Goal: Task Accomplishment & Management: Complete application form

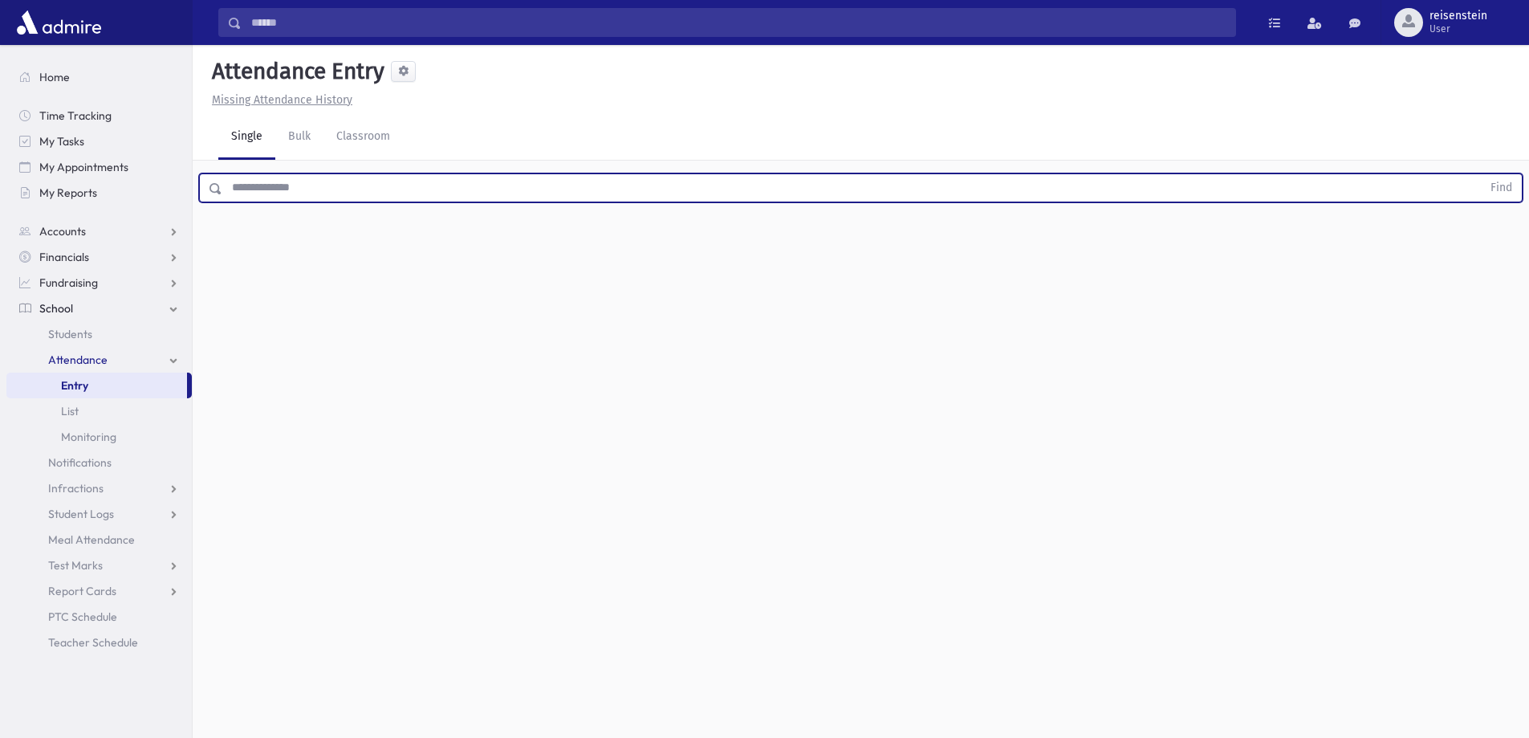
click at [507, 187] on input "text" at bounding box center [851, 187] width 1259 height 29
click at [1481, 174] on button "Find" at bounding box center [1501, 187] width 41 height 27
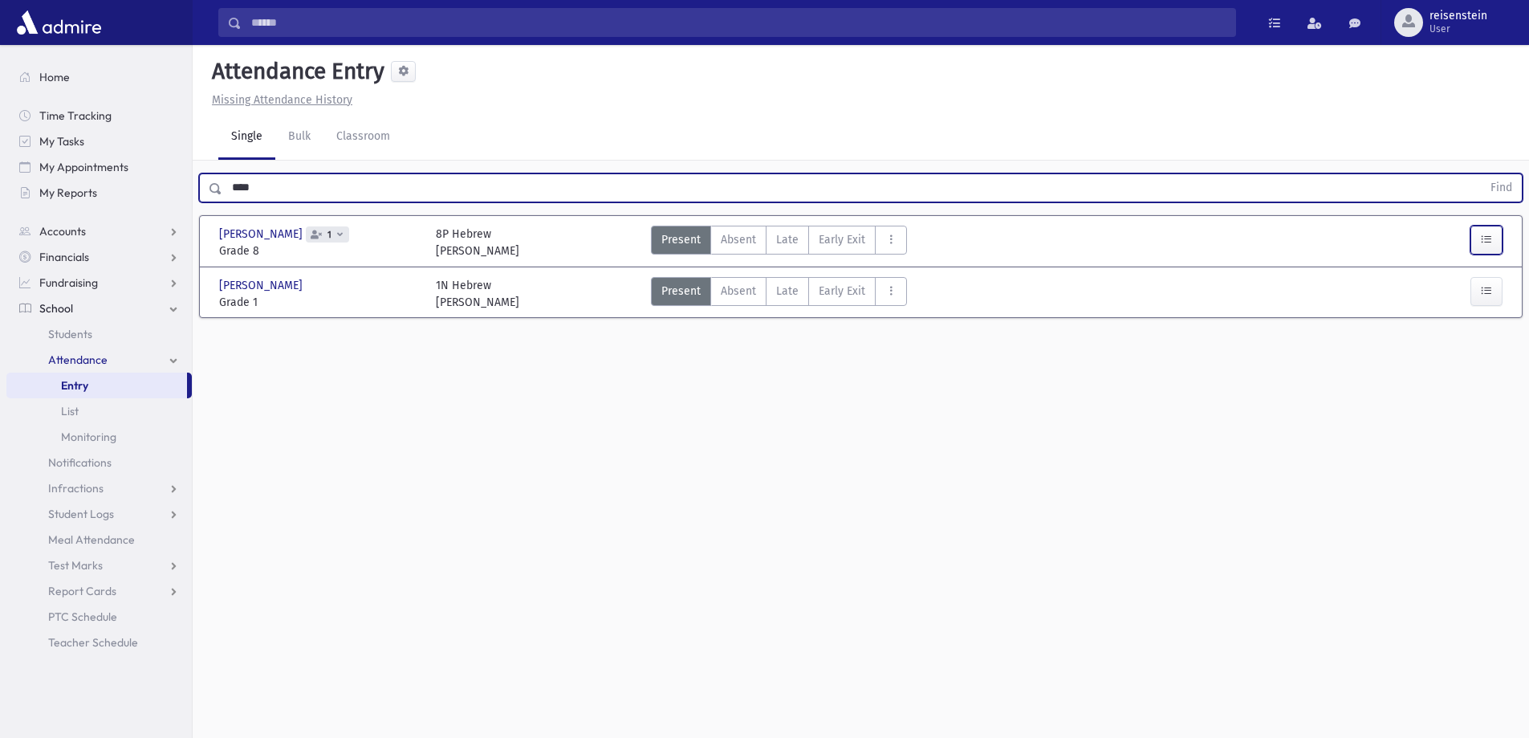
click at [1493, 241] on button "button" at bounding box center [1486, 240] width 32 height 29
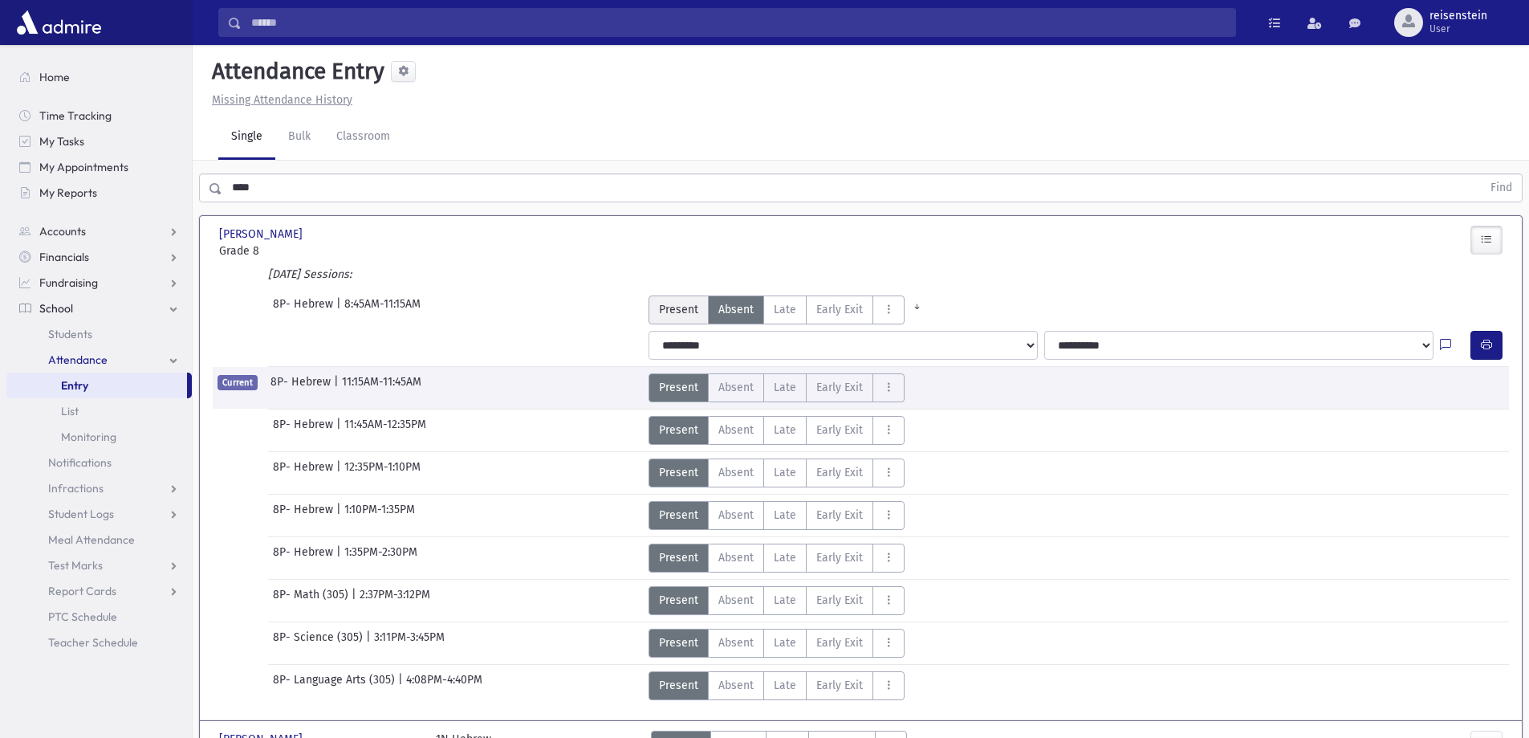
click at [673, 306] on span "Present" at bounding box center [678, 309] width 39 height 17
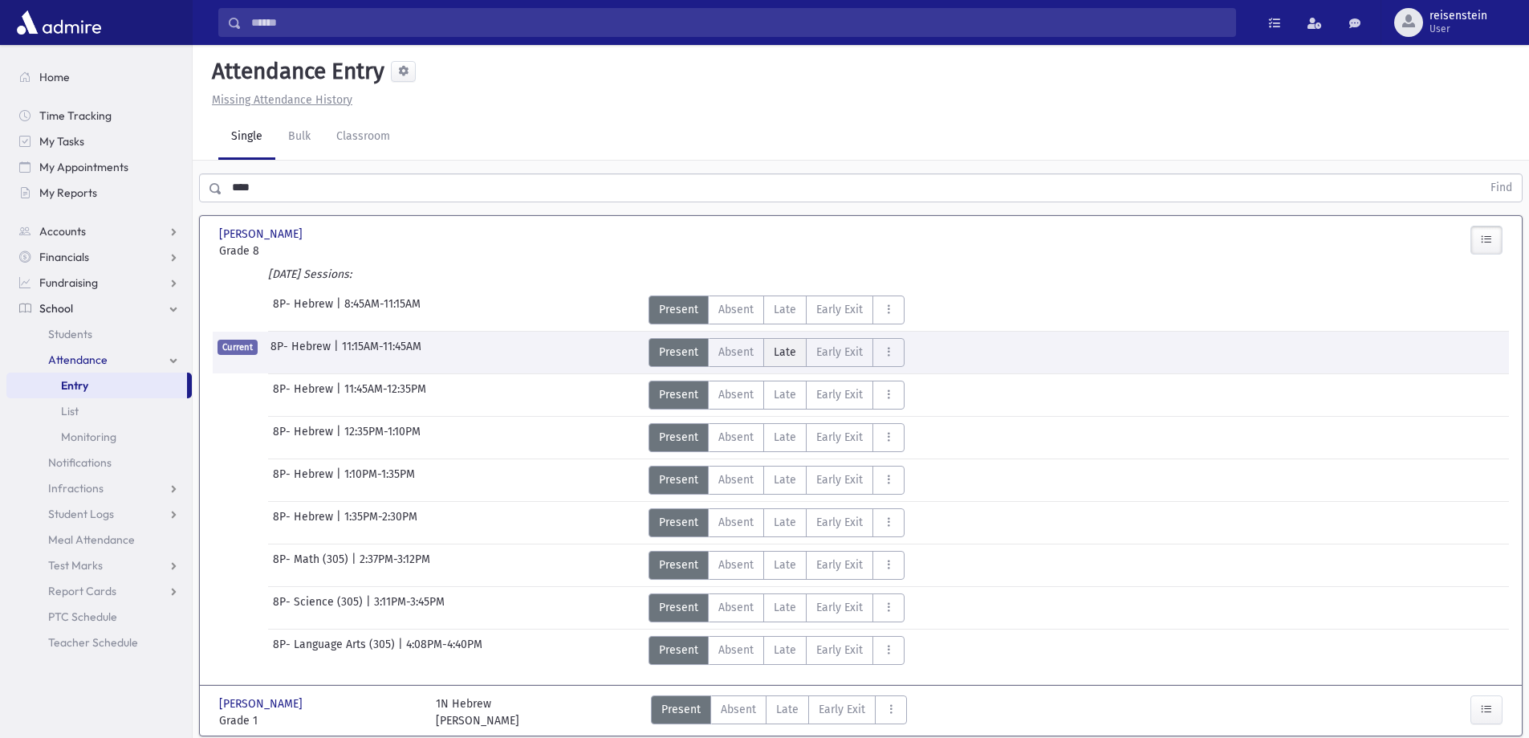
click at [787, 391] on span "Late" at bounding box center [785, 394] width 22 height 17
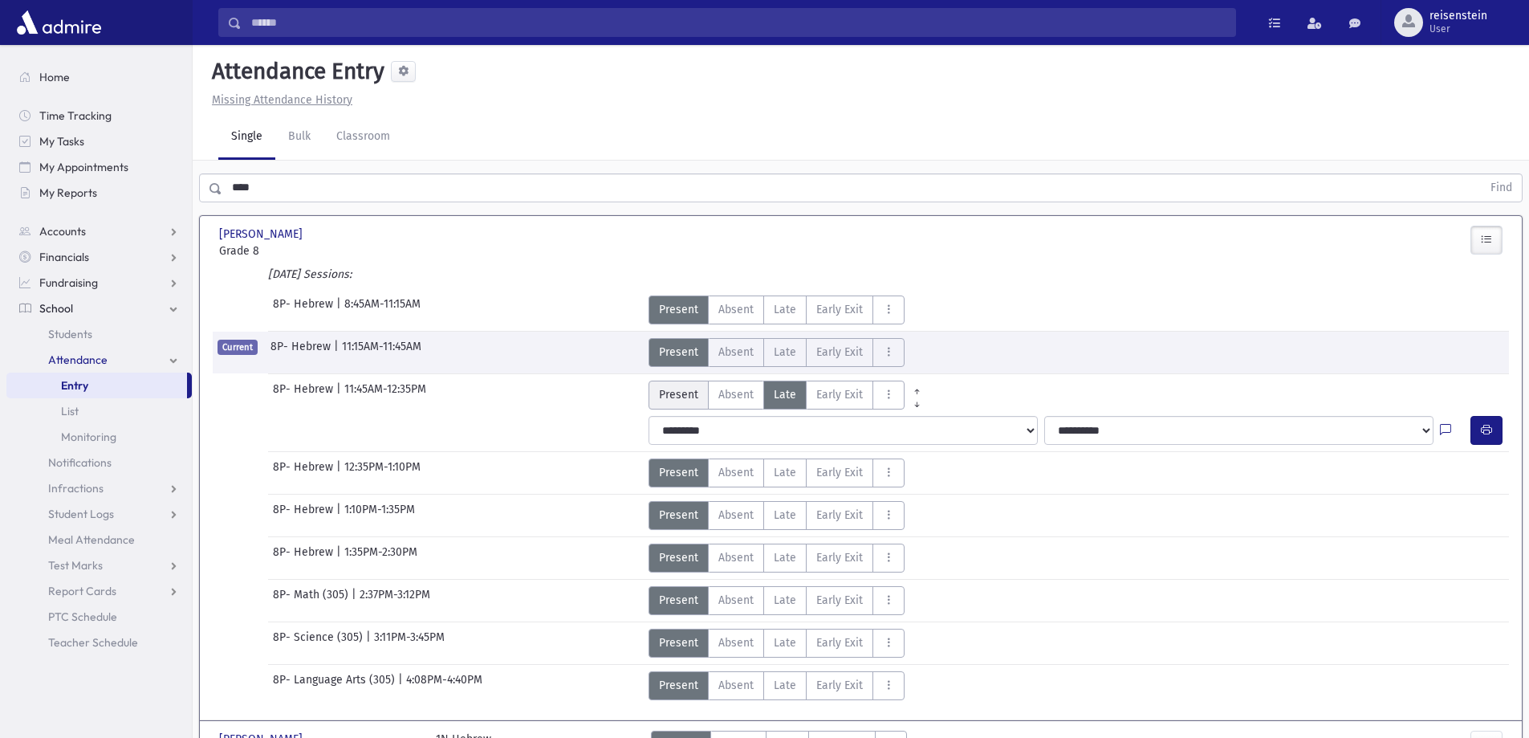
click at [672, 392] on span "Present" at bounding box center [678, 394] width 39 height 17
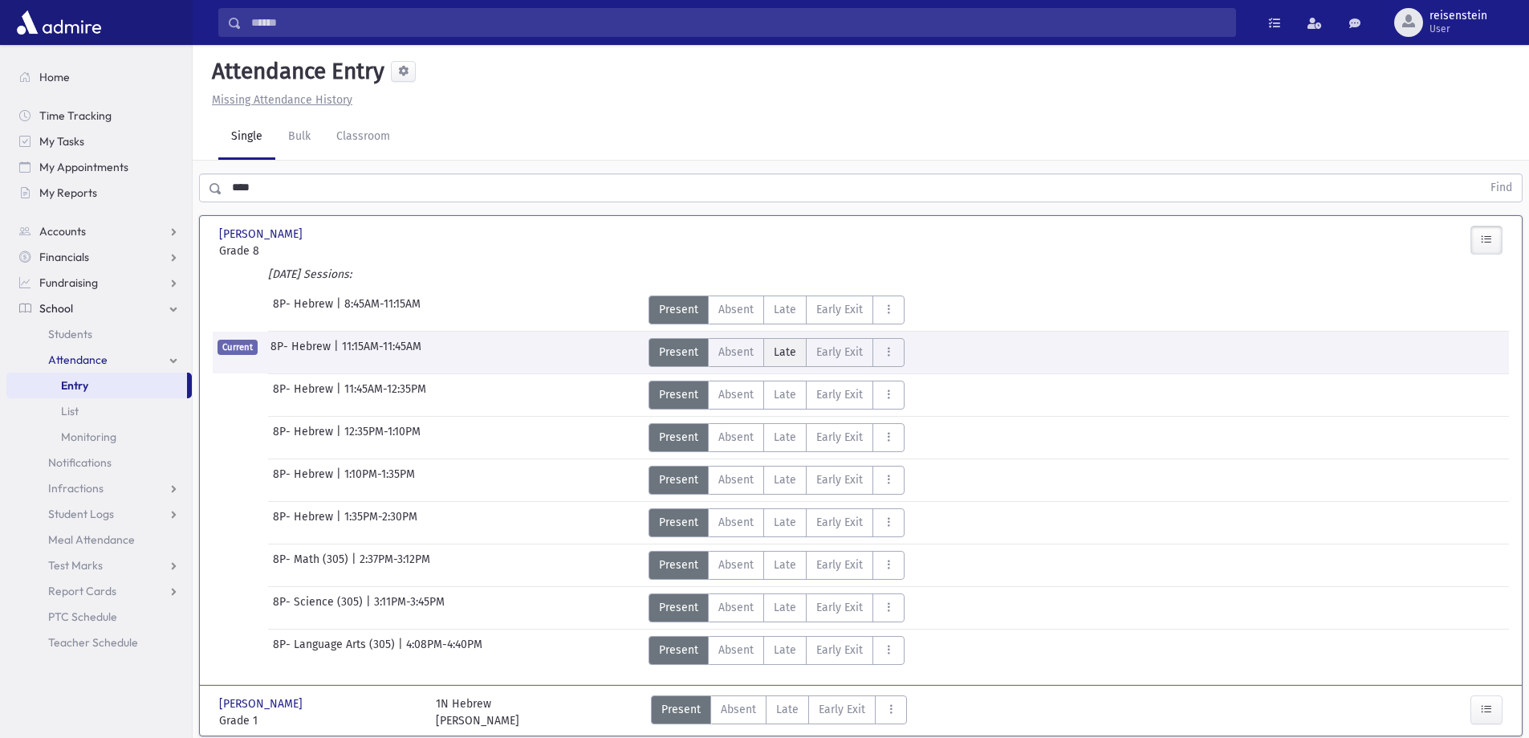
click at [788, 351] on span "Late" at bounding box center [785, 352] width 22 height 17
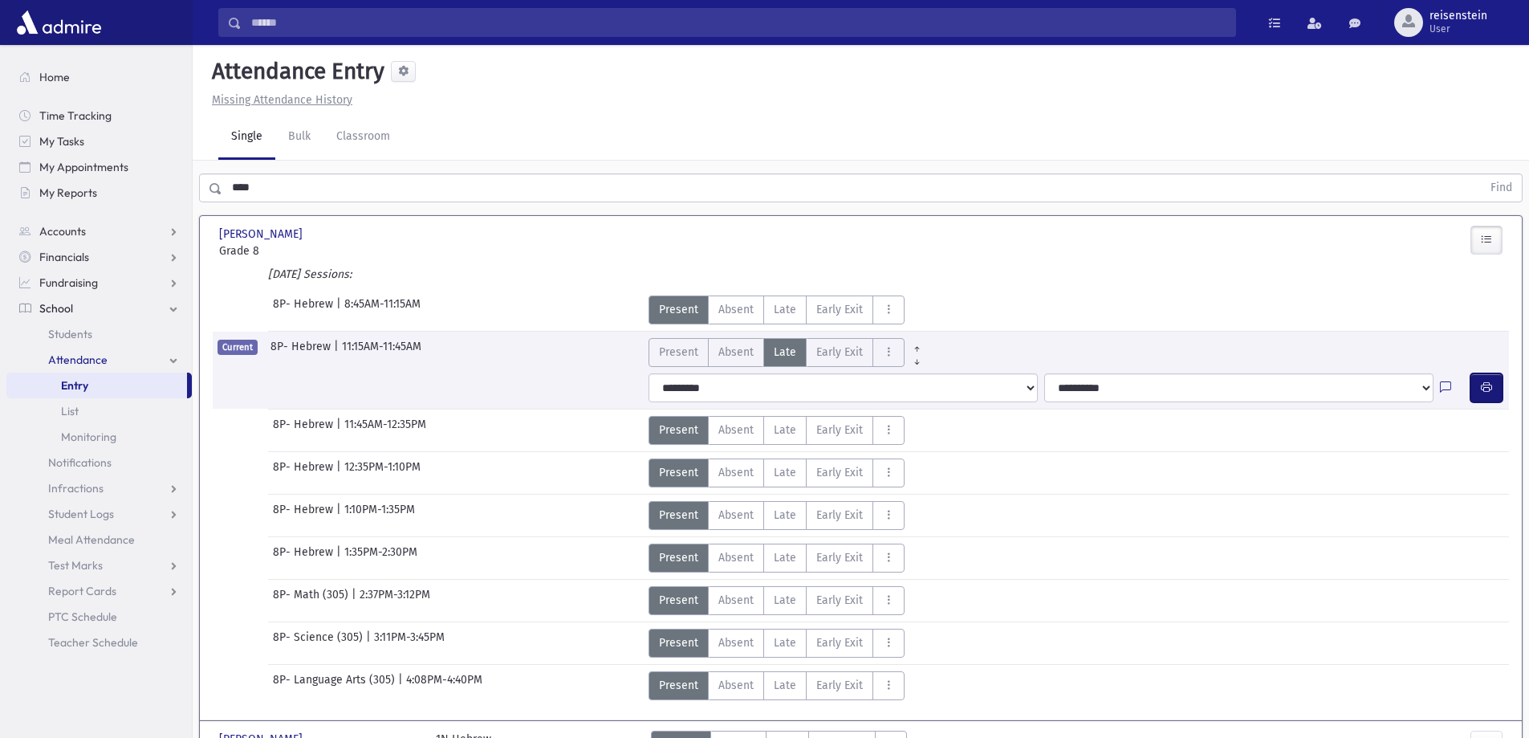
click at [1493, 384] on button "button" at bounding box center [1486, 387] width 32 height 29
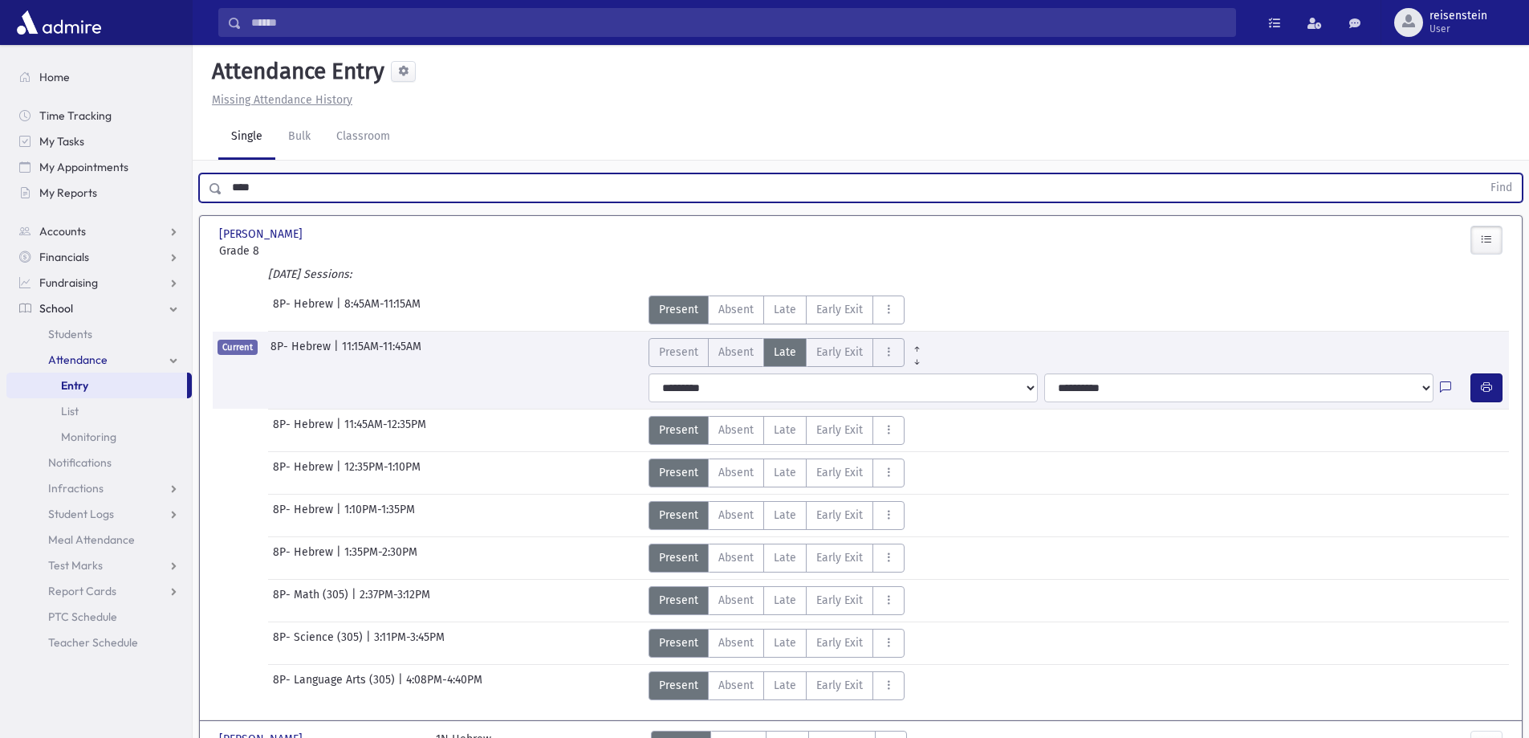
click at [307, 185] on input "****" at bounding box center [851, 187] width 1259 height 29
type input "*******"
click at [1481, 174] on button "Find" at bounding box center [1501, 187] width 41 height 27
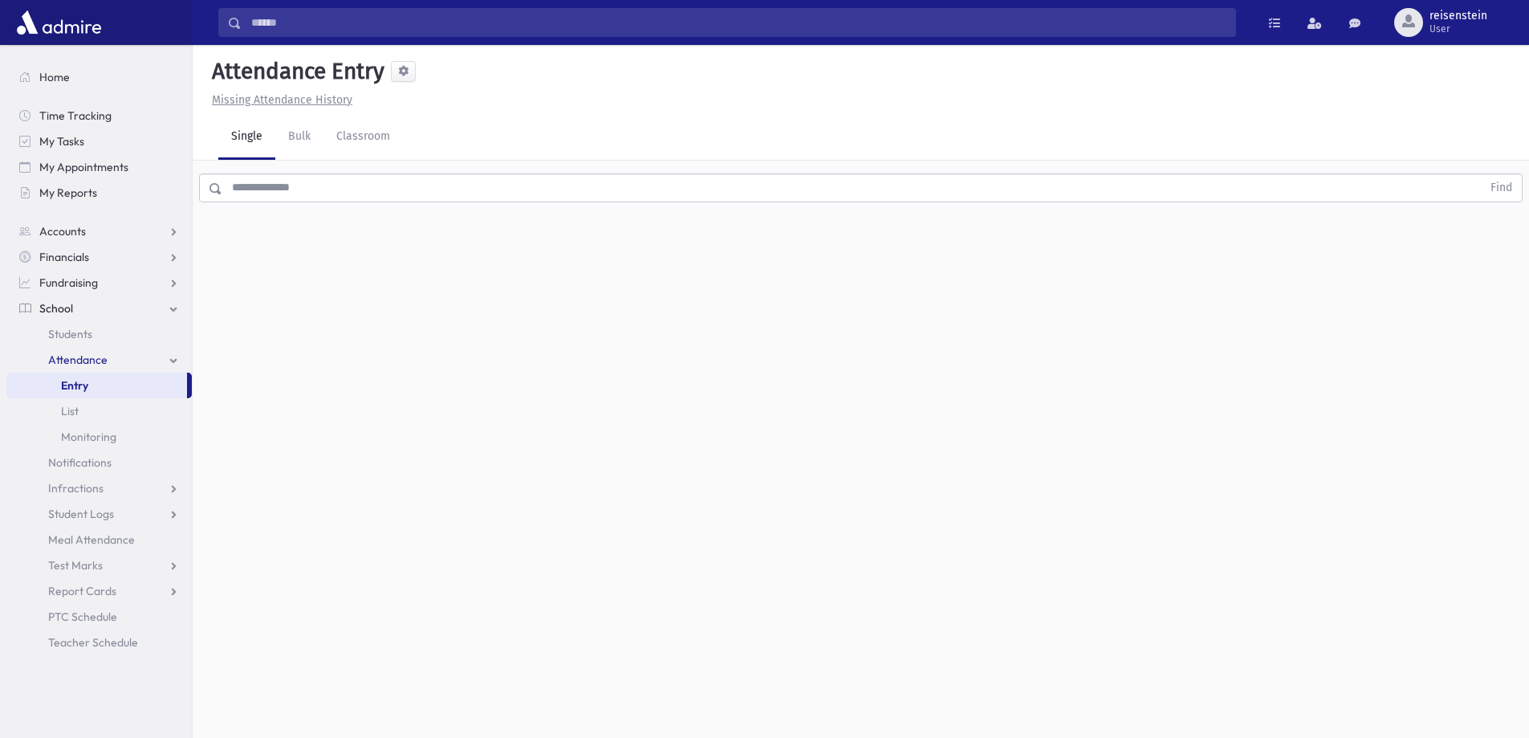
click at [573, 196] on input "text" at bounding box center [851, 187] width 1259 height 29
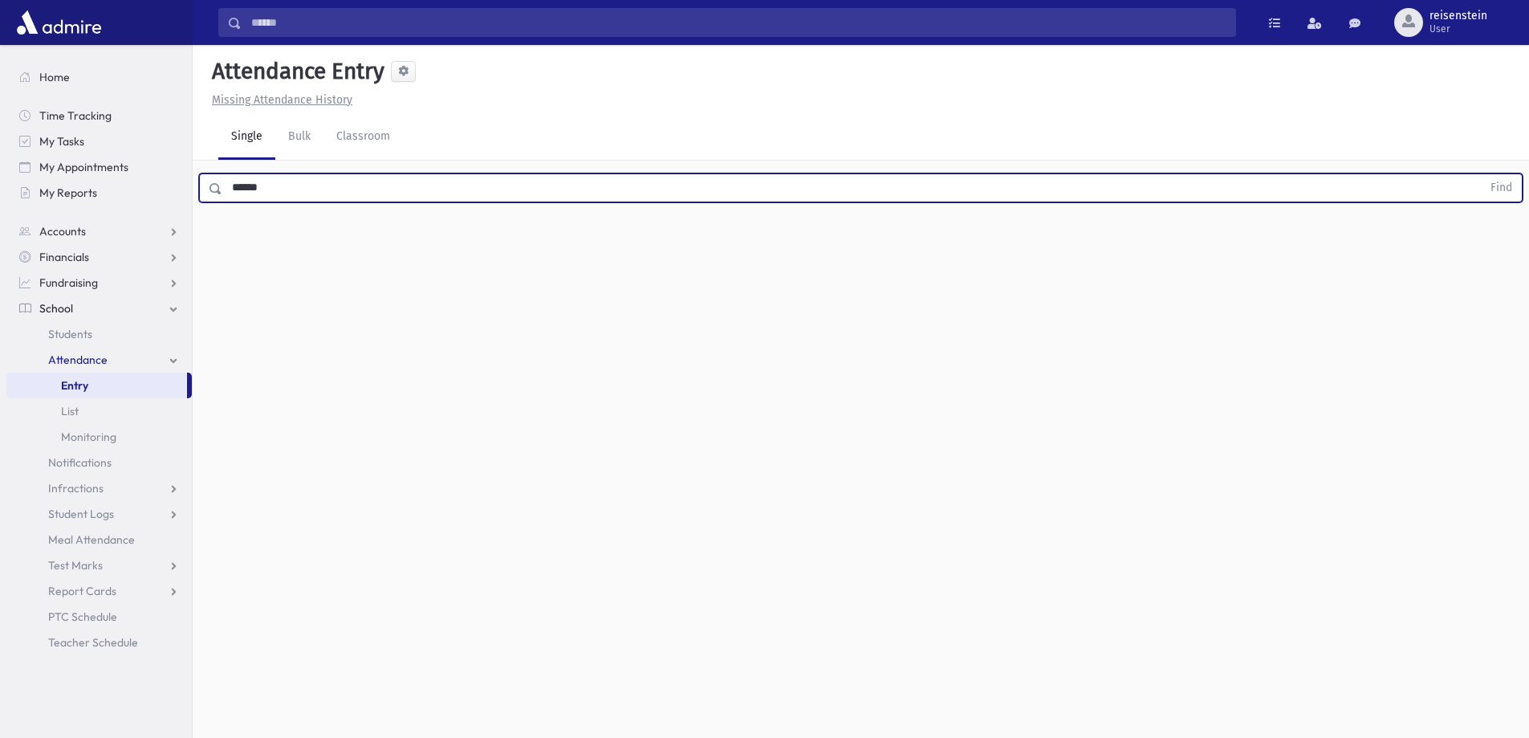
click at [1481, 174] on button "Find" at bounding box center [1501, 187] width 41 height 27
click at [1490, 238] on icon "button" at bounding box center [1486, 240] width 11 height 14
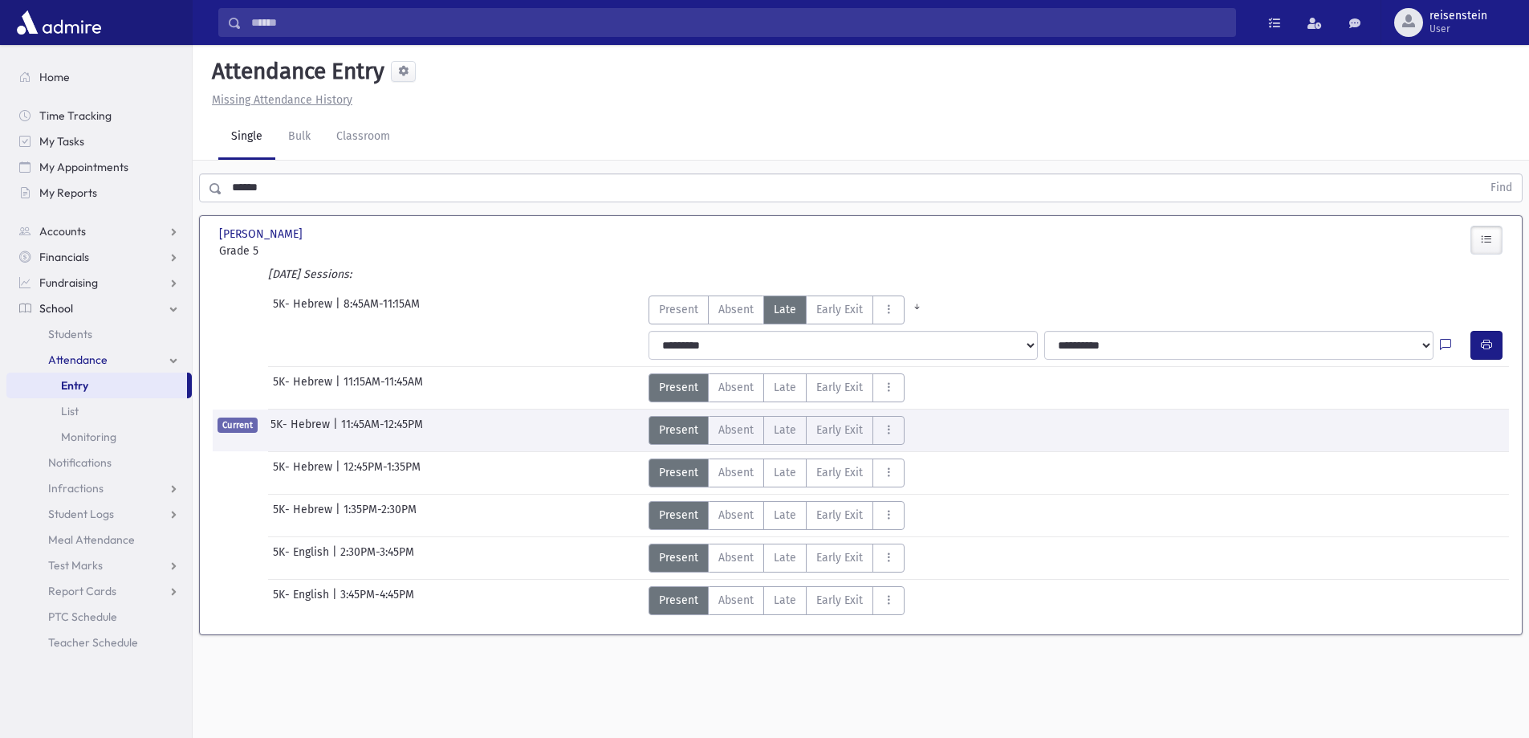
click at [1490, 238] on icon "button" at bounding box center [1486, 240] width 11 height 14
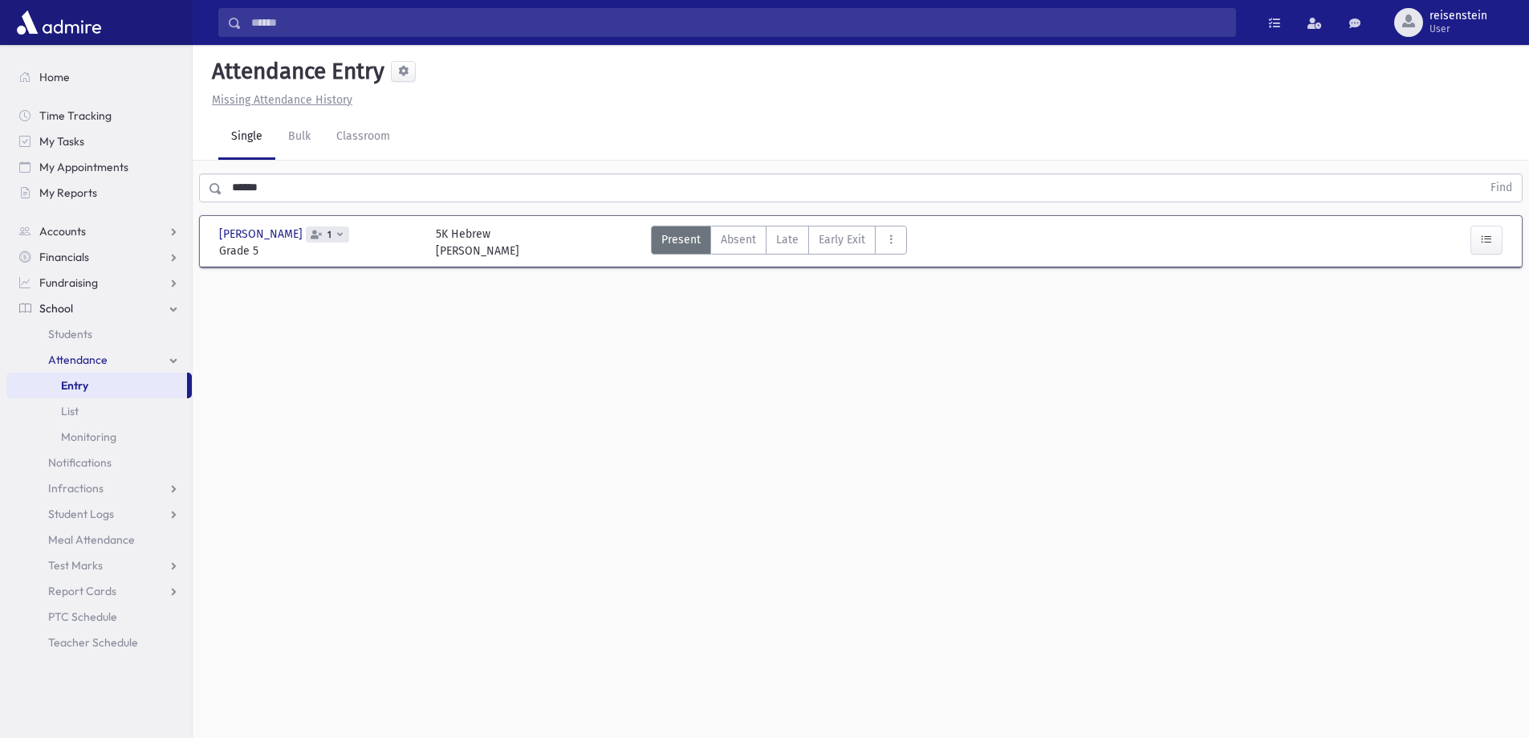
click at [332, 199] on input "******" at bounding box center [851, 187] width 1259 height 29
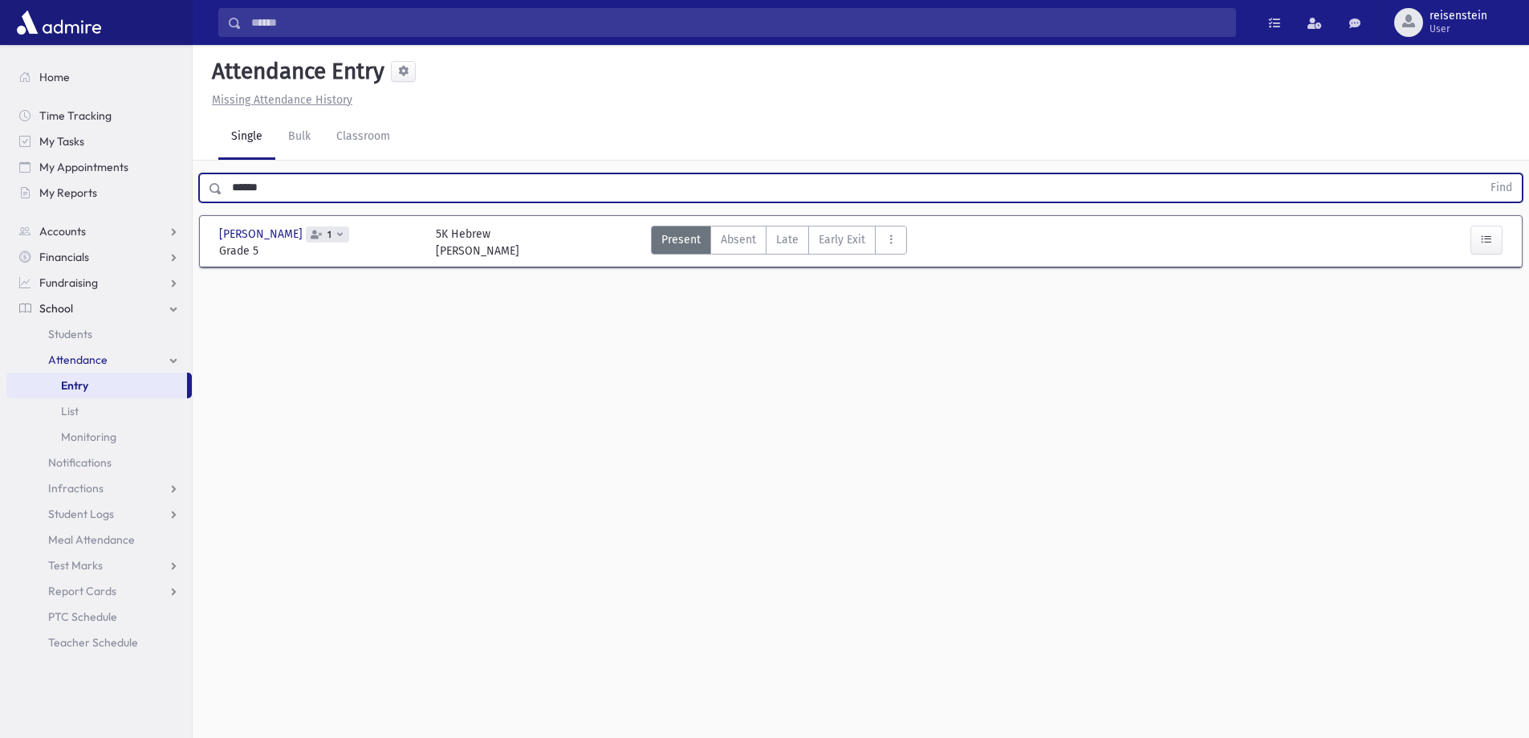
click at [332, 199] on input "******" at bounding box center [851, 187] width 1259 height 29
click at [1481, 174] on button "Find" at bounding box center [1501, 187] width 41 height 27
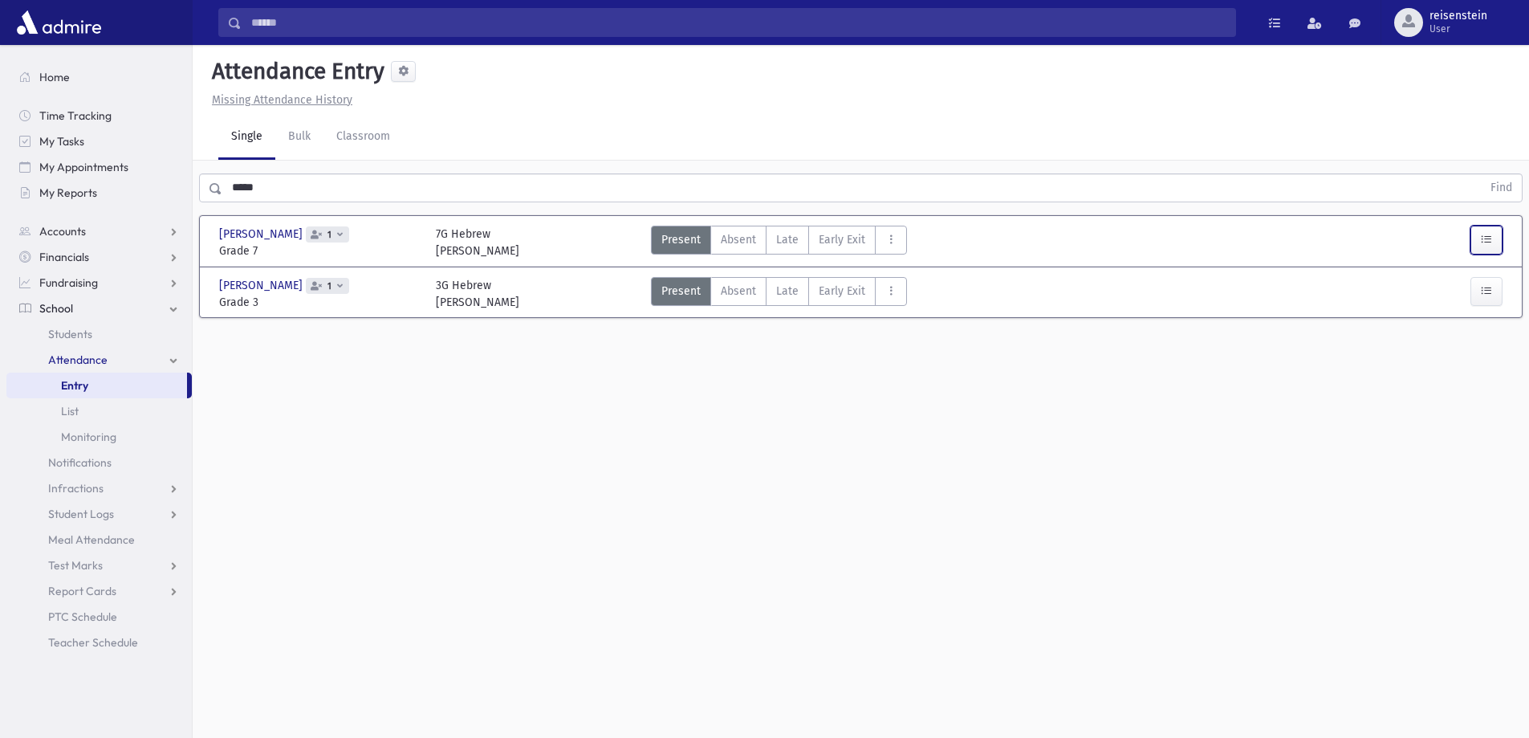
click at [1481, 245] on icon "button" at bounding box center [1486, 240] width 11 height 14
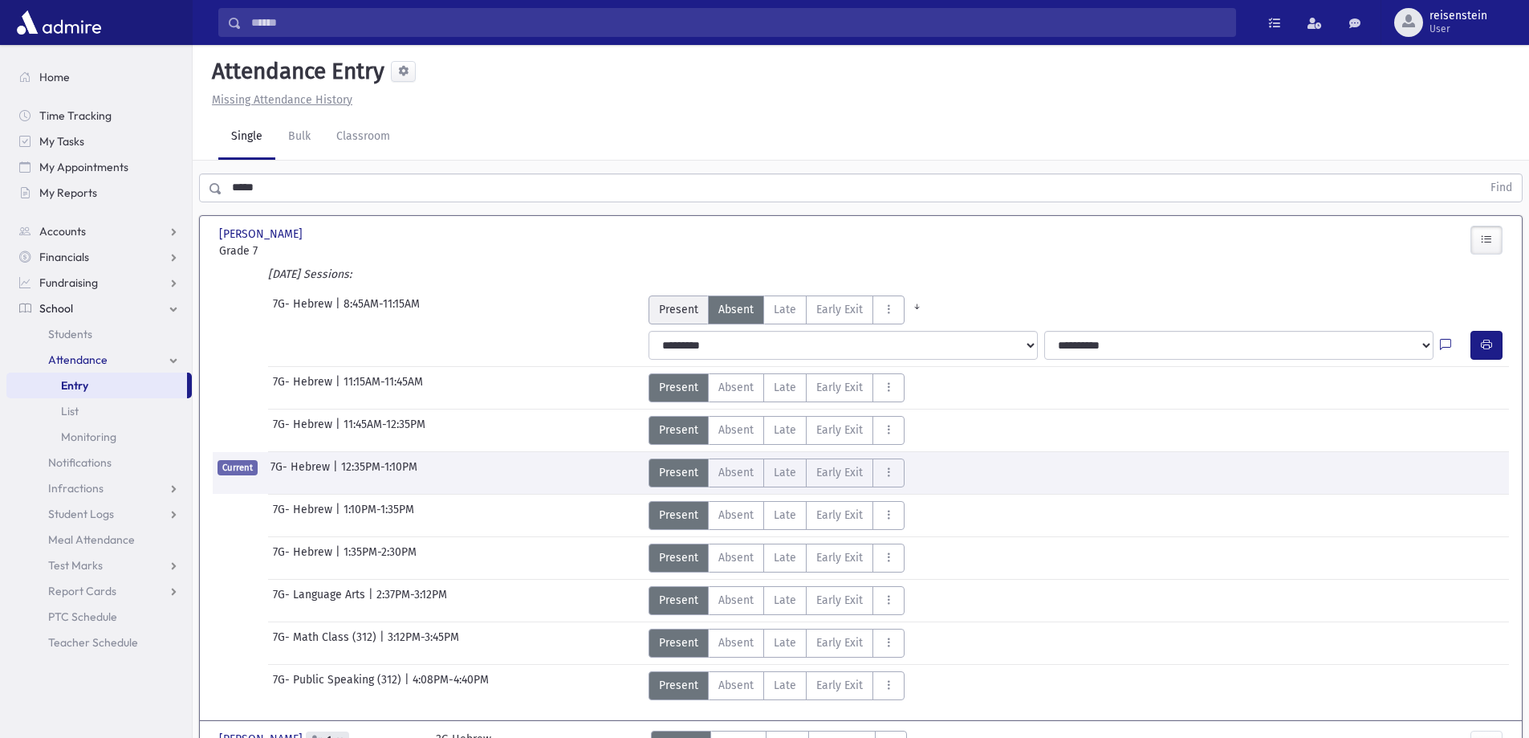
click at [681, 310] on span "Present" at bounding box center [678, 309] width 39 height 17
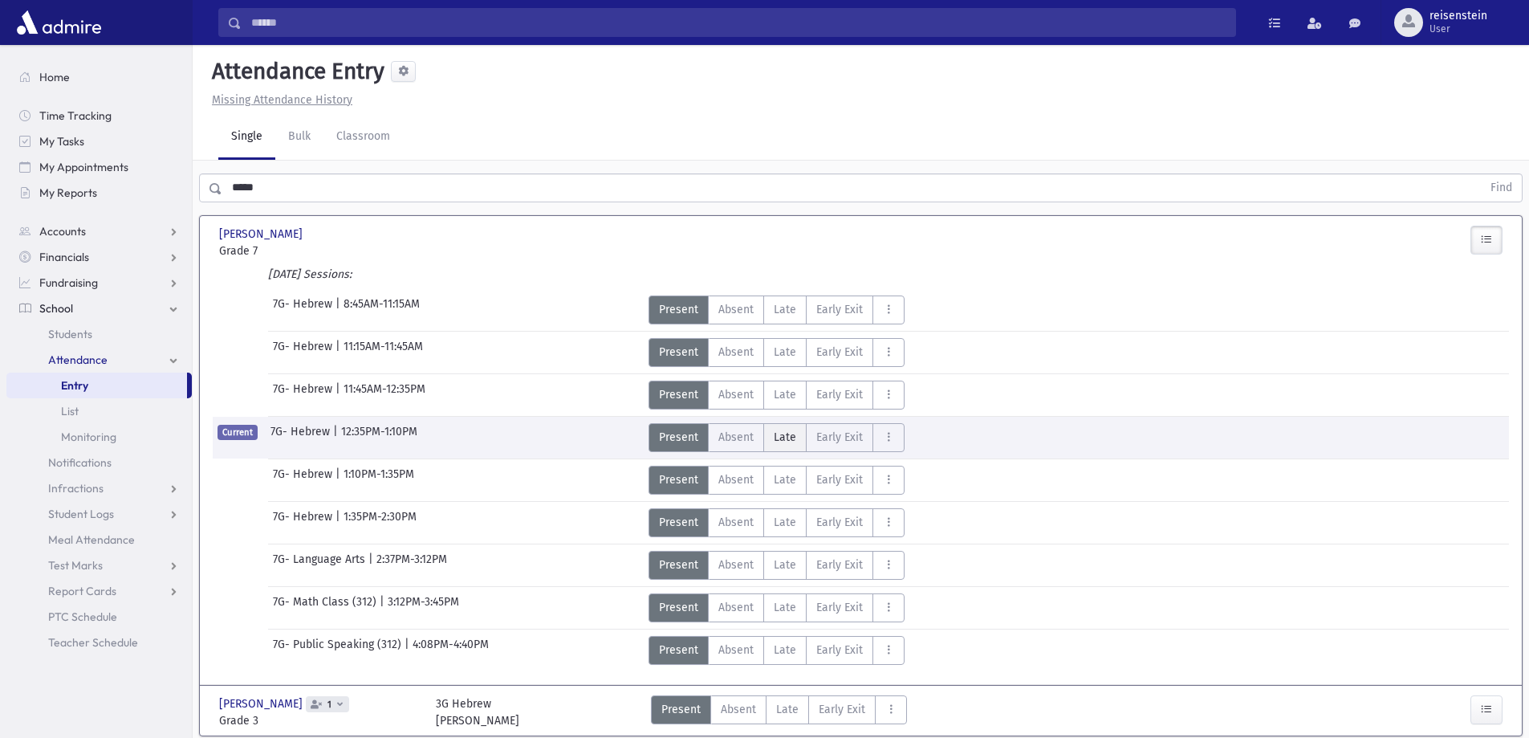
click at [779, 437] on span "Late" at bounding box center [785, 437] width 22 height 17
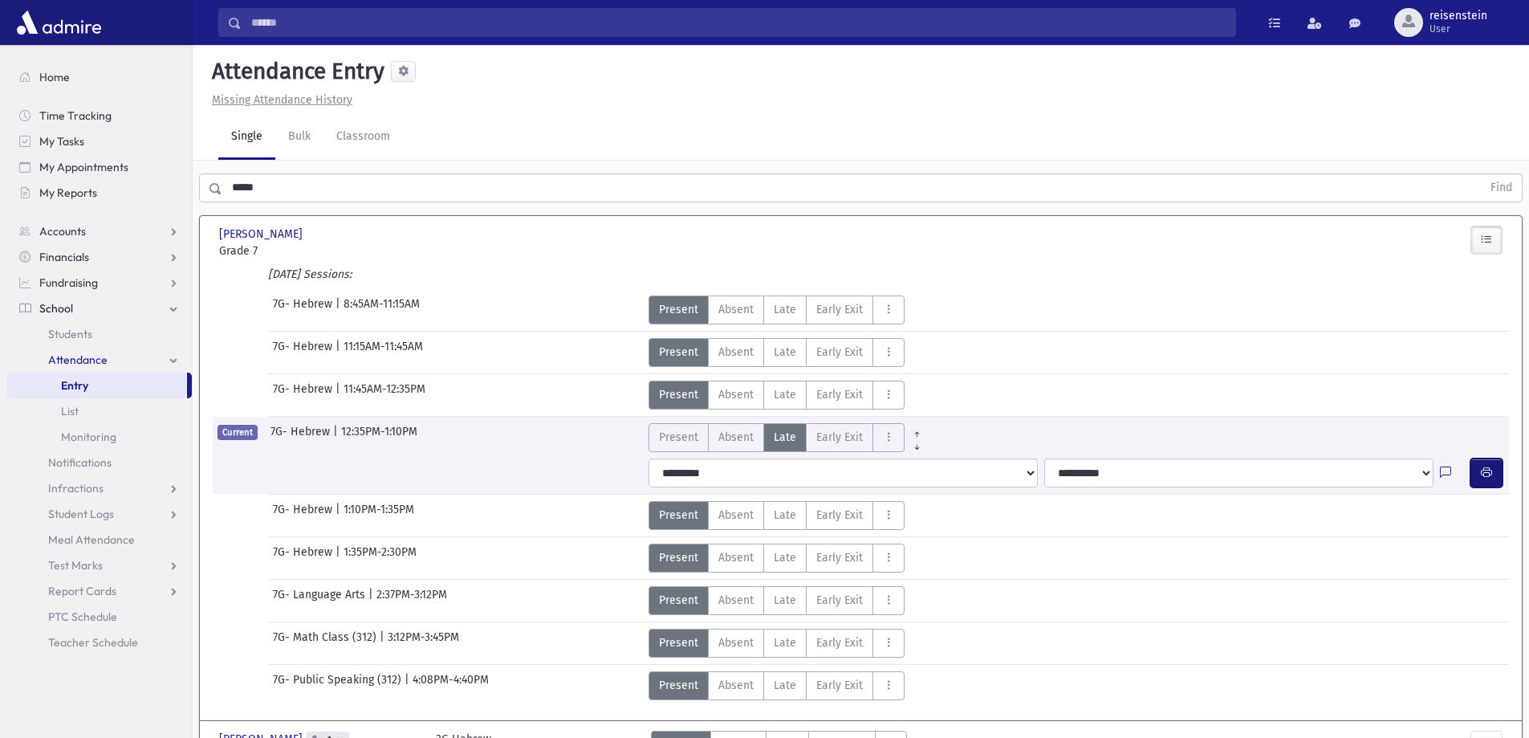
click at [1483, 471] on icon "button" at bounding box center [1486, 473] width 11 height 14
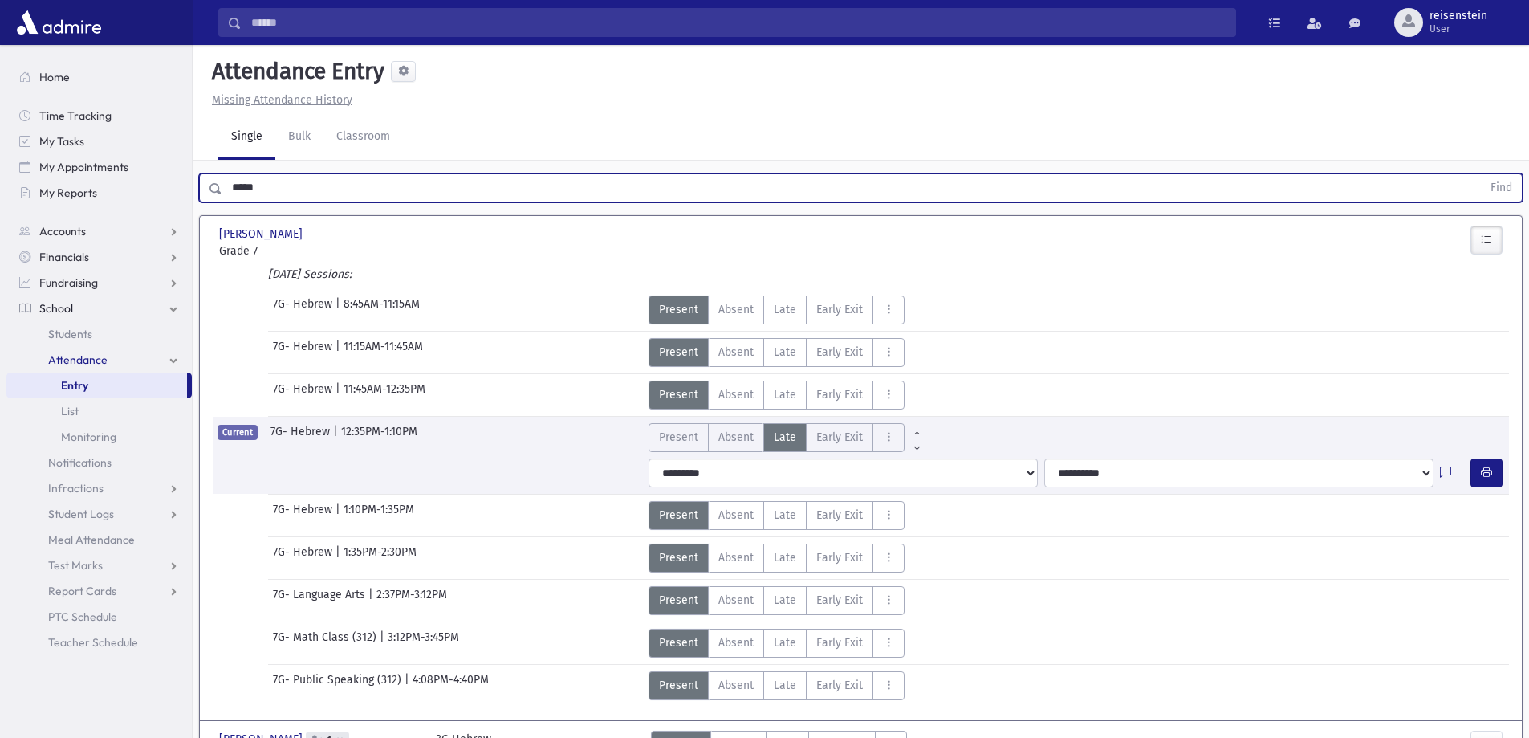
click at [388, 176] on input "*****" at bounding box center [851, 187] width 1259 height 29
click at [1481, 174] on button "Find" at bounding box center [1501, 187] width 41 height 27
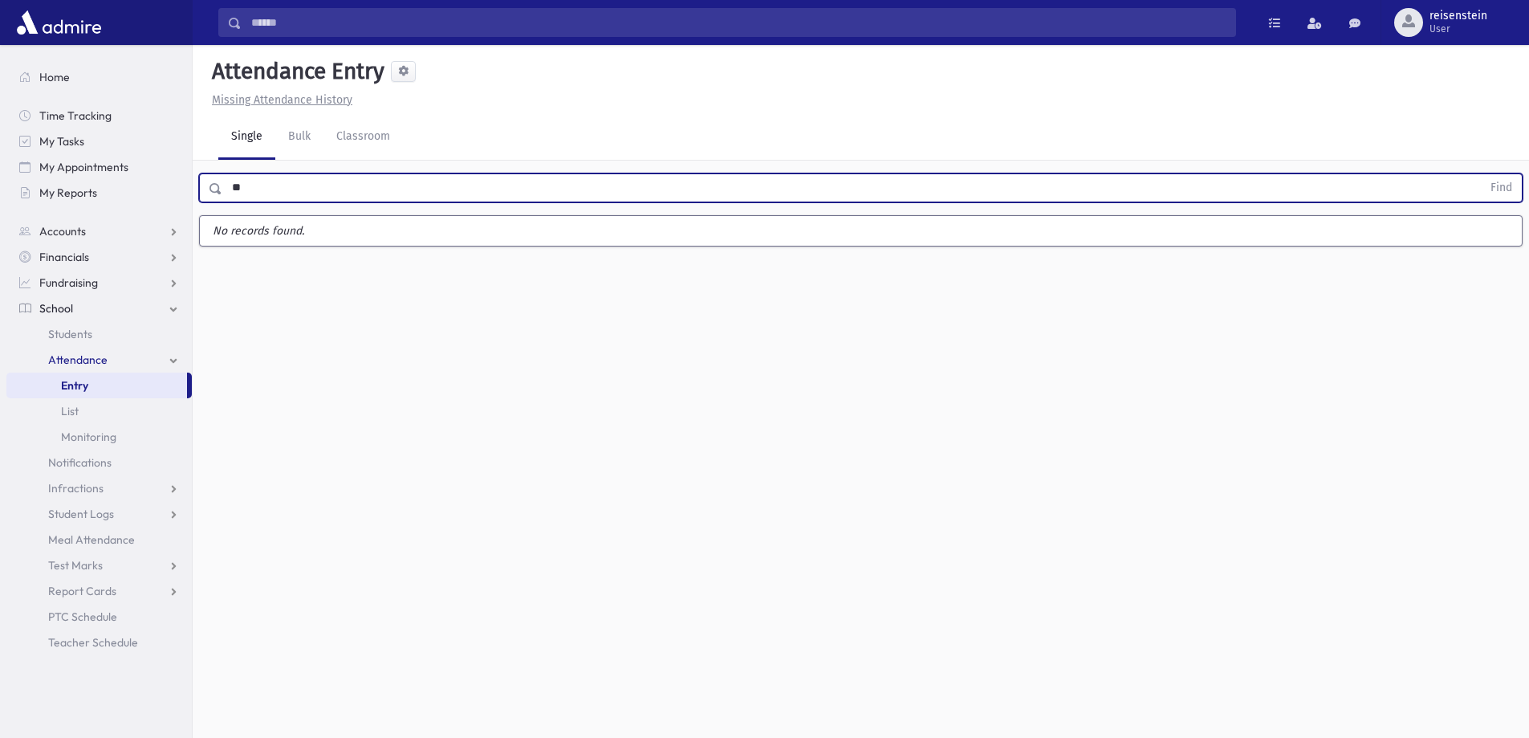
type input "*"
click at [1481, 174] on button "Find" at bounding box center [1501, 187] width 41 height 27
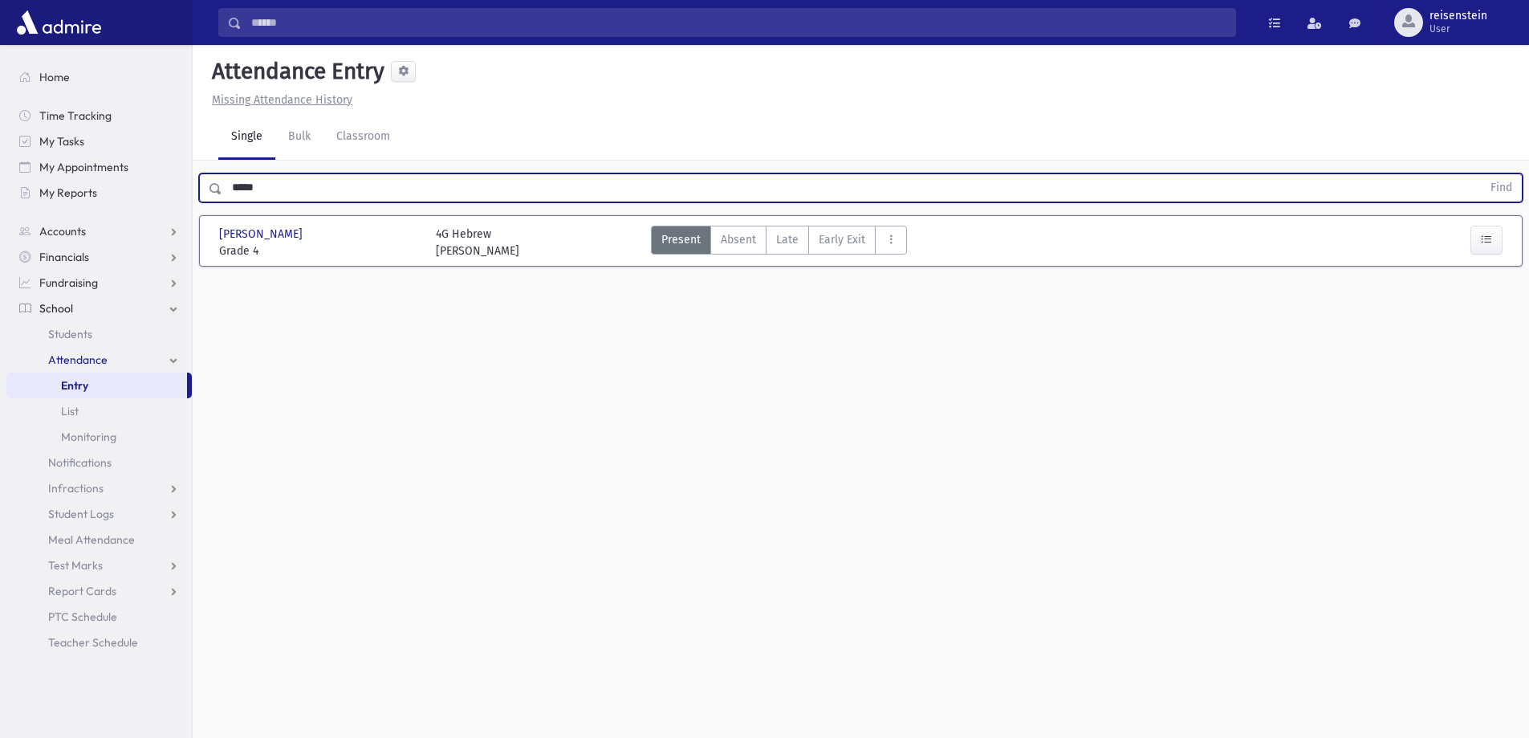
click at [333, 186] on input "*****" at bounding box center [851, 187] width 1259 height 29
click at [1481, 174] on button "Find" at bounding box center [1501, 187] width 41 height 27
click at [366, 193] on input "******" at bounding box center [851, 187] width 1259 height 29
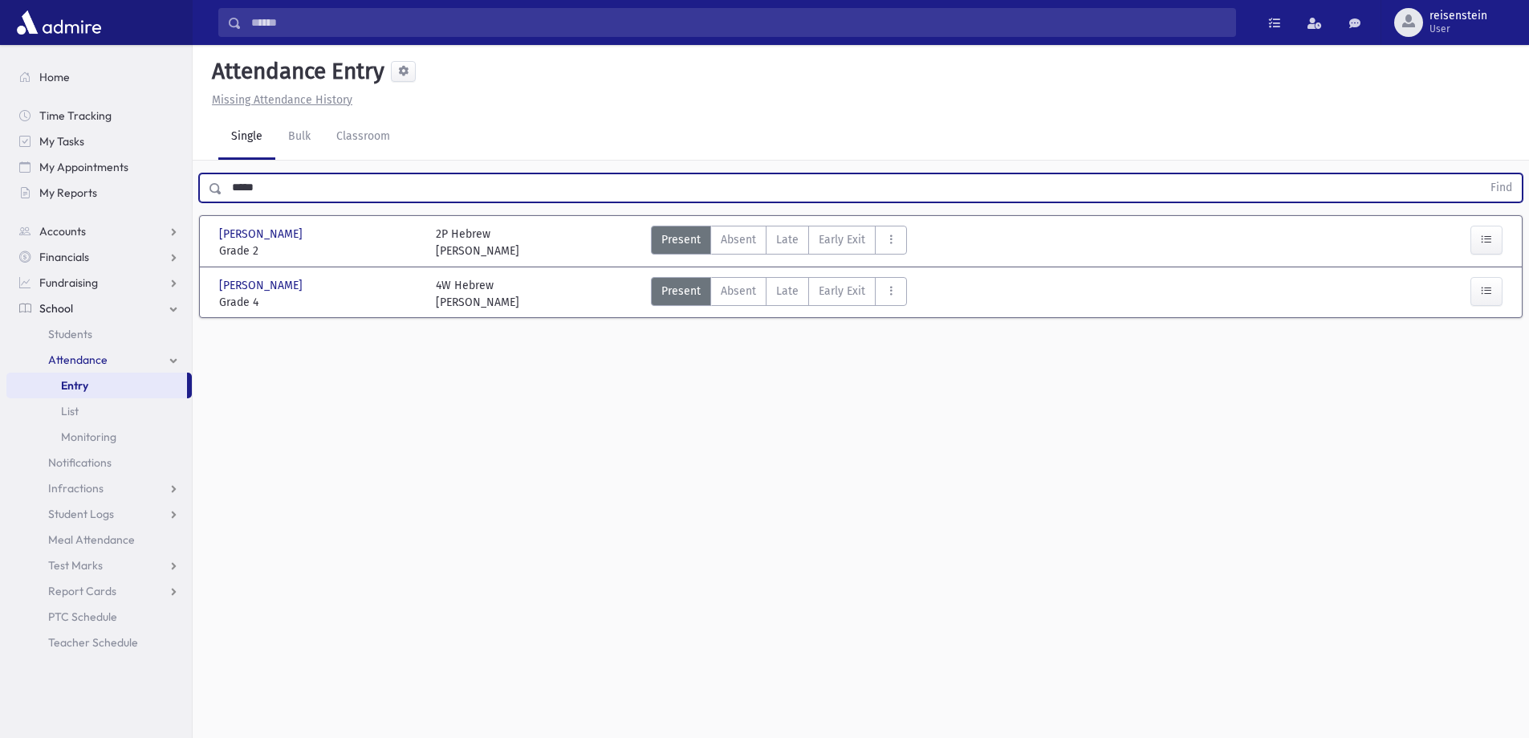
click at [1481, 174] on button "Find" at bounding box center [1501, 187] width 41 height 27
click at [308, 177] on input "*****" at bounding box center [851, 187] width 1259 height 29
type input "*******"
click at [1481, 174] on button "Find" at bounding box center [1501, 187] width 41 height 27
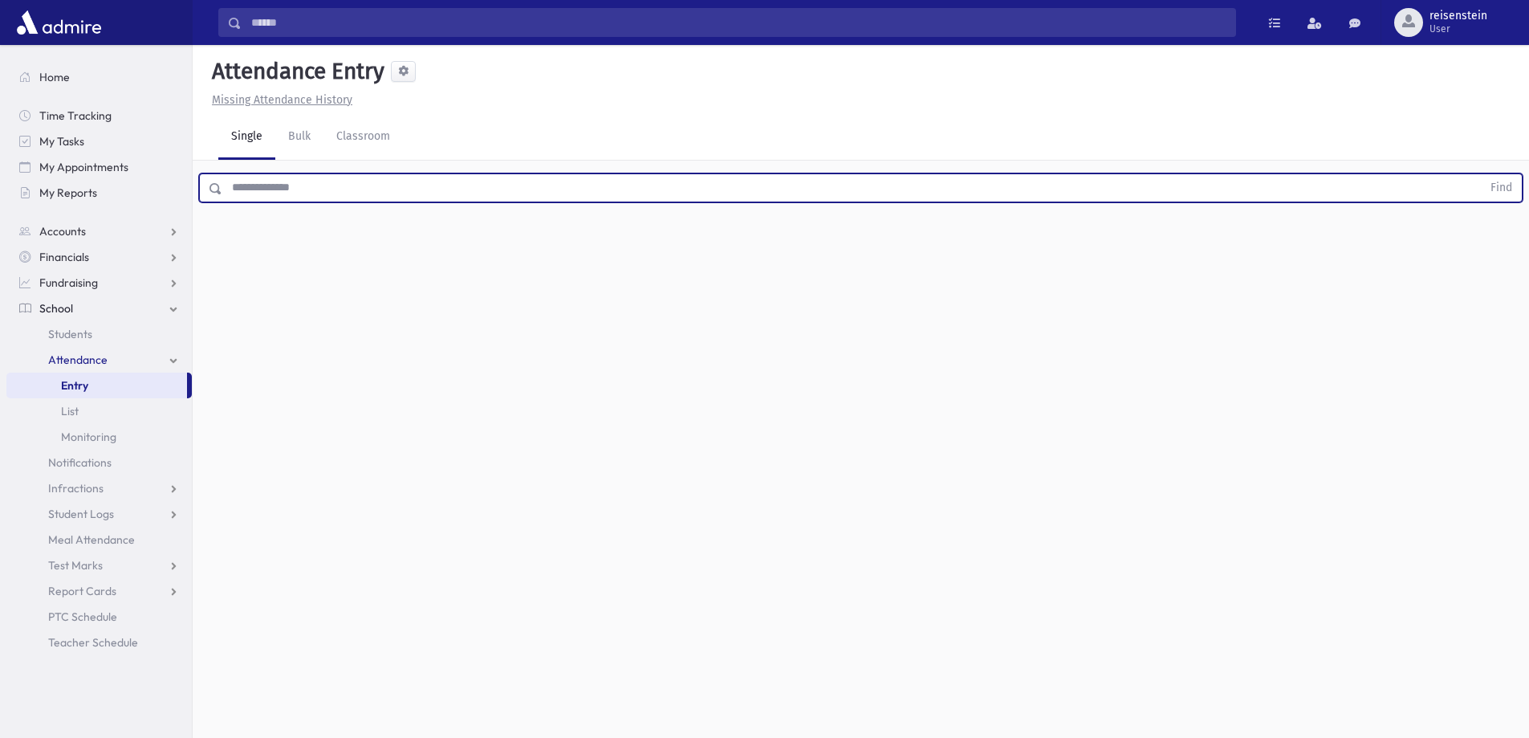
click at [733, 188] on input "text" at bounding box center [851, 187] width 1259 height 29
click at [1481, 174] on button "Find" at bounding box center [1501, 187] width 41 height 27
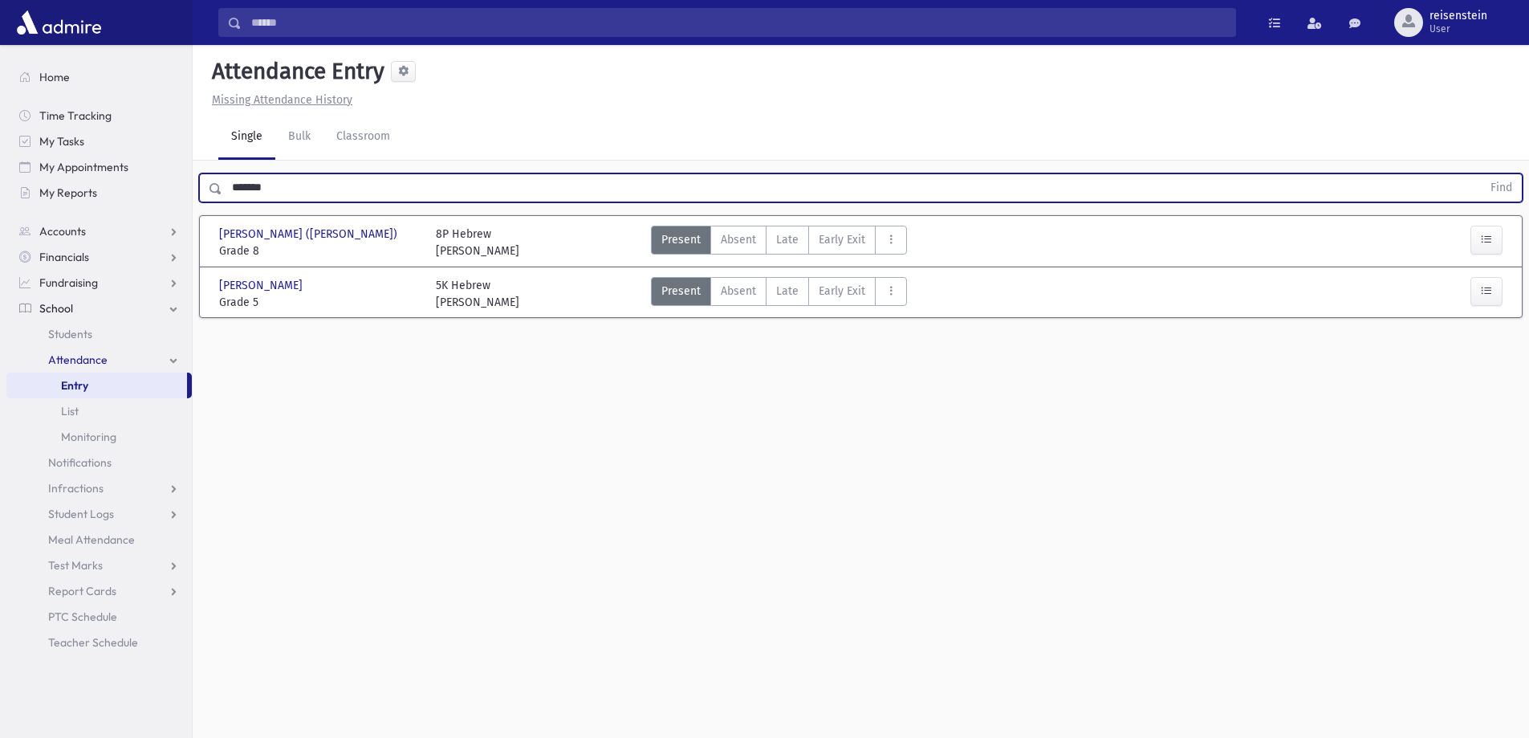
click at [424, 189] on input "*******" at bounding box center [851, 187] width 1259 height 29
click at [423, 188] on input "*******" at bounding box center [851, 187] width 1259 height 29
click at [1481, 174] on button "Find" at bounding box center [1501, 187] width 41 height 27
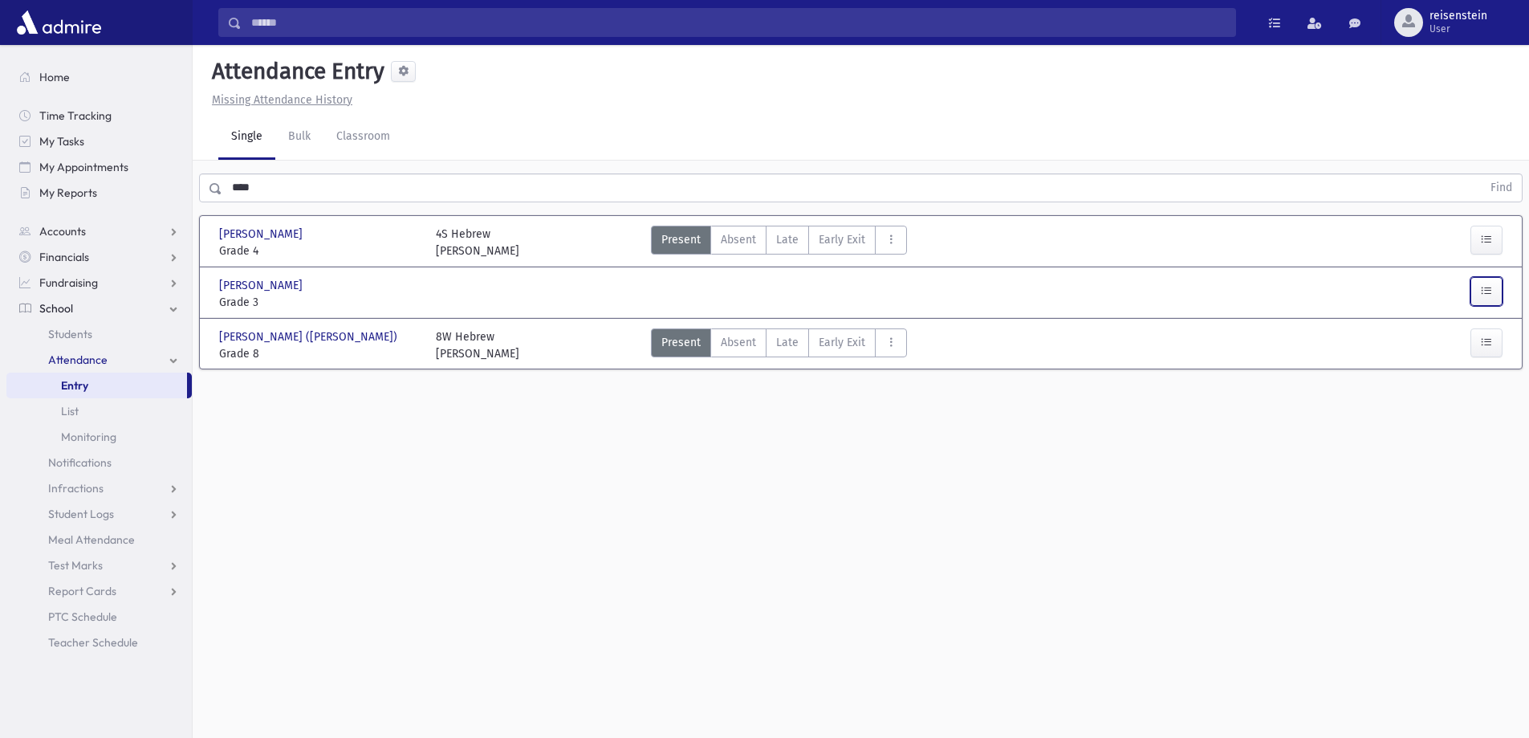
click at [1474, 289] on button "button" at bounding box center [1486, 291] width 32 height 29
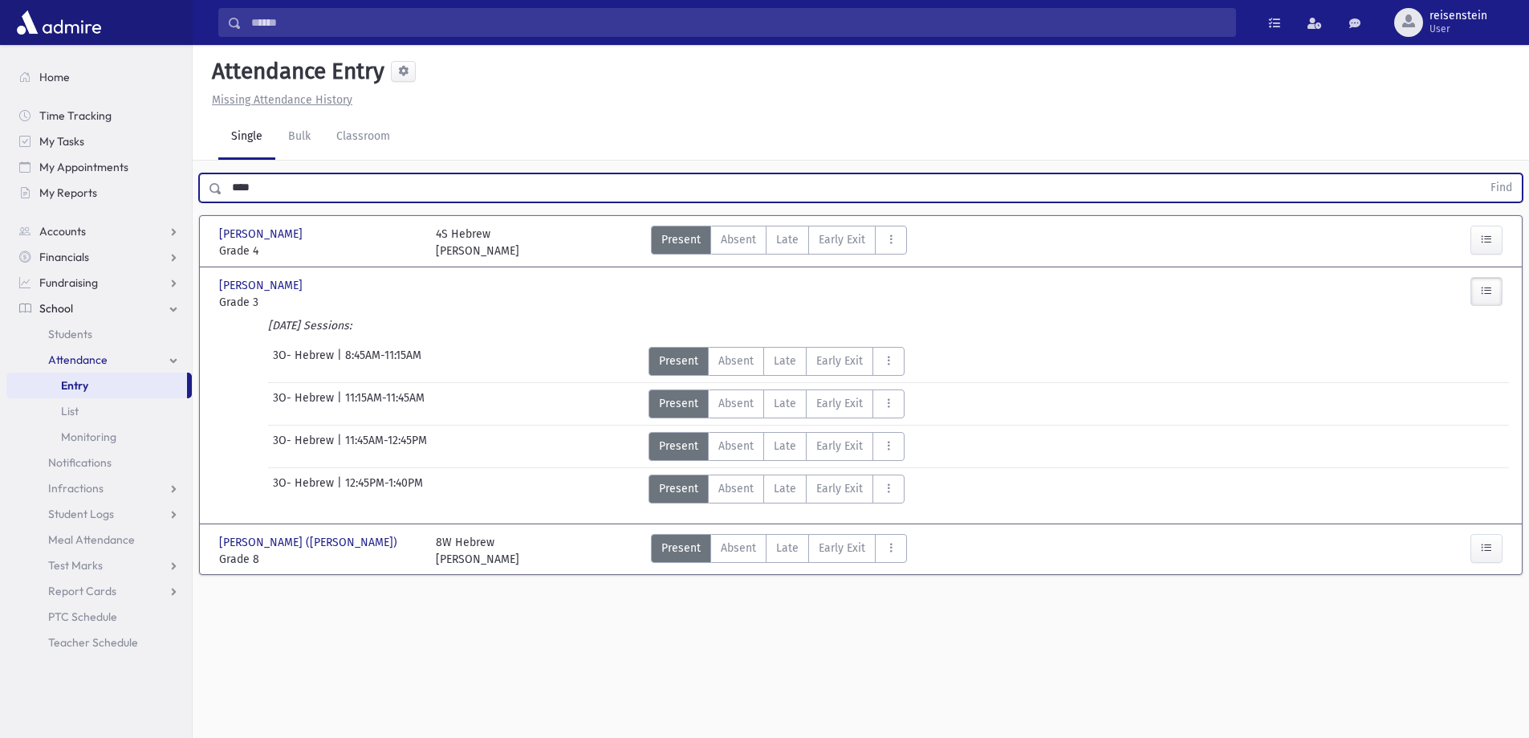
click at [336, 187] on input "****" at bounding box center [851, 187] width 1259 height 29
click at [1481, 174] on button "Find" at bounding box center [1501, 187] width 41 height 27
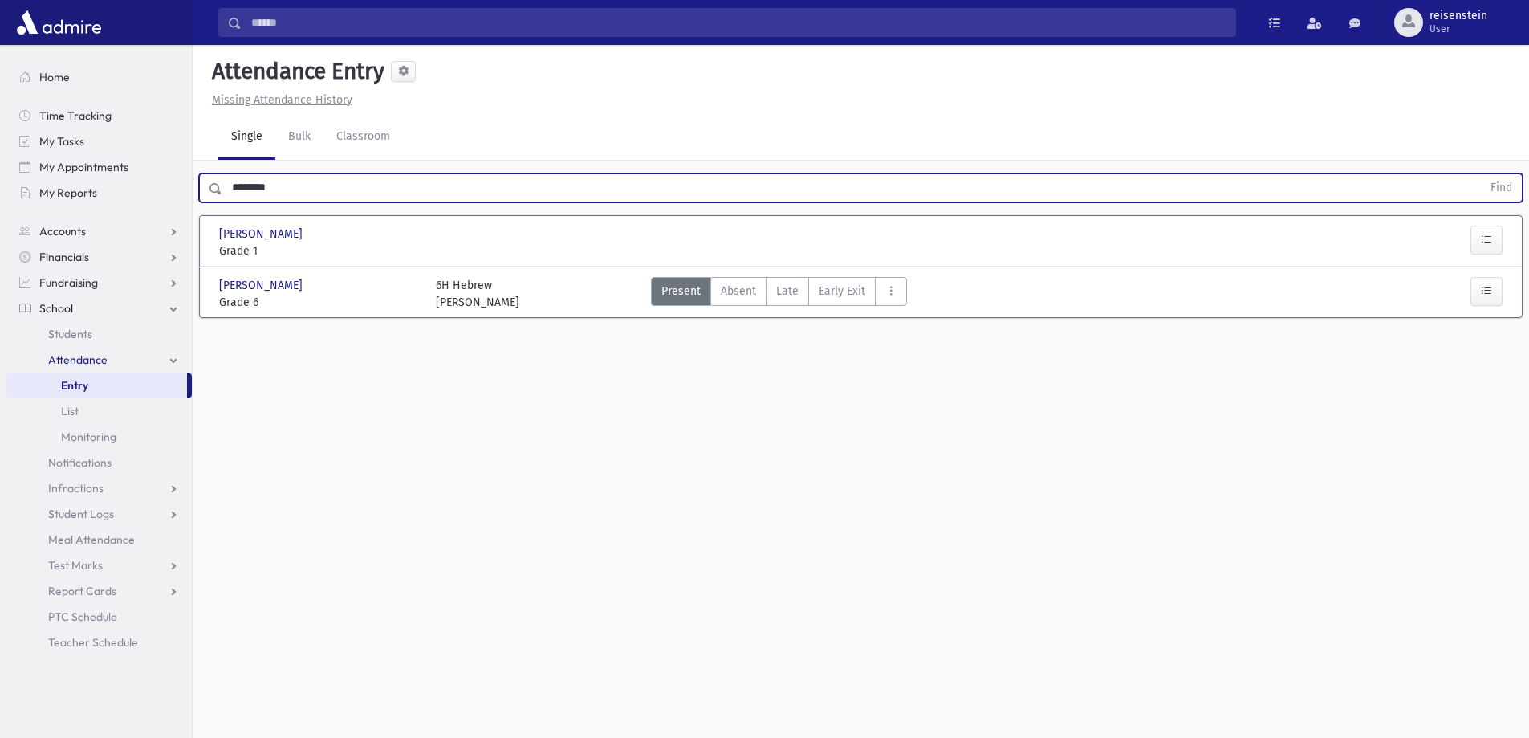
click at [342, 180] on input "********" at bounding box center [851, 187] width 1259 height 29
click at [1481, 174] on button "Find" at bounding box center [1501, 187] width 41 height 27
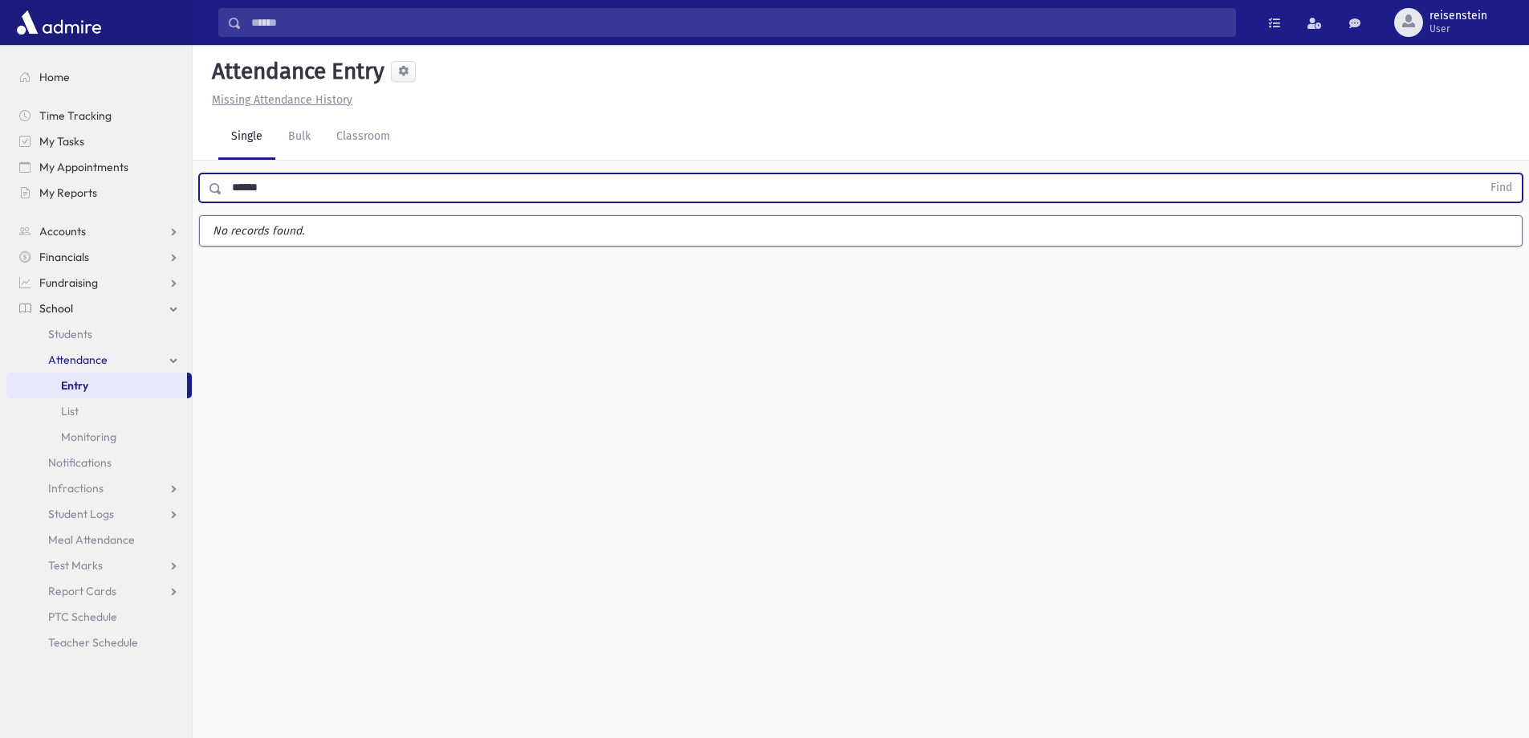
click at [243, 181] on input "******" at bounding box center [851, 187] width 1259 height 29
click at [1481, 174] on button "Find" at bounding box center [1501, 187] width 41 height 27
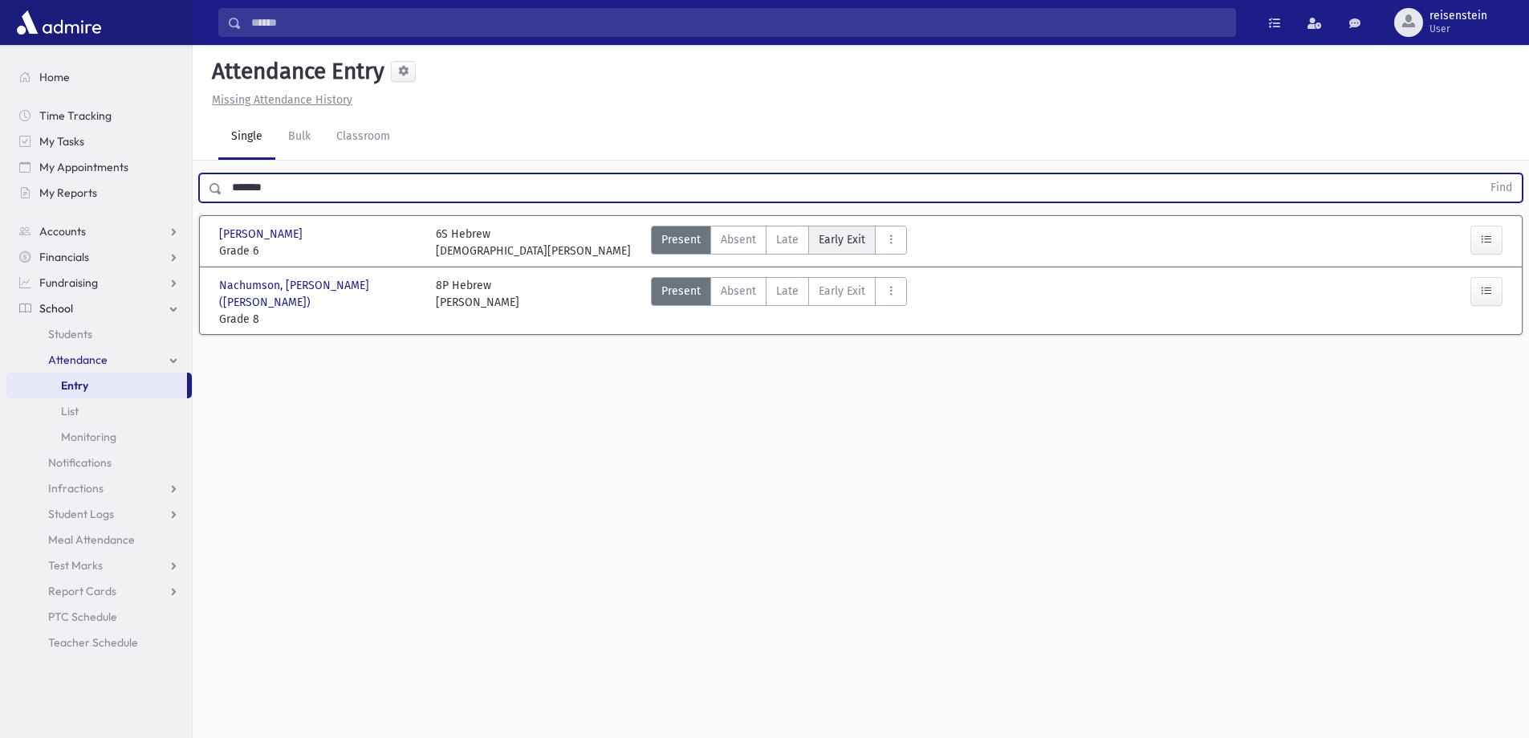
click at [840, 235] on span "Early Exit" at bounding box center [842, 239] width 47 height 17
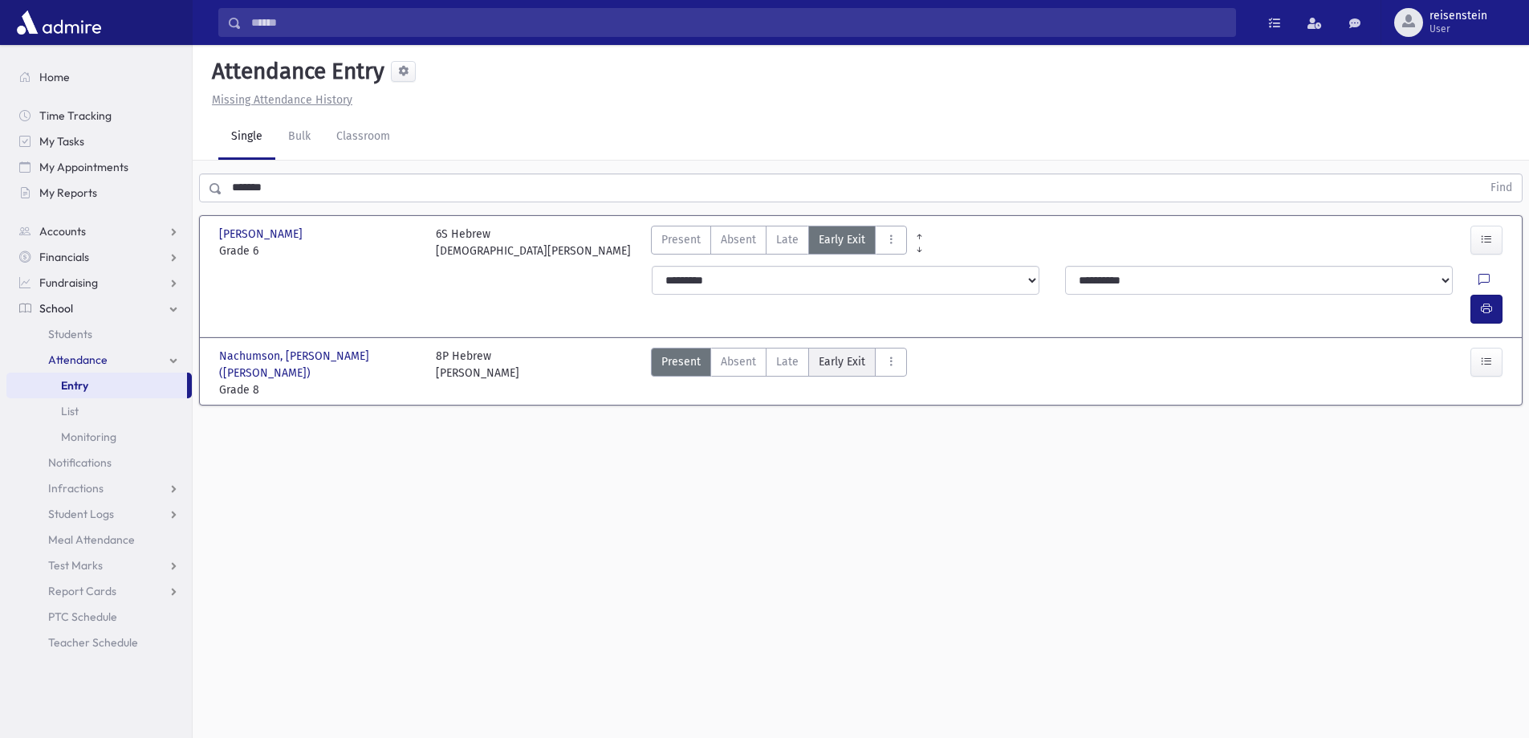
click at [834, 353] on span "Early Exit" at bounding box center [842, 361] width 47 height 17
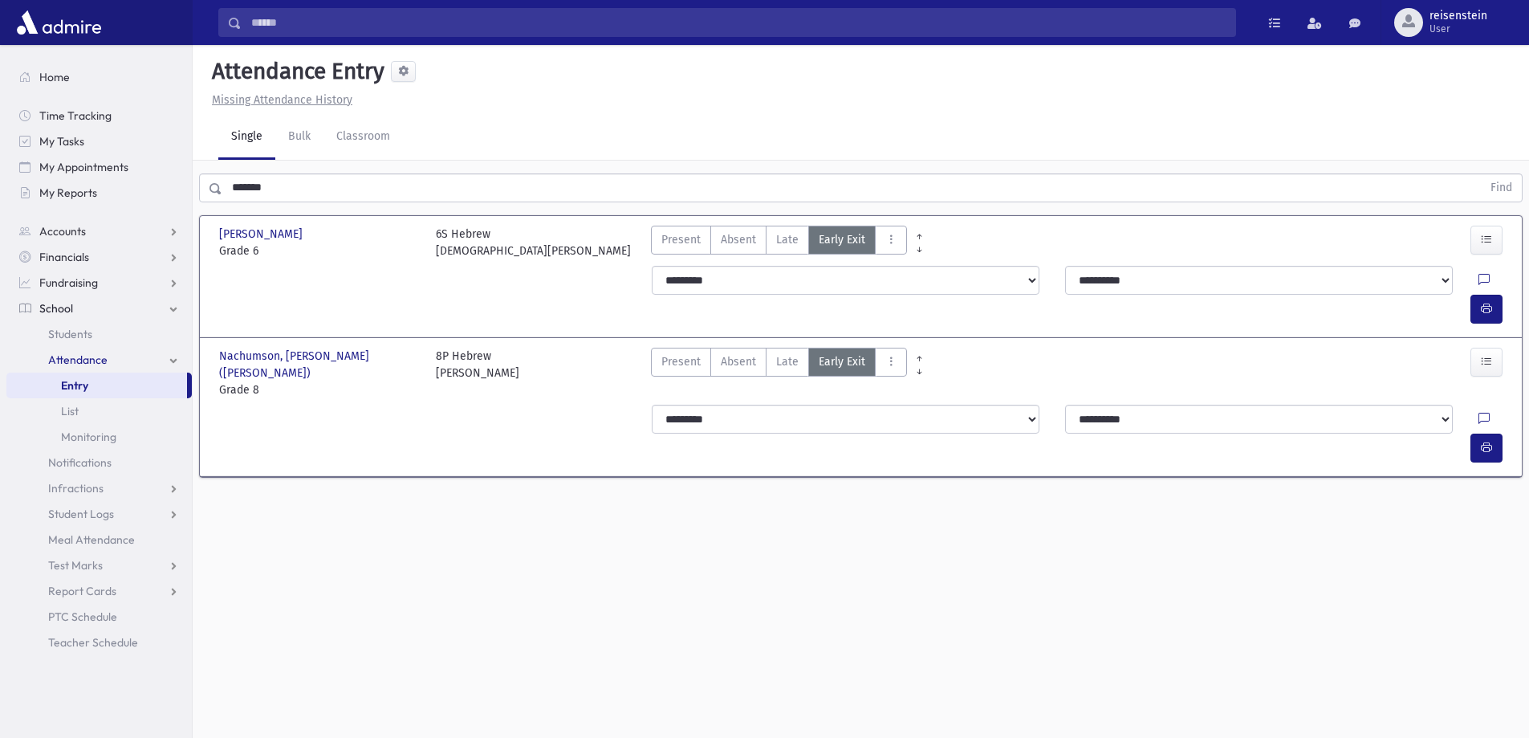
click at [340, 181] on input "*******" at bounding box center [851, 187] width 1259 height 29
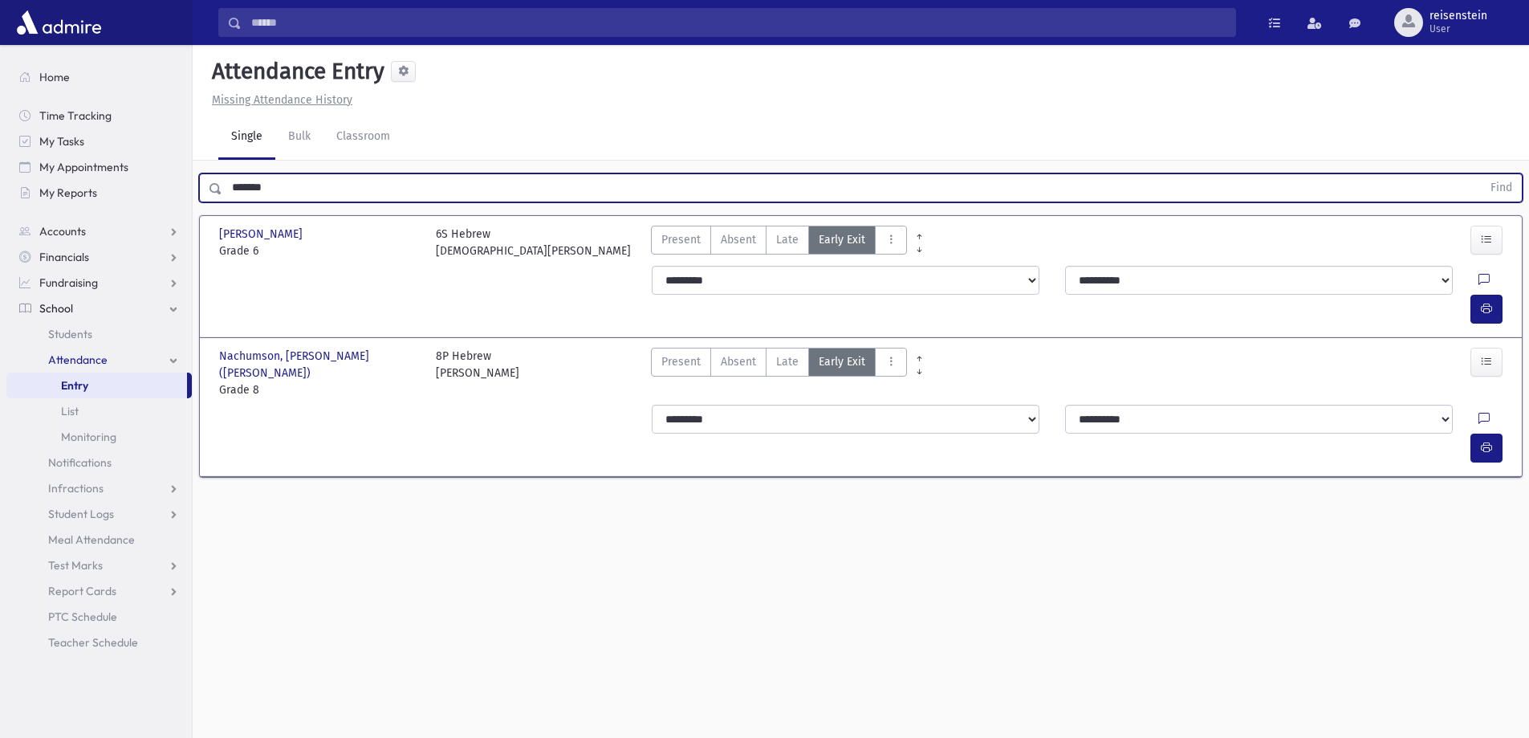
click at [341, 181] on input "*******" at bounding box center [851, 187] width 1259 height 29
click at [1481, 174] on button "Find" at bounding box center [1501, 187] width 41 height 27
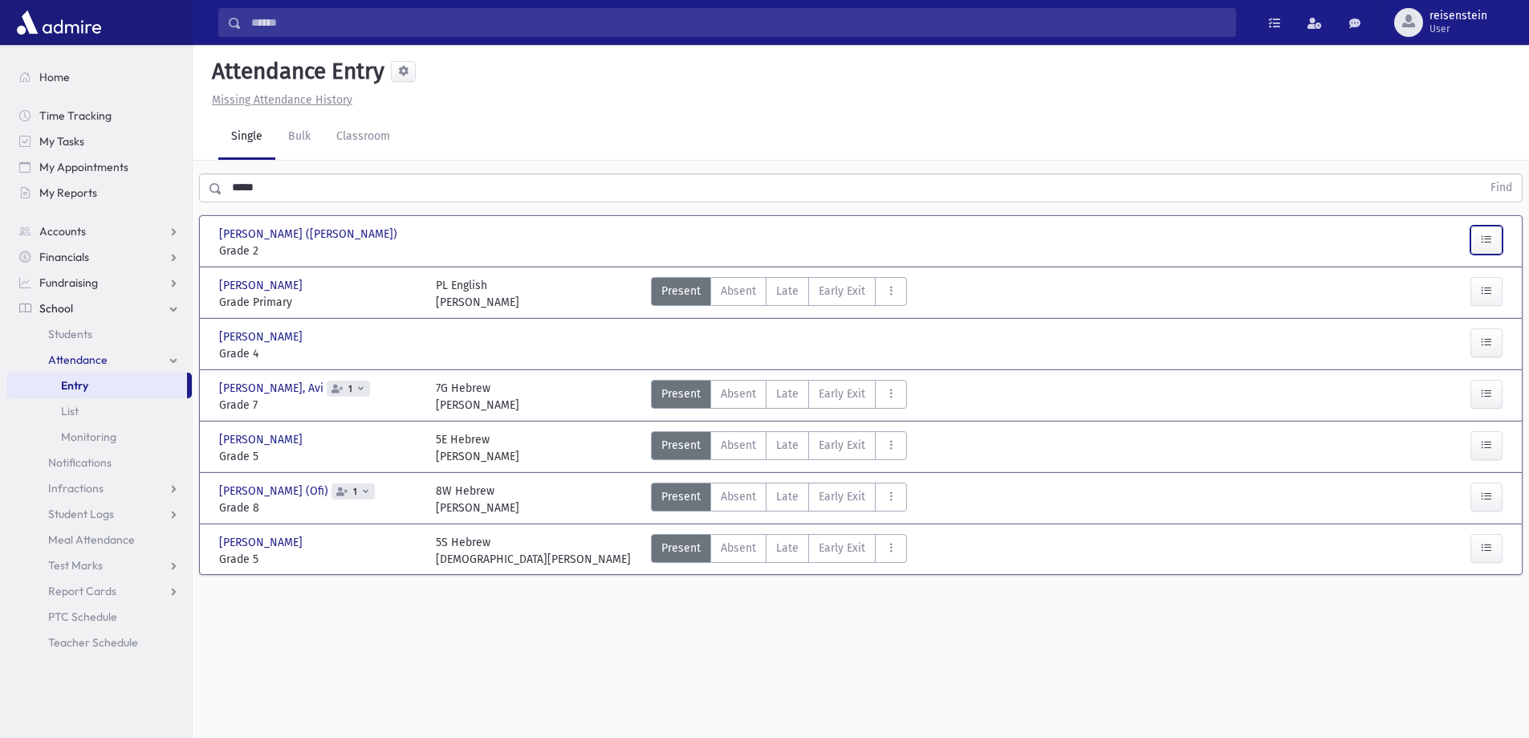
click at [1493, 238] on button "button" at bounding box center [1486, 240] width 32 height 29
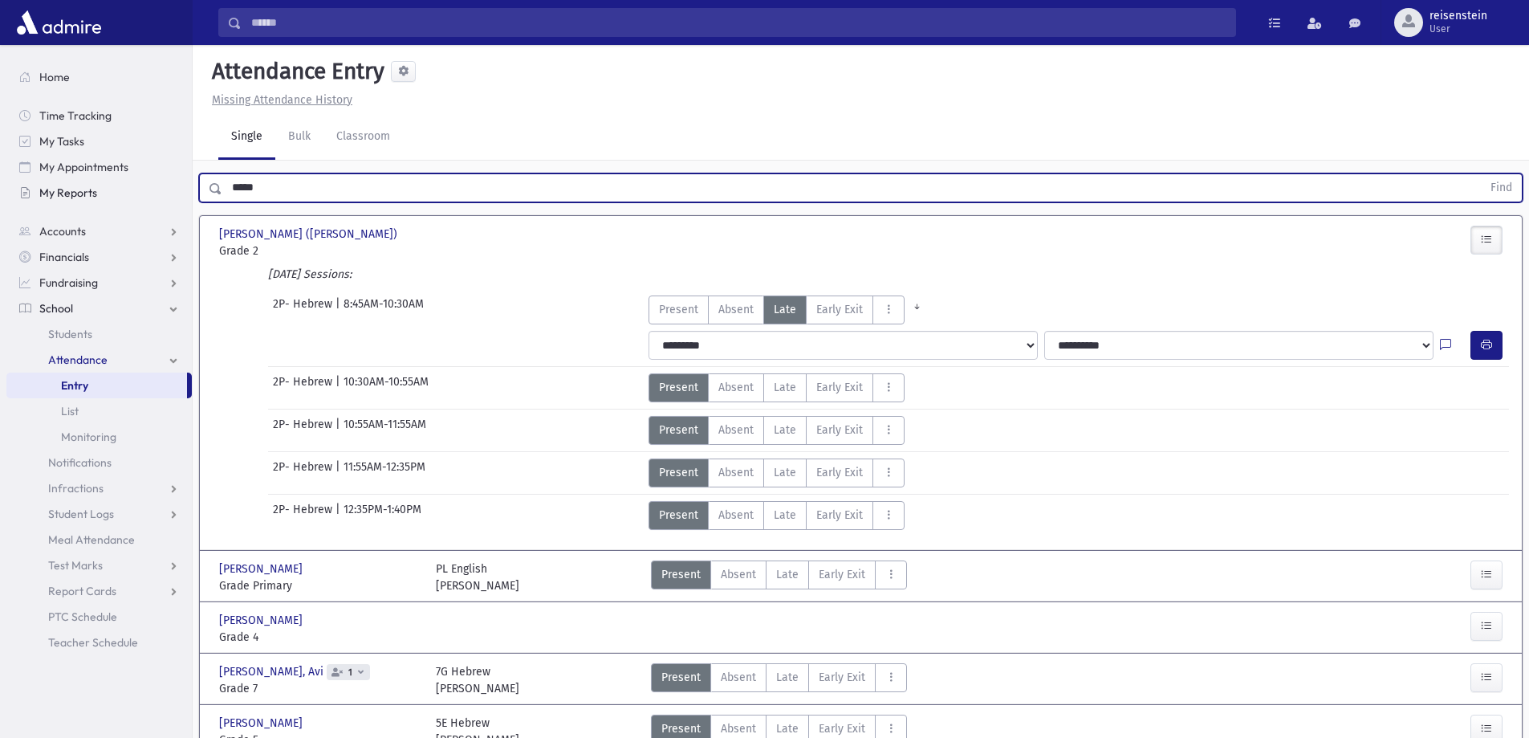
drag, startPoint x: 380, startPoint y: 187, endPoint x: 118, endPoint y: 189, distance: 262.5
click at [118, 189] on div "Search Results All Accounts" at bounding box center [764, 458] width 1529 height 917
click at [1481, 174] on button "Find" at bounding box center [1501, 187] width 41 height 27
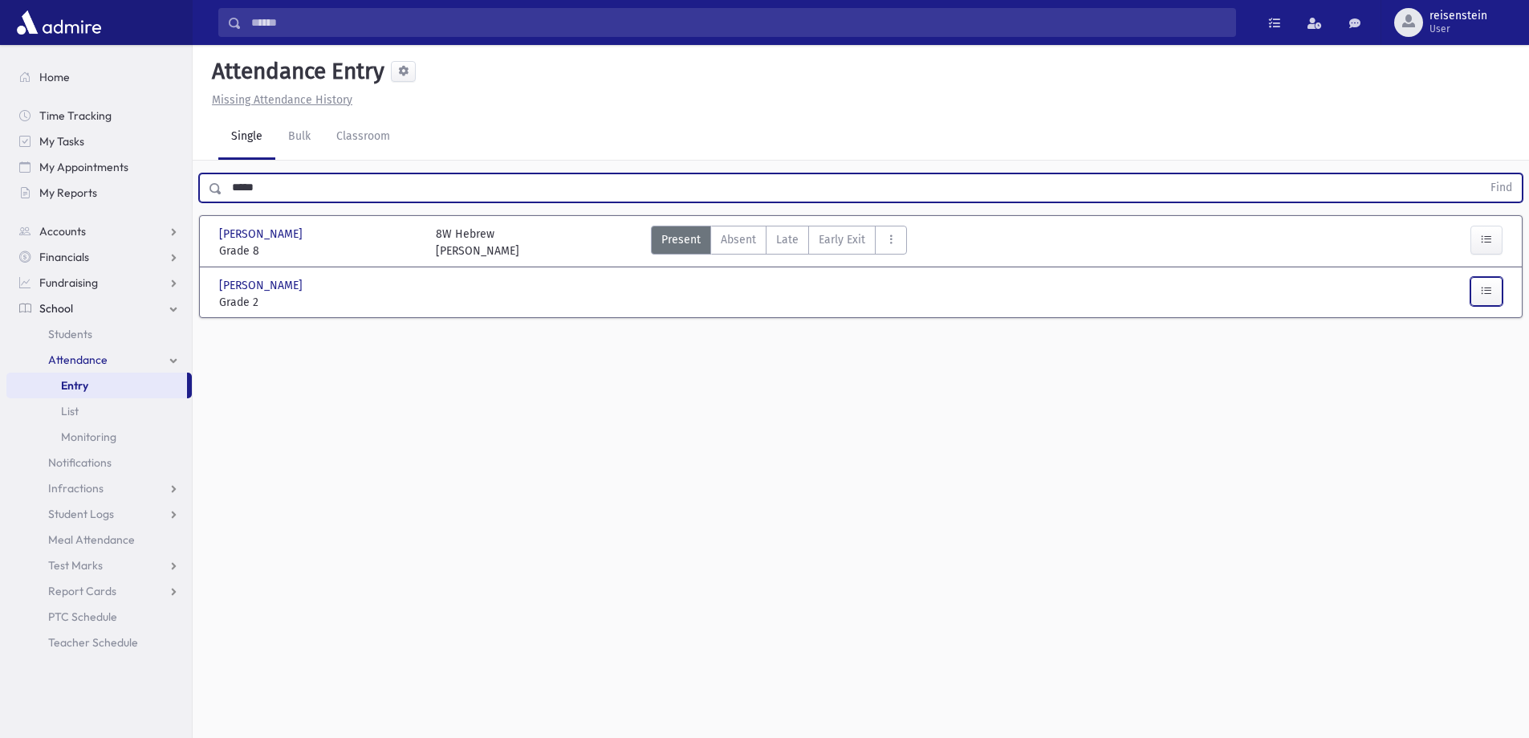
click at [1495, 295] on button "button" at bounding box center [1486, 291] width 32 height 29
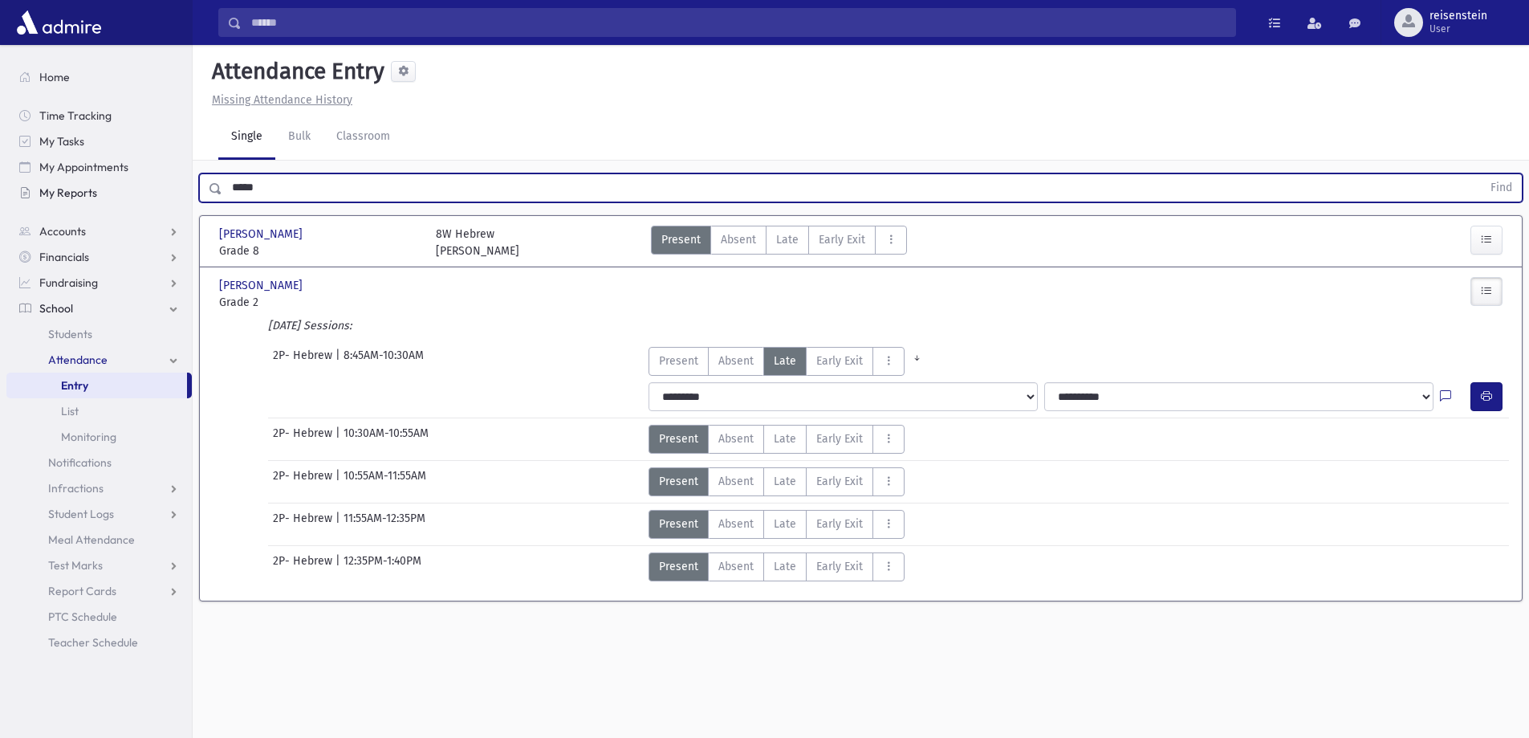
drag, startPoint x: 449, startPoint y: 174, endPoint x: 106, endPoint y: 191, distance: 343.9
click at [106, 191] on div "Search Results All Accounts" at bounding box center [764, 387] width 1529 height 774
click at [1481, 174] on button "Find" at bounding box center [1501, 187] width 41 height 27
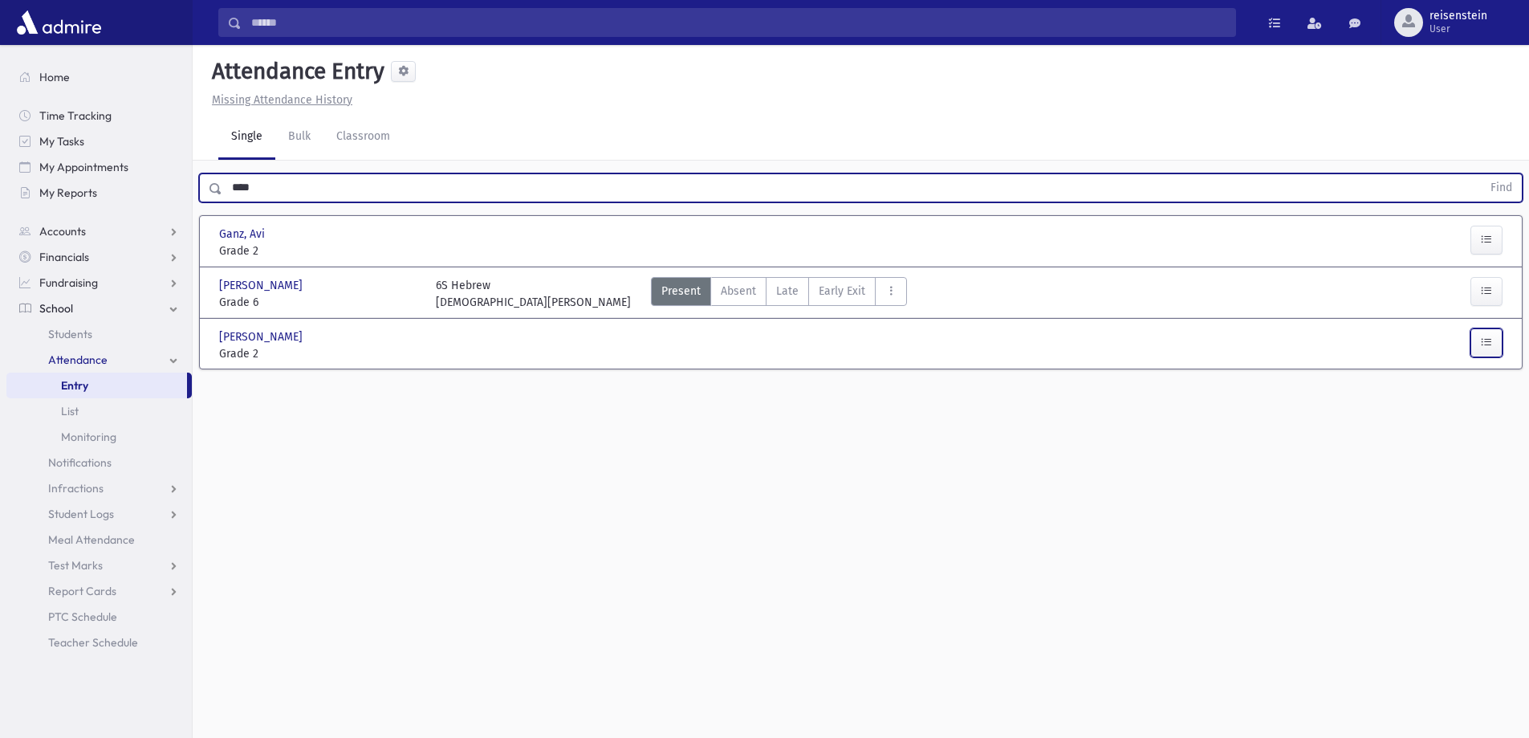
click at [1491, 343] on icon "button" at bounding box center [1486, 343] width 11 height 14
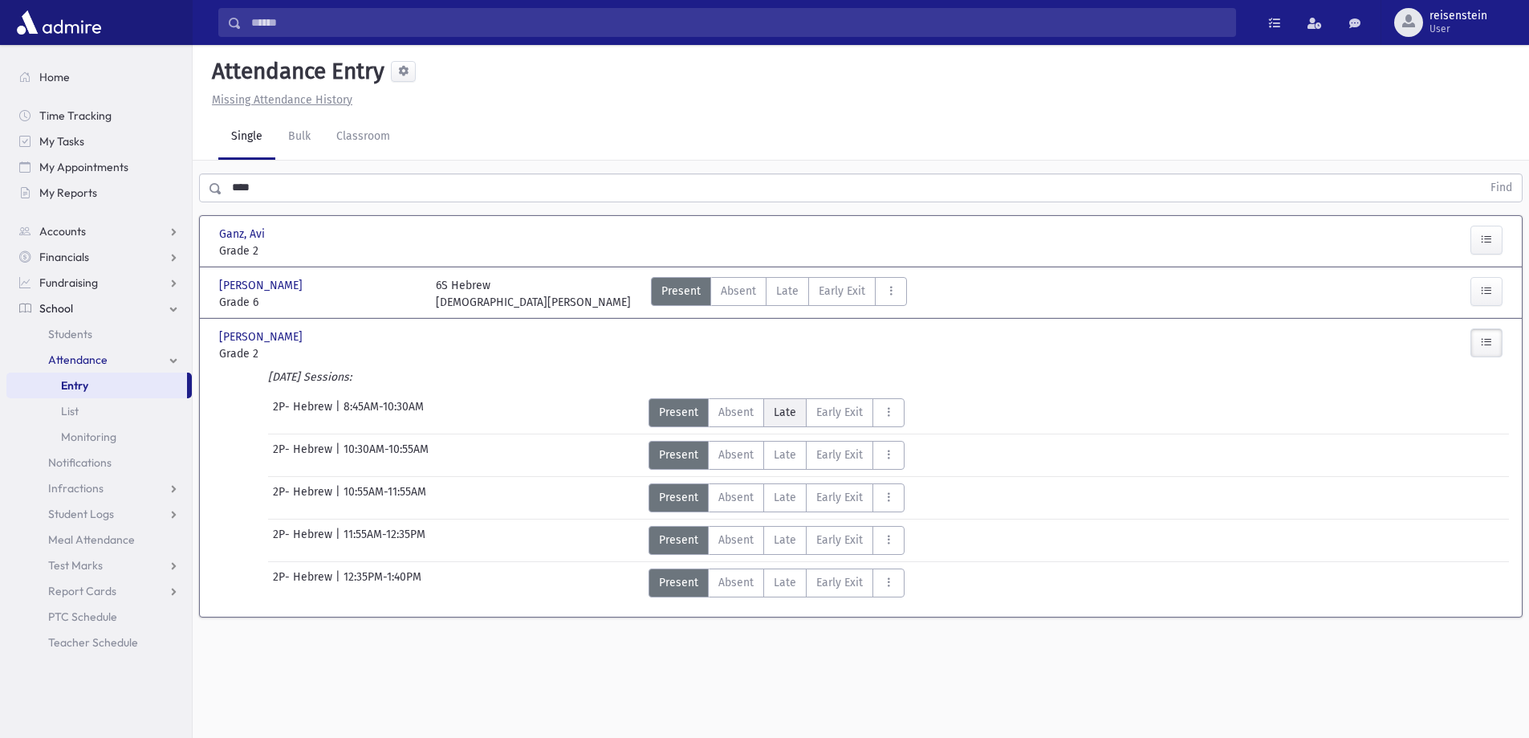
click at [795, 405] on label "Late L" at bounding box center [784, 412] width 43 height 29
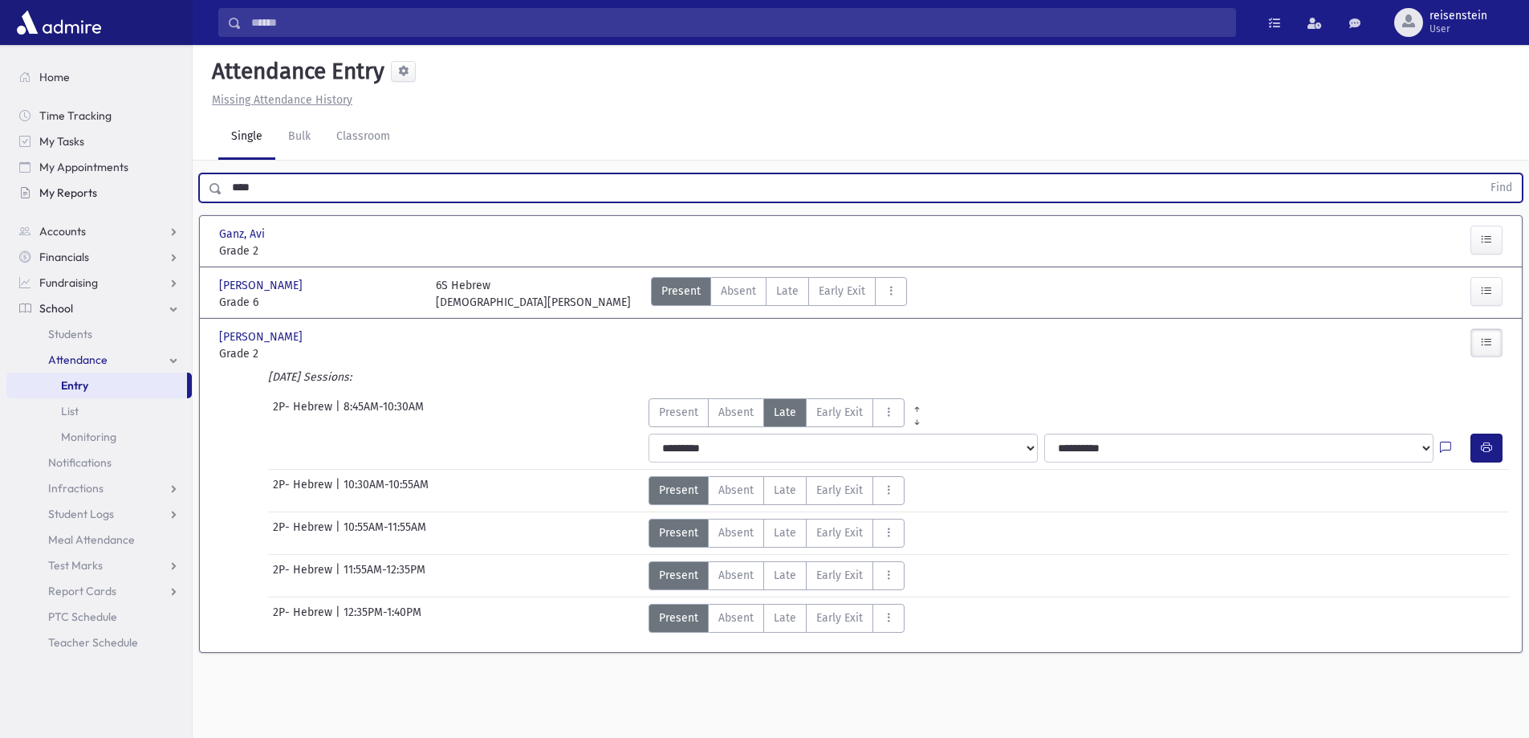
drag, startPoint x: 374, startPoint y: 180, endPoint x: 162, endPoint y: 185, distance: 212.0
click at [163, 185] on div "Search Results All Accounts" at bounding box center [764, 387] width 1529 height 774
click at [1481, 174] on button "Find" at bounding box center [1501, 187] width 41 height 27
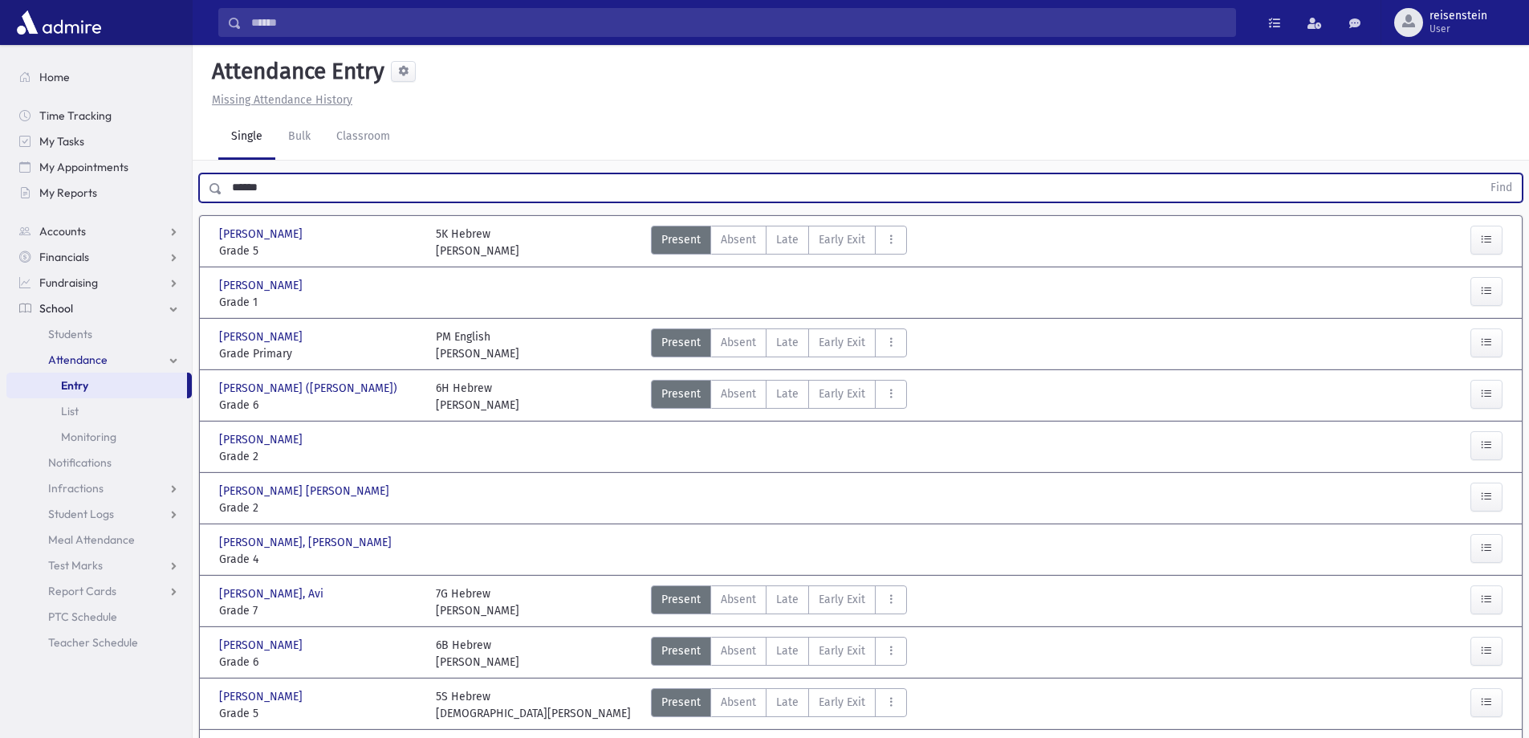
click at [1481, 174] on button "Find" at bounding box center [1501, 187] width 41 height 27
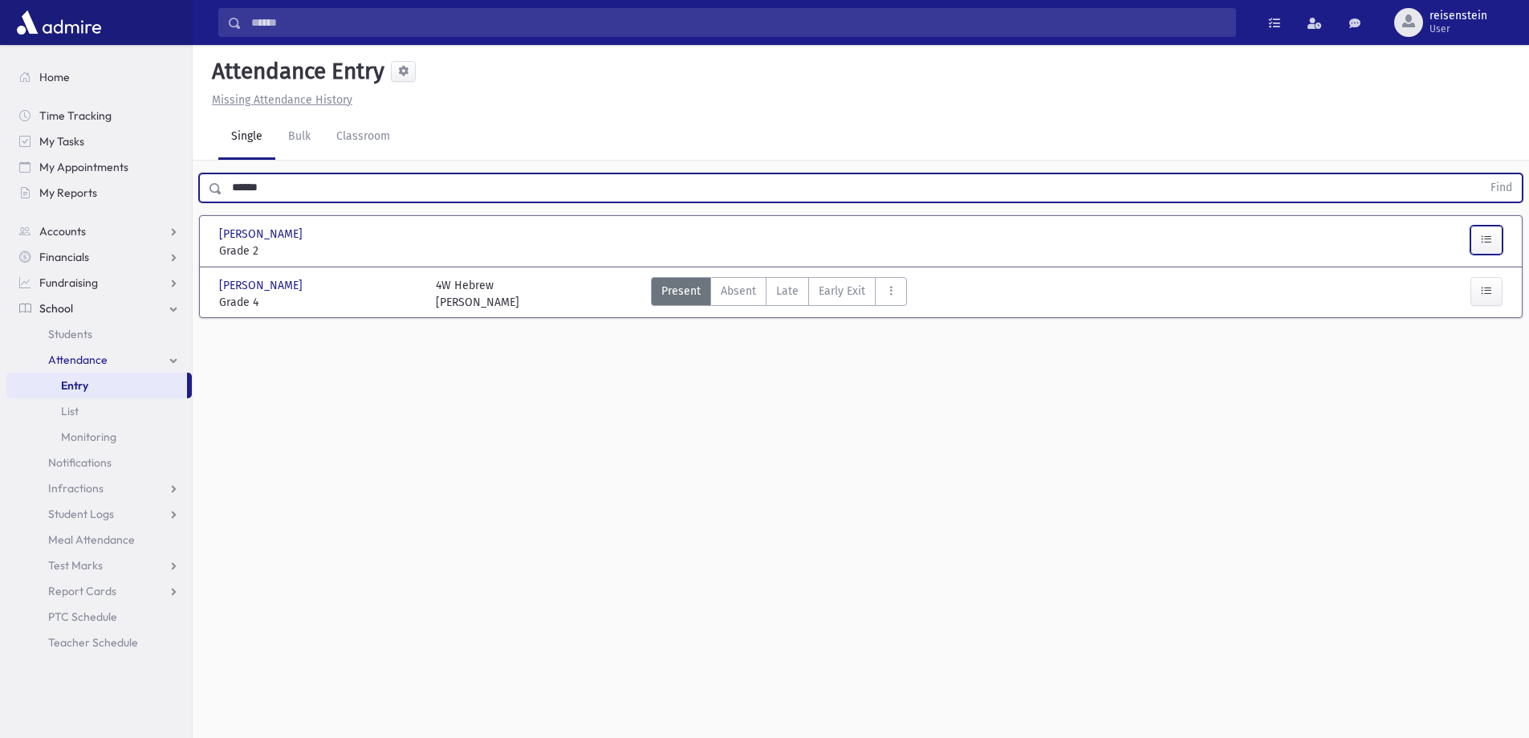
click at [1477, 236] on button "button" at bounding box center [1486, 240] width 32 height 29
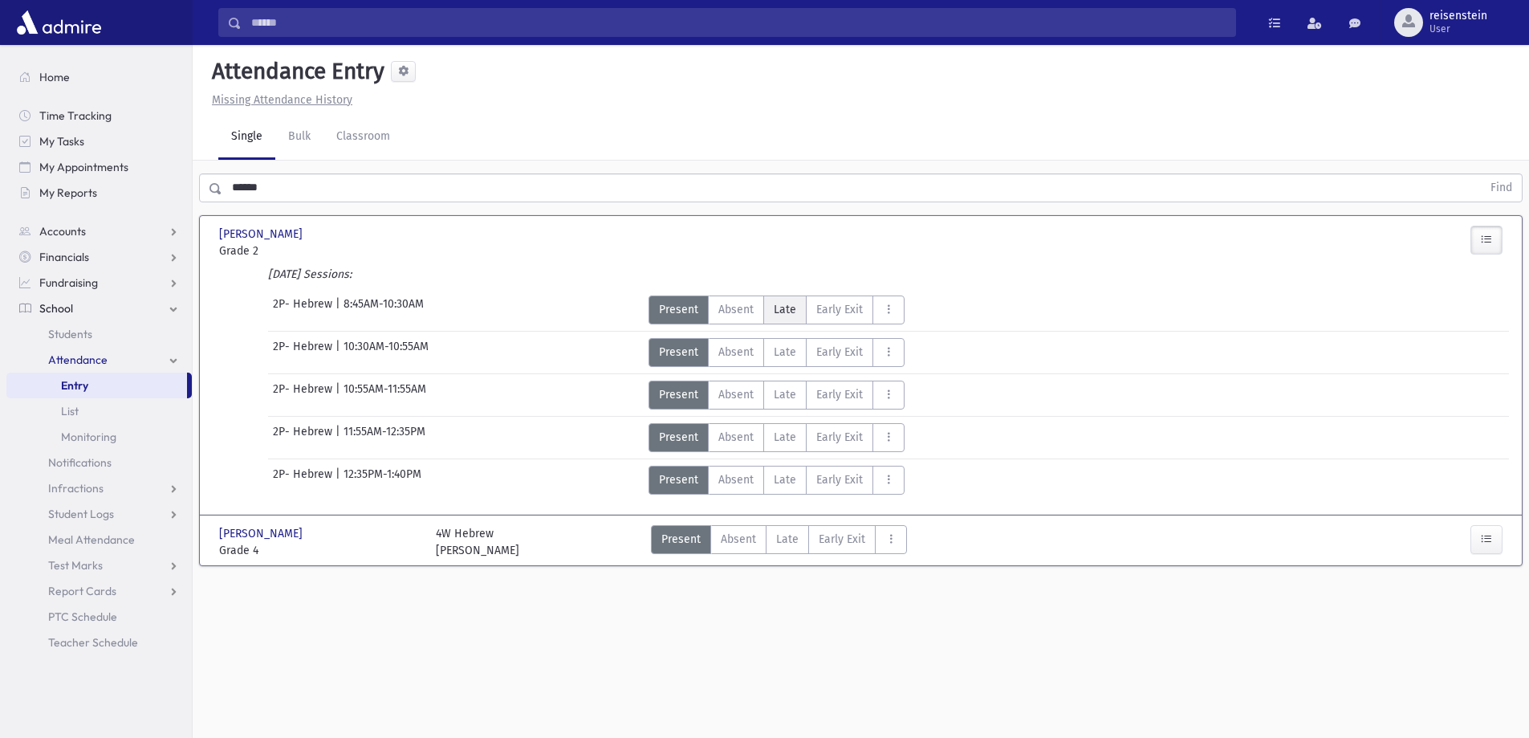
click at [783, 302] on span "Late" at bounding box center [785, 309] width 22 height 17
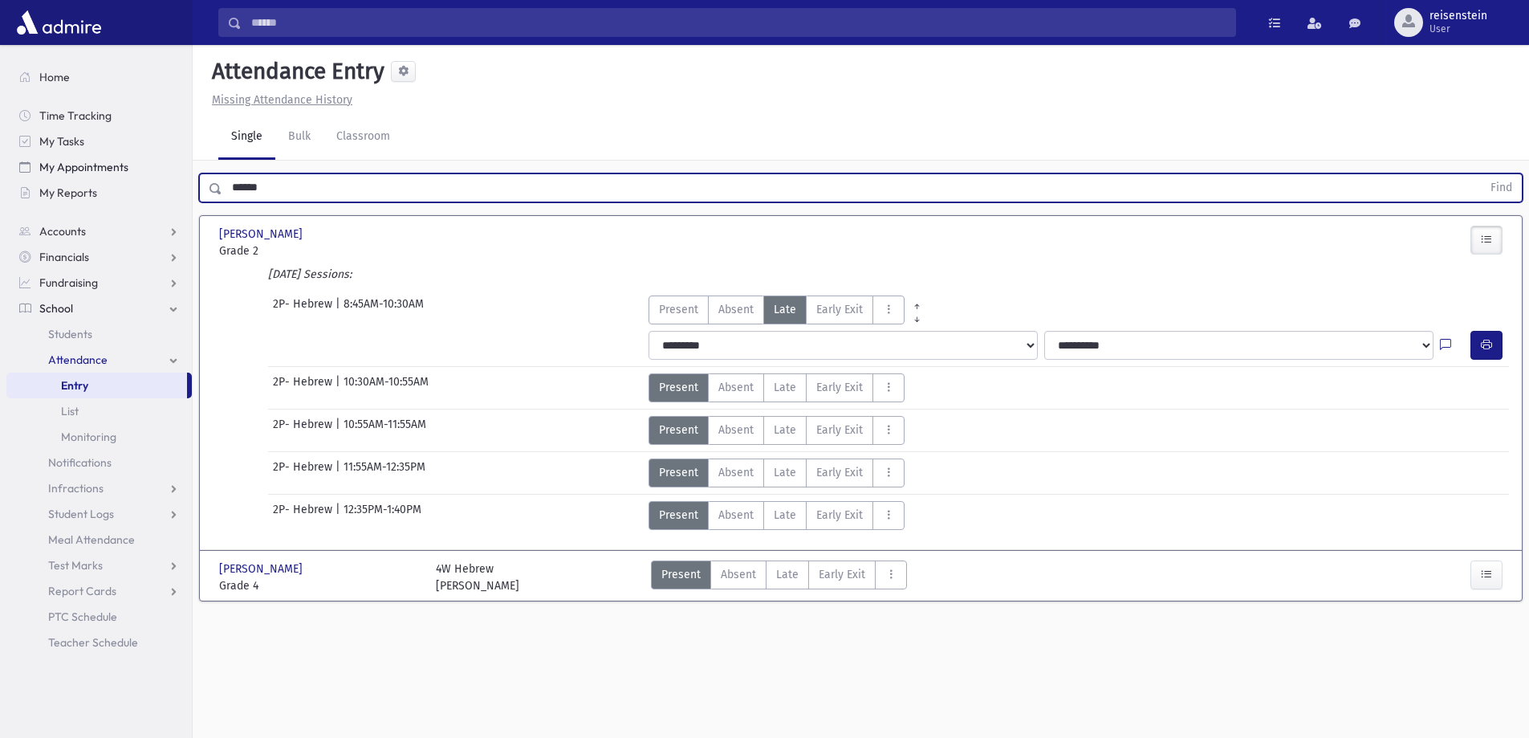
drag, startPoint x: 313, startPoint y: 177, endPoint x: 31, endPoint y: 179, distance: 282.5
click at [31, 179] on div "Search Results All Accounts" at bounding box center [764, 387] width 1529 height 774
click at [1481, 174] on button "Find" at bounding box center [1501, 187] width 41 height 27
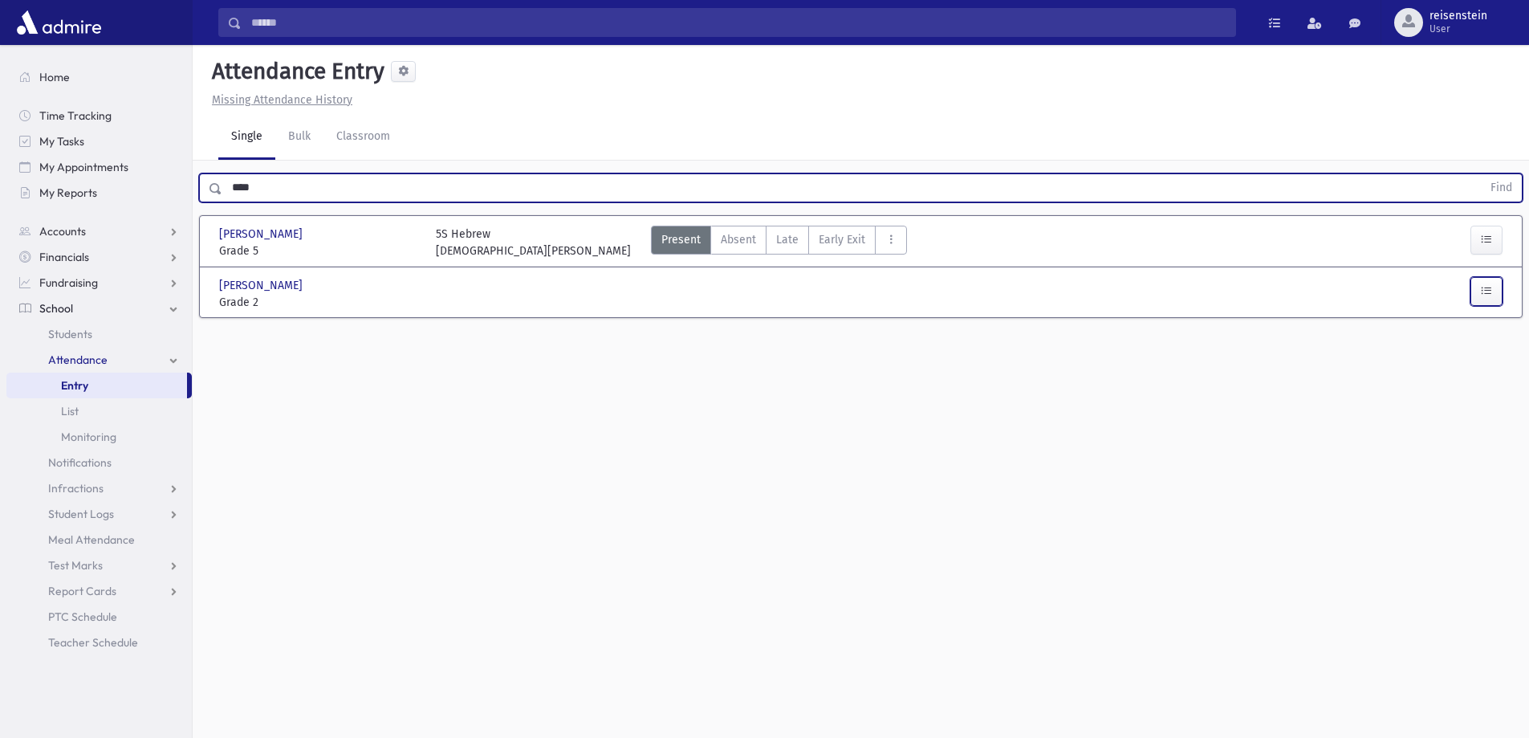
click at [1497, 296] on button "button" at bounding box center [1486, 291] width 32 height 29
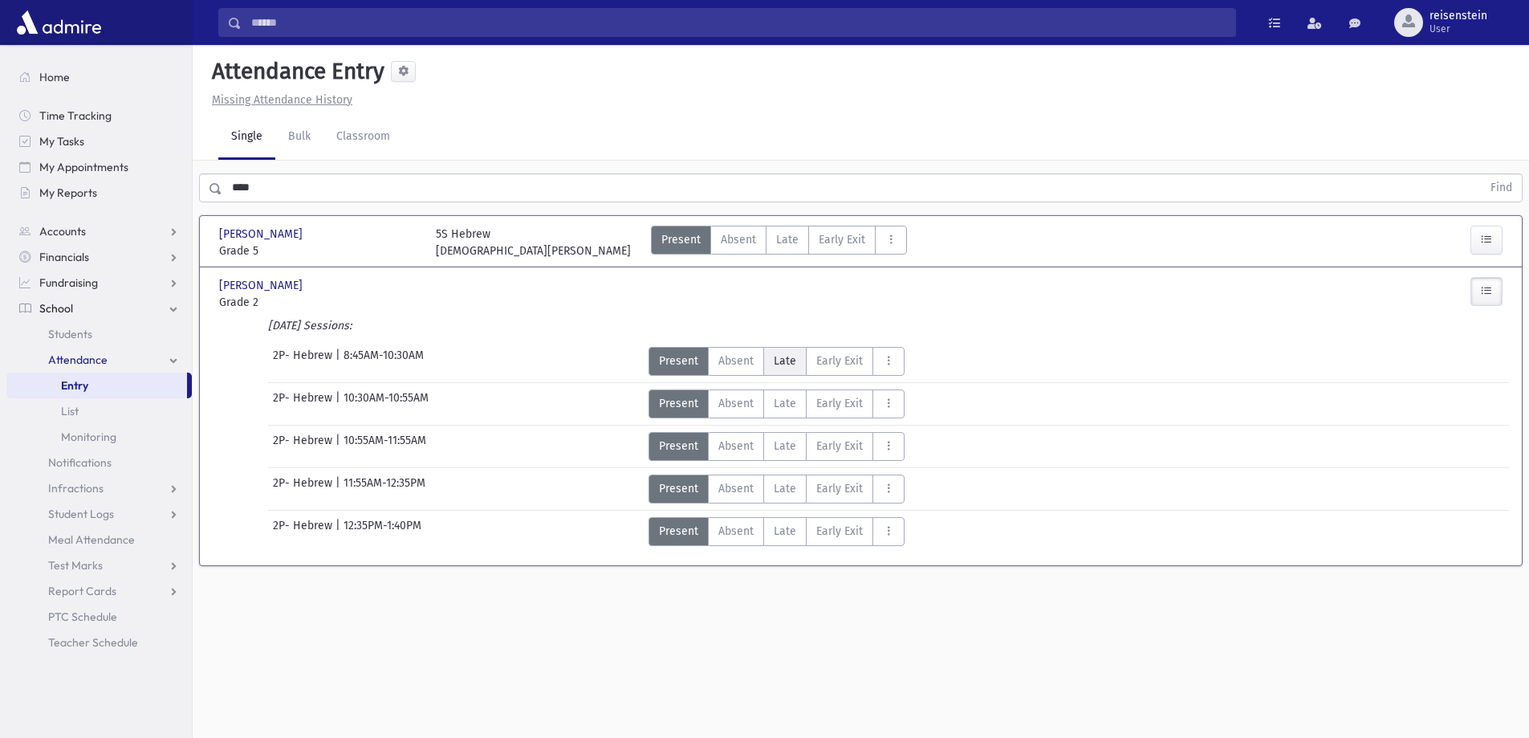
click at [788, 360] on span "Late" at bounding box center [785, 360] width 22 height 17
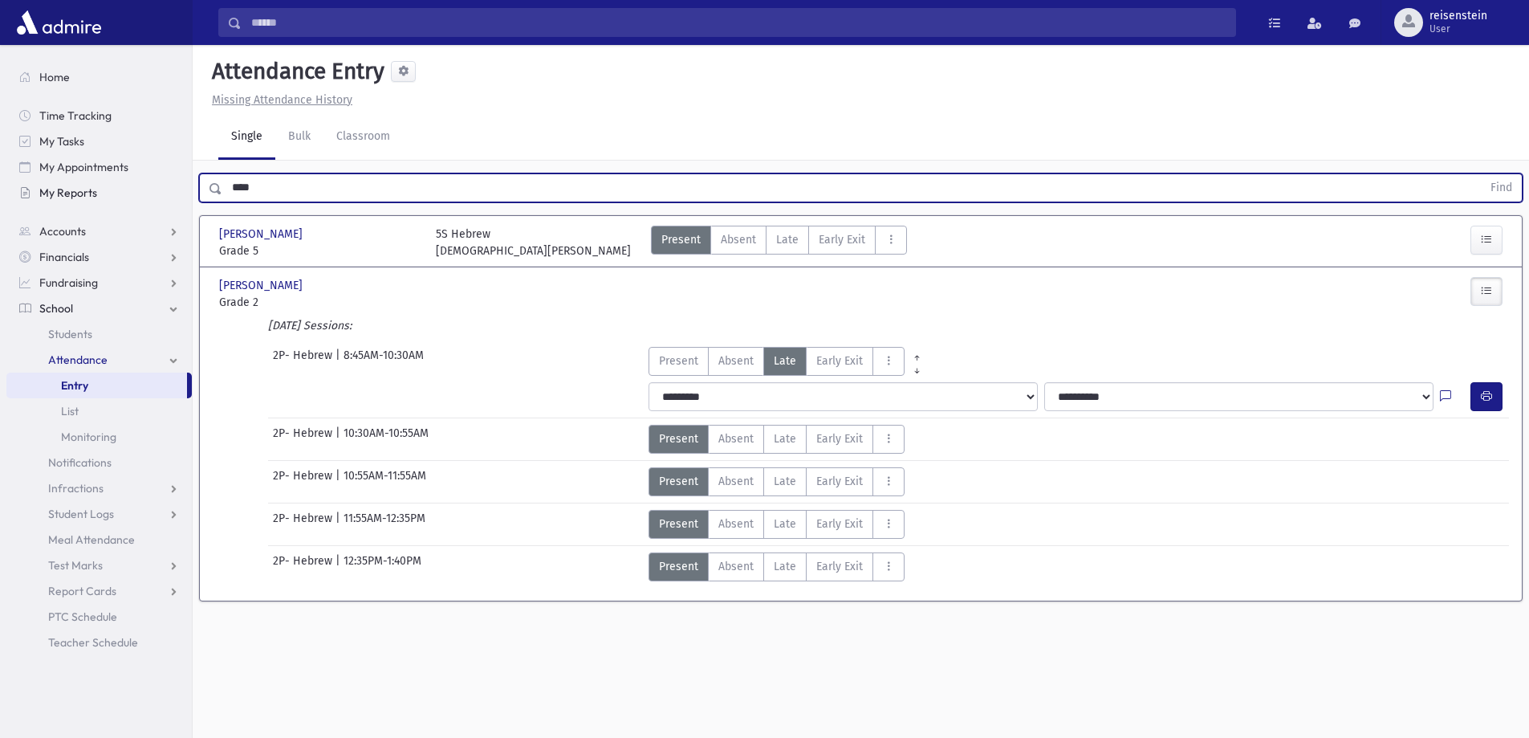
drag, startPoint x: 324, startPoint y: 186, endPoint x: 135, endPoint y: 186, distance: 189.4
click at [139, 186] on div "Search Results All Accounts" at bounding box center [764, 387] width 1529 height 774
click at [1481, 174] on button "Find" at bounding box center [1501, 187] width 41 height 27
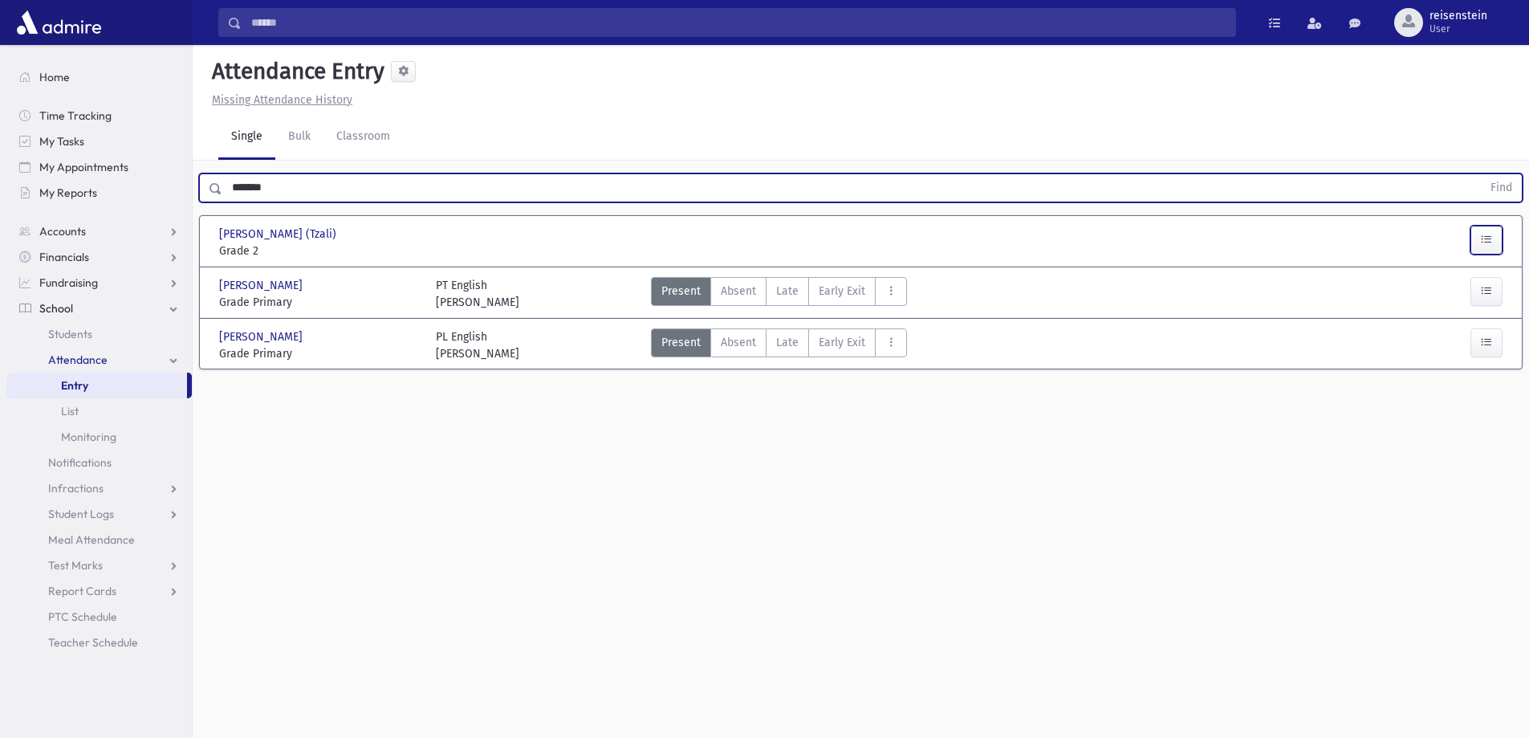
click at [1491, 245] on icon "button" at bounding box center [1486, 240] width 11 height 14
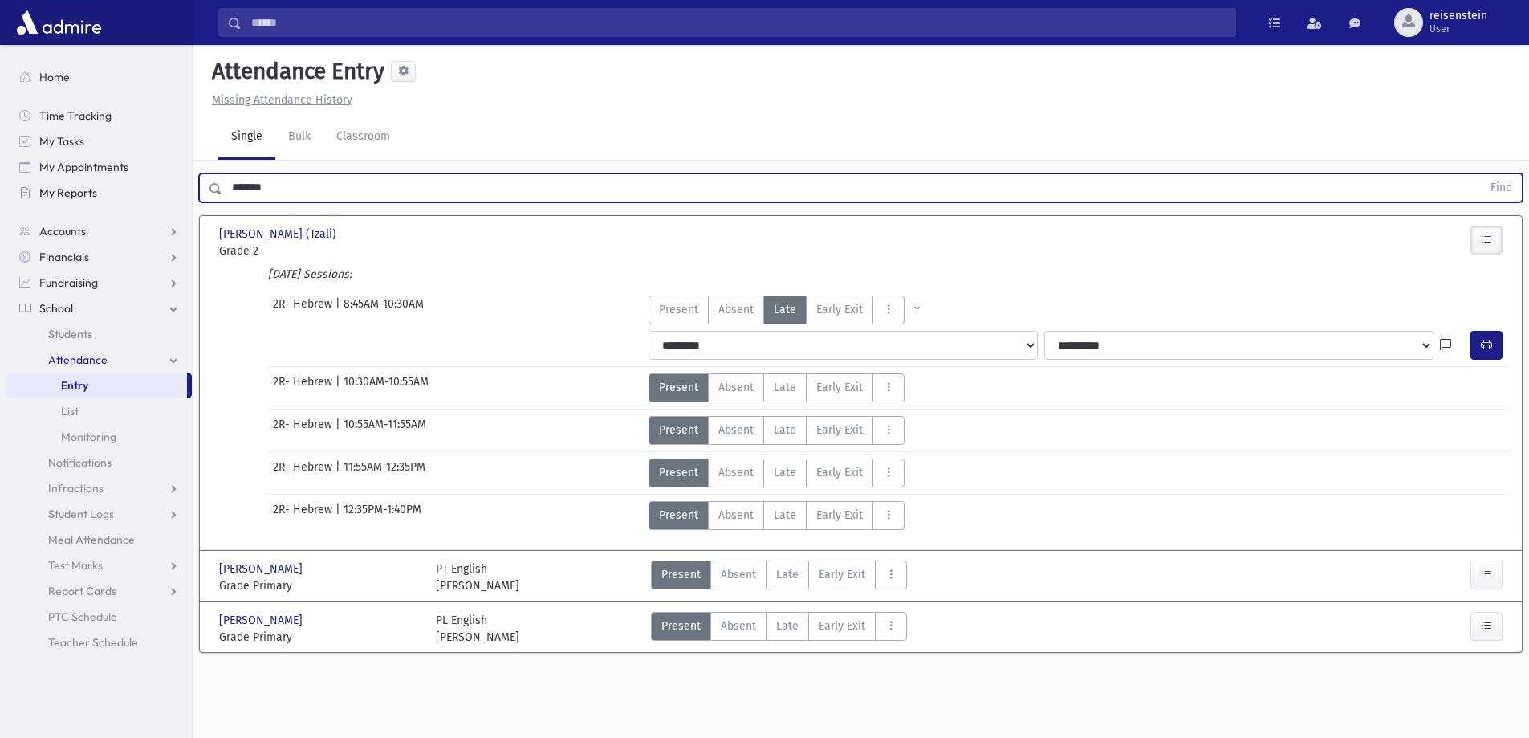
drag, startPoint x: 446, startPoint y: 189, endPoint x: 89, endPoint y: 184, distance: 357.2
click at [91, 187] on div "Search Results All Accounts" at bounding box center [764, 387] width 1529 height 774
click at [1481, 174] on button "Find" at bounding box center [1501, 187] width 41 height 27
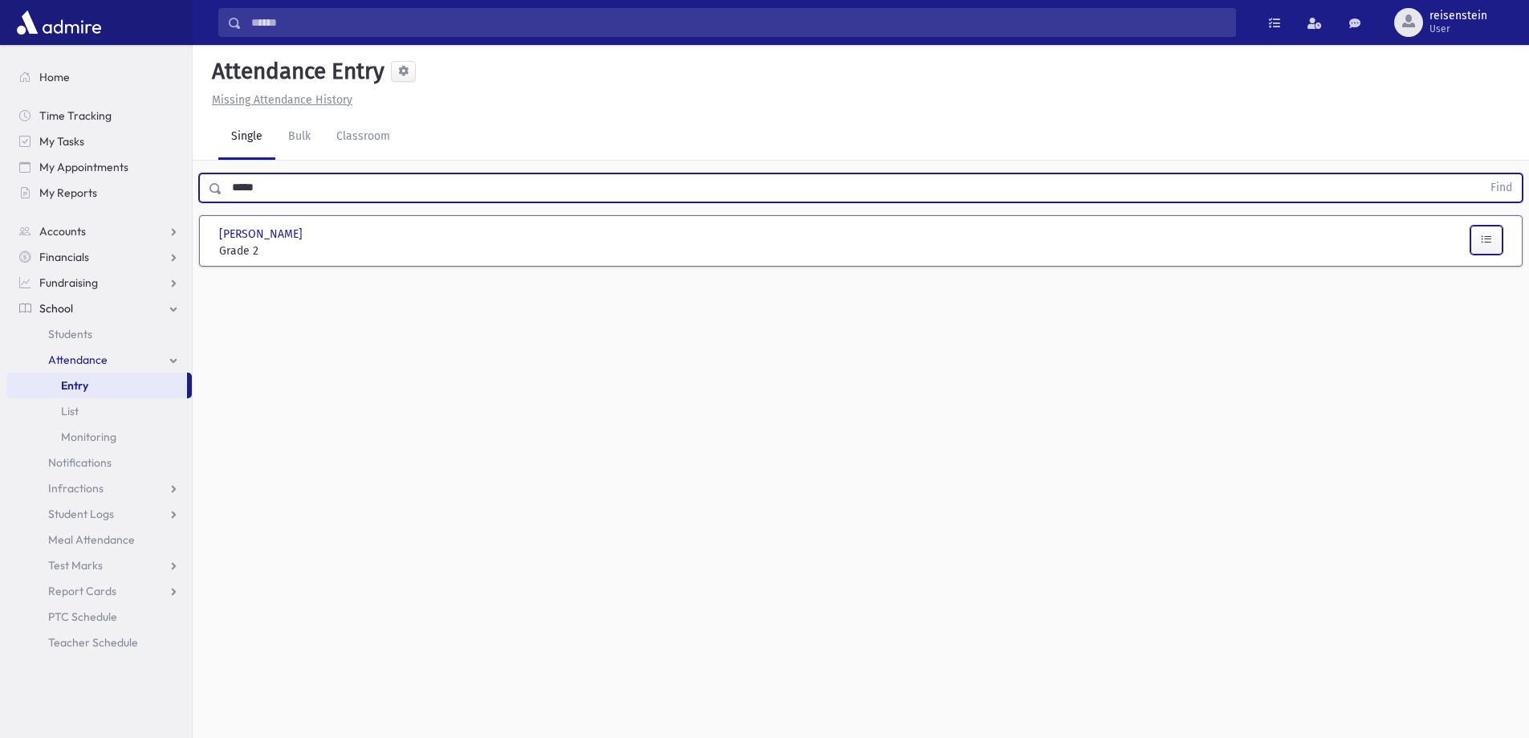
click at [1486, 244] on icon "button" at bounding box center [1486, 240] width 11 height 14
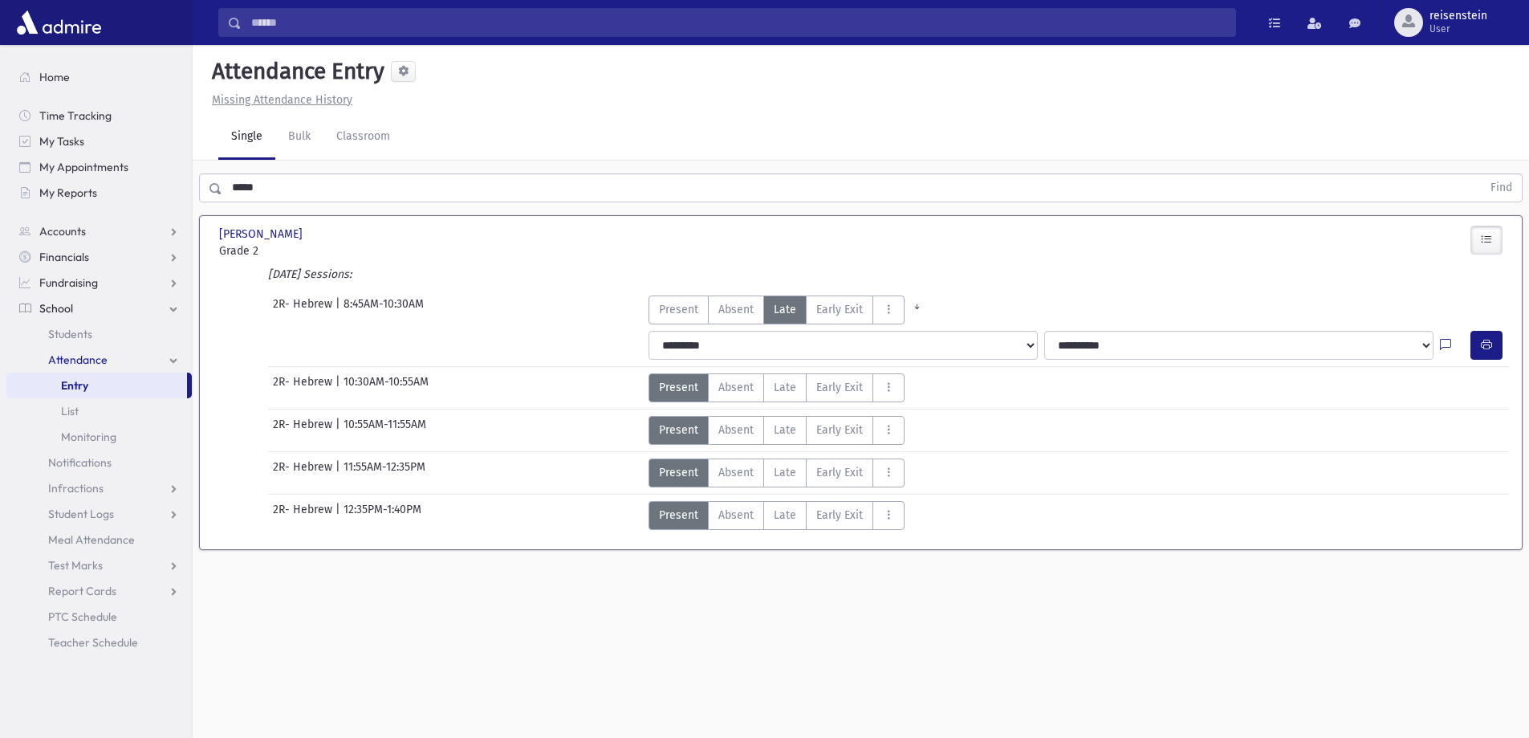
click at [580, 182] on input "*****" at bounding box center [851, 187] width 1259 height 29
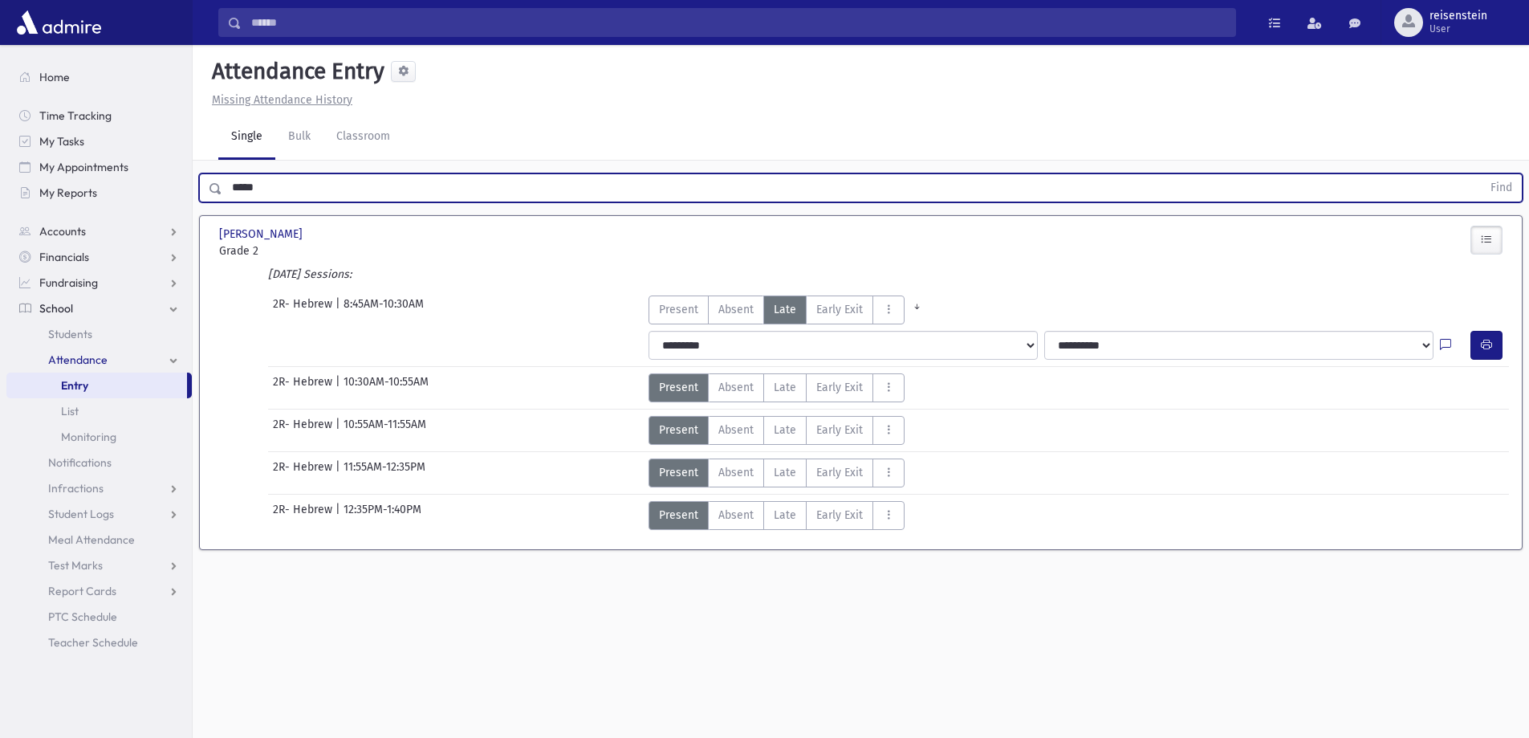
click at [578, 182] on input "*****" at bounding box center [851, 187] width 1259 height 29
click at [1481, 174] on button "Find" at bounding box center [1501, 187] width 41 height 27
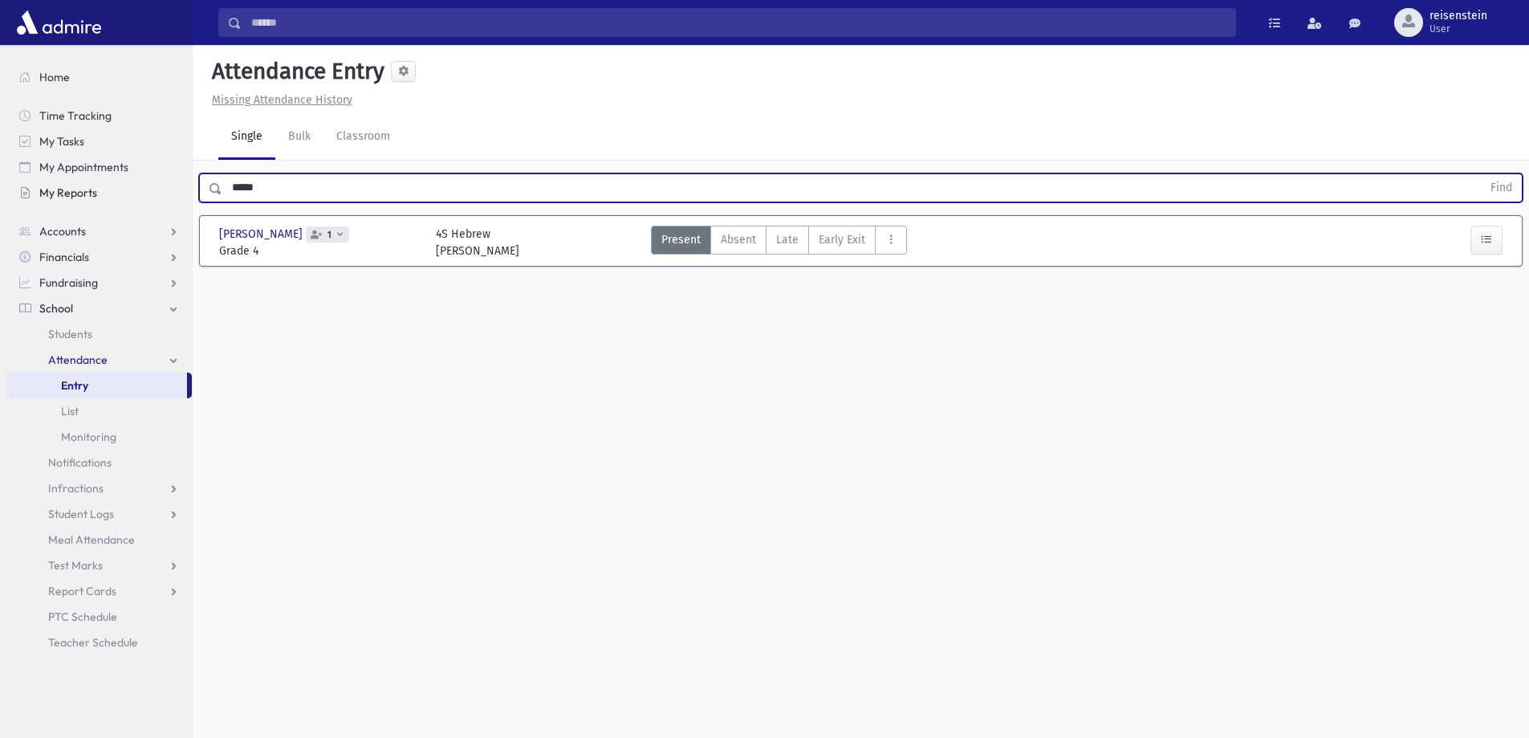
drag, startPoint x: 299, startPoint y: 173, endPoint x: 165, endPoint y: 188, distance: 134.9
click at [165, 188] on div "Search Results All Accounts" at bounding box center [764, 387] width 1529 height 774
click at [1481, 174] on button "Find" at bounding box center [1501, 187] width 41 height 27
click at [295, 189] on input "*****" at bounding box center [851, 187] width 1259 height 29
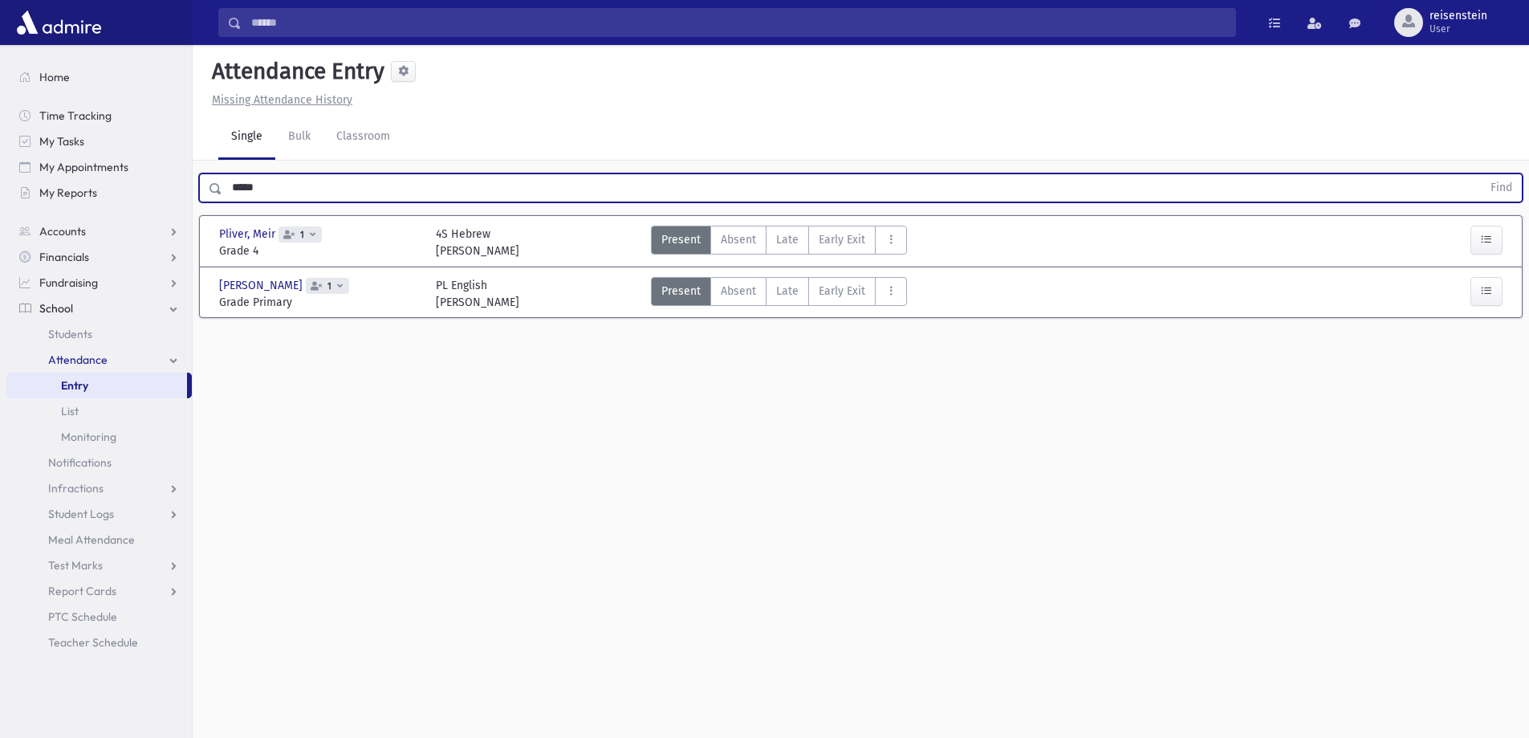
click at [1481, 174] on button "Find" at bounding box center [1501, 187] width 41 height 27
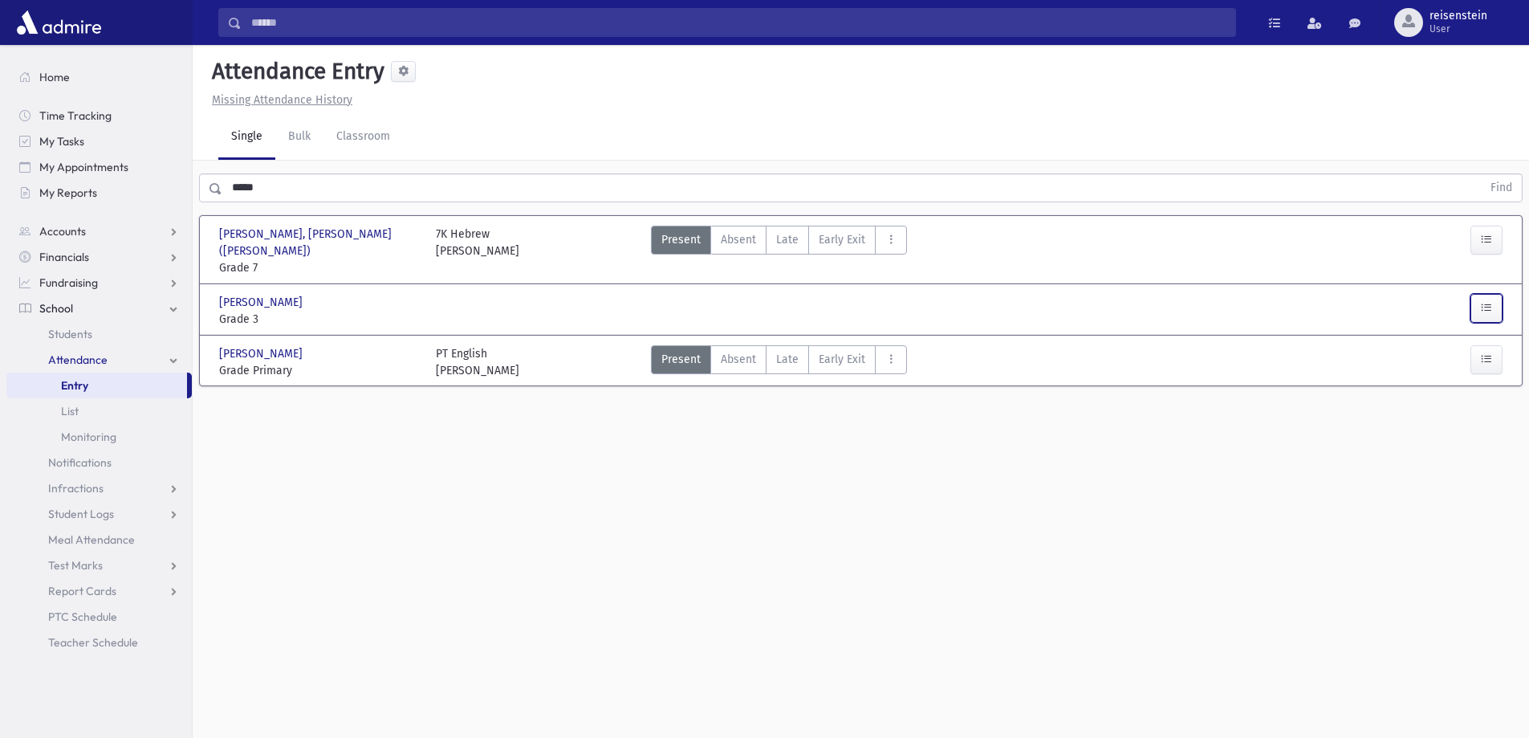
click at [1492, 294] on button "button" at bounding box center [1486, 308] width 32 height 29
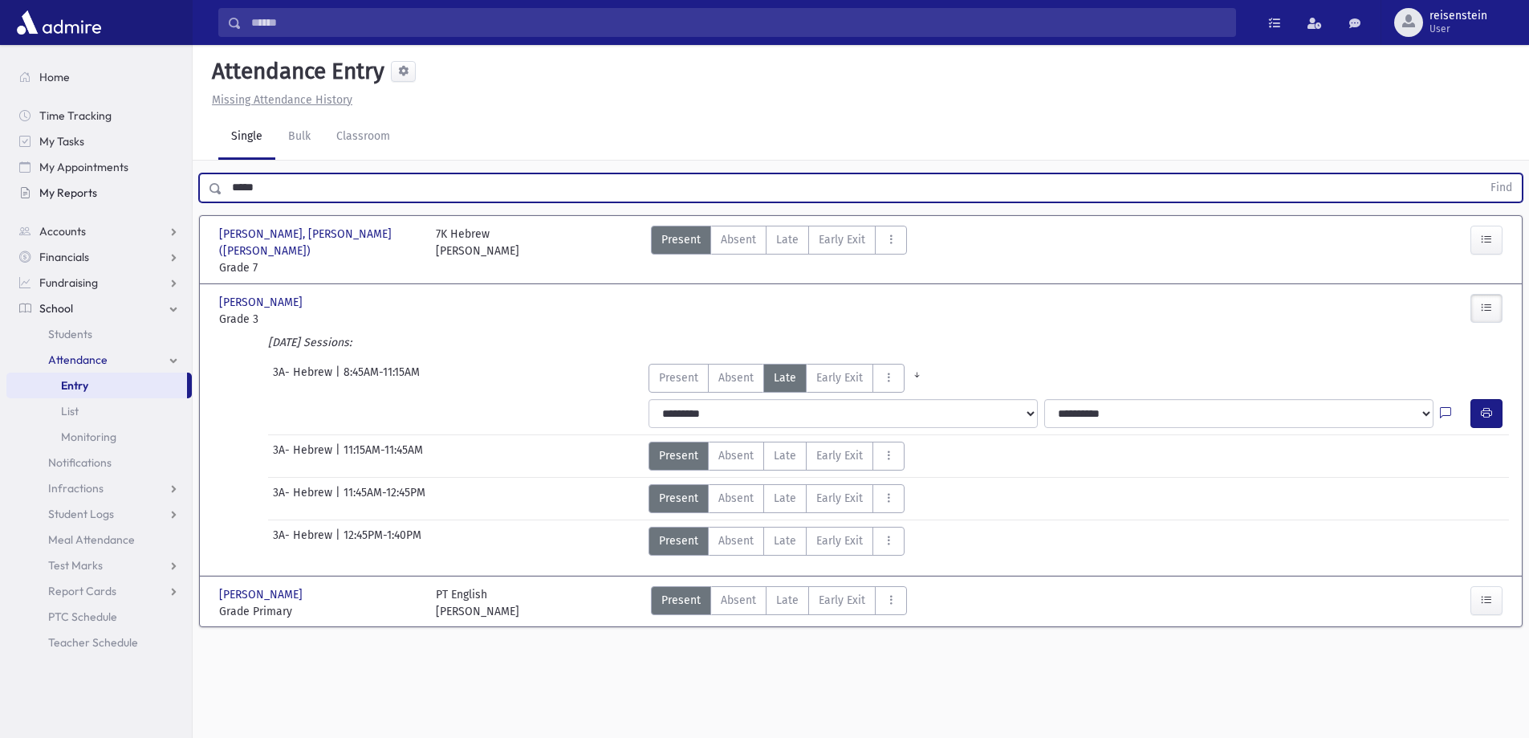
drag, startPoint x: 289, startPoint y: 185, endPoint x: 170, endPoint y: 185, distance: 118.8
click at [170, 185] on div "Search Results All Accounts" at bounding box center [764, 387] width 1529 height 774
click at [1481, 174] on button "Find" at bounding box center [1501, 187] width 41 height 27
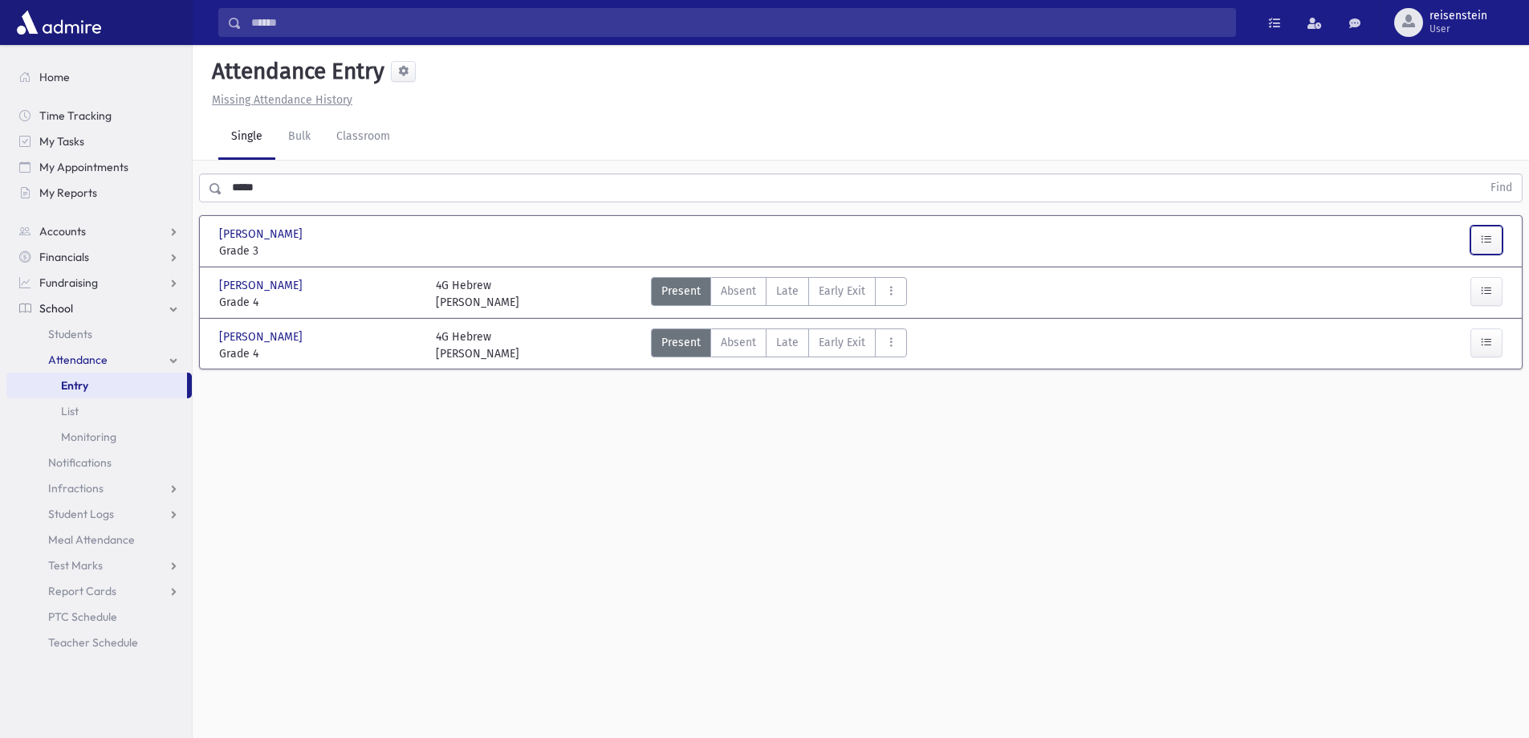
click at [1484, 234] on icon "button" at bounding box center [1486, 240] width 11 height 14
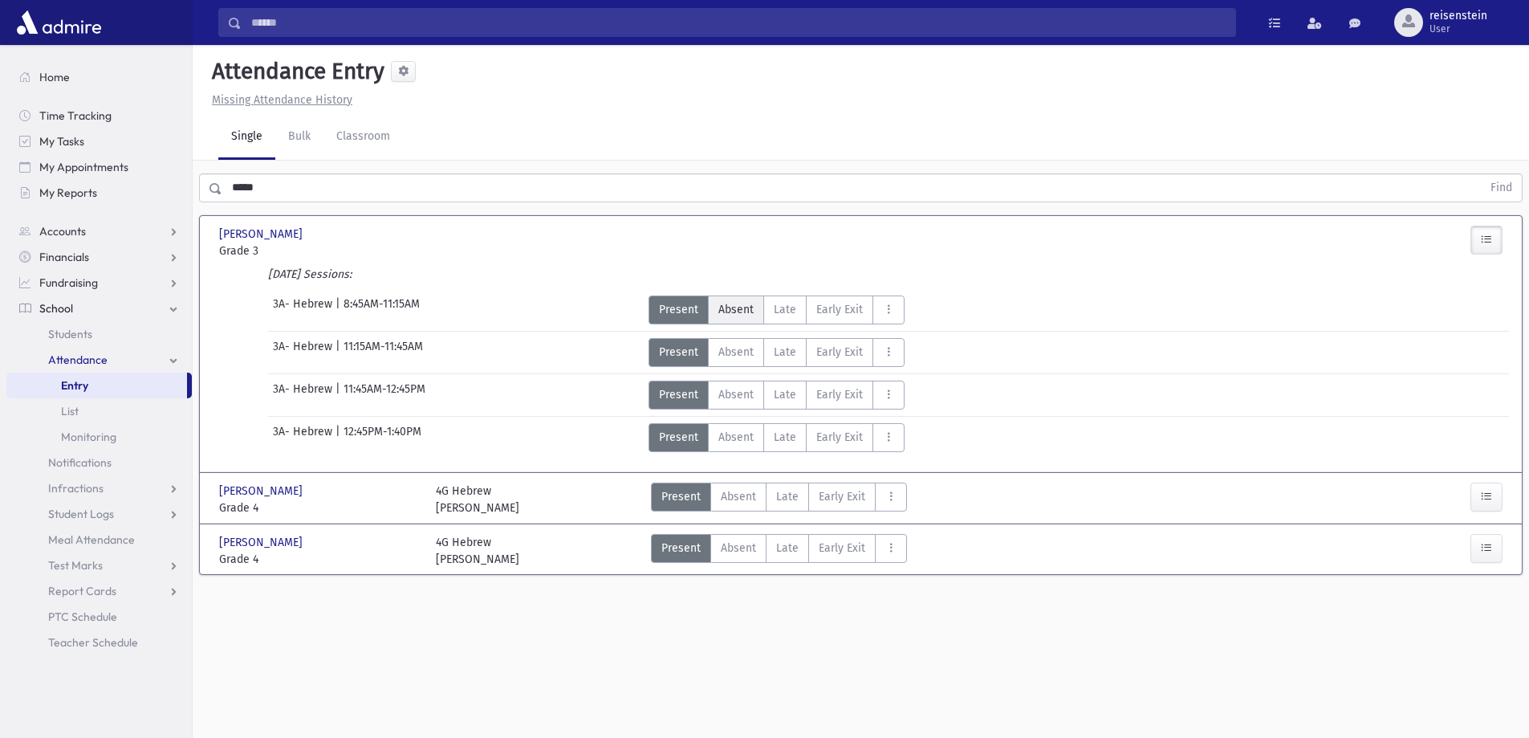
click at [749, 307] on span "Absent" at bounding box center [735, 309] width 35 height 17
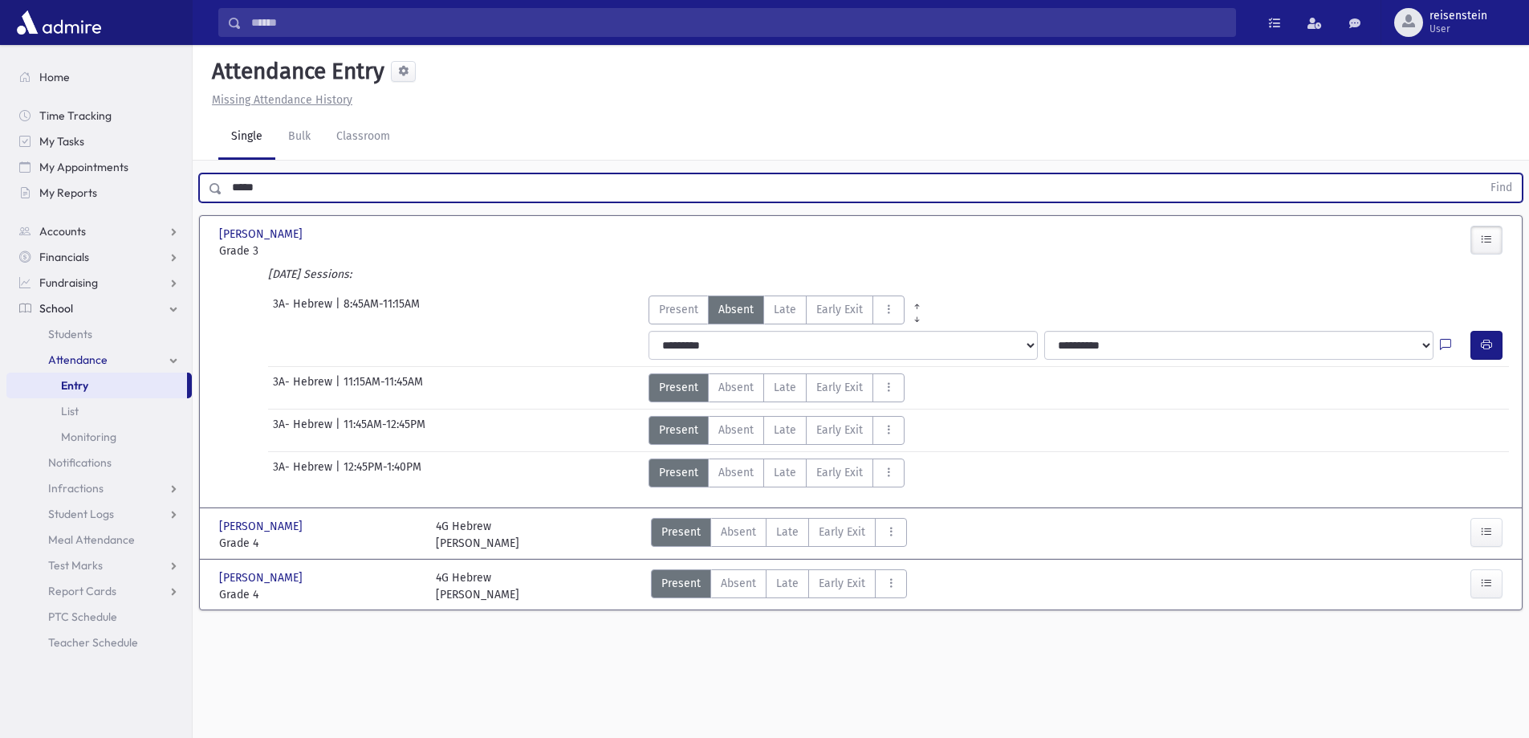
drag, startPoint x: 461, startPoint y: 182, endPoint x: 216, endPoint y: 206, distance: 246.0
click at [216, 206] on div "***** Find" at bounding box center [861, 185] width 1336 height 48
click at [1481, 174] on button "Find" at bounding box center [1501, 187] width 41 height 27
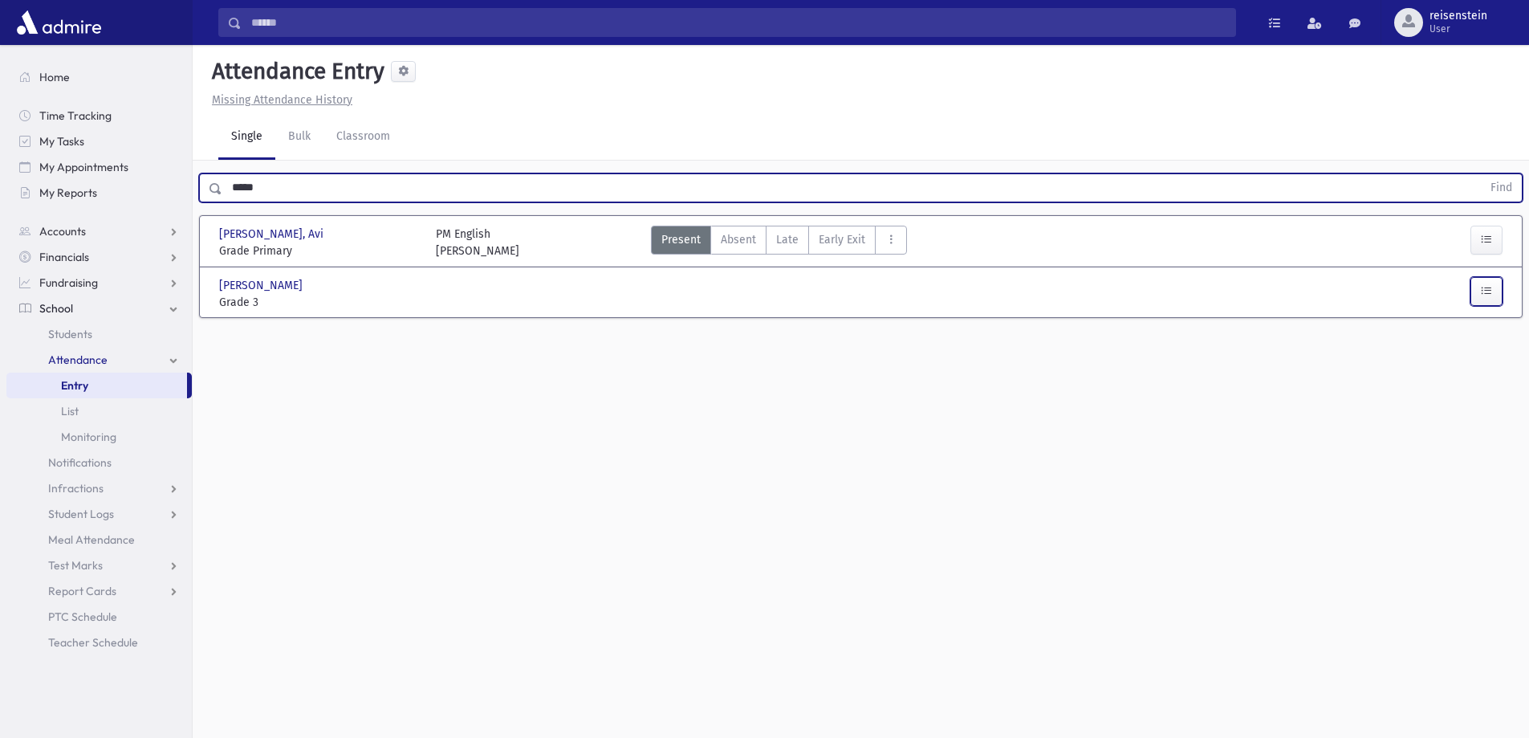
click at [1491, 301] on button "button" at bounding box center [1486, 291] width 32 height 29
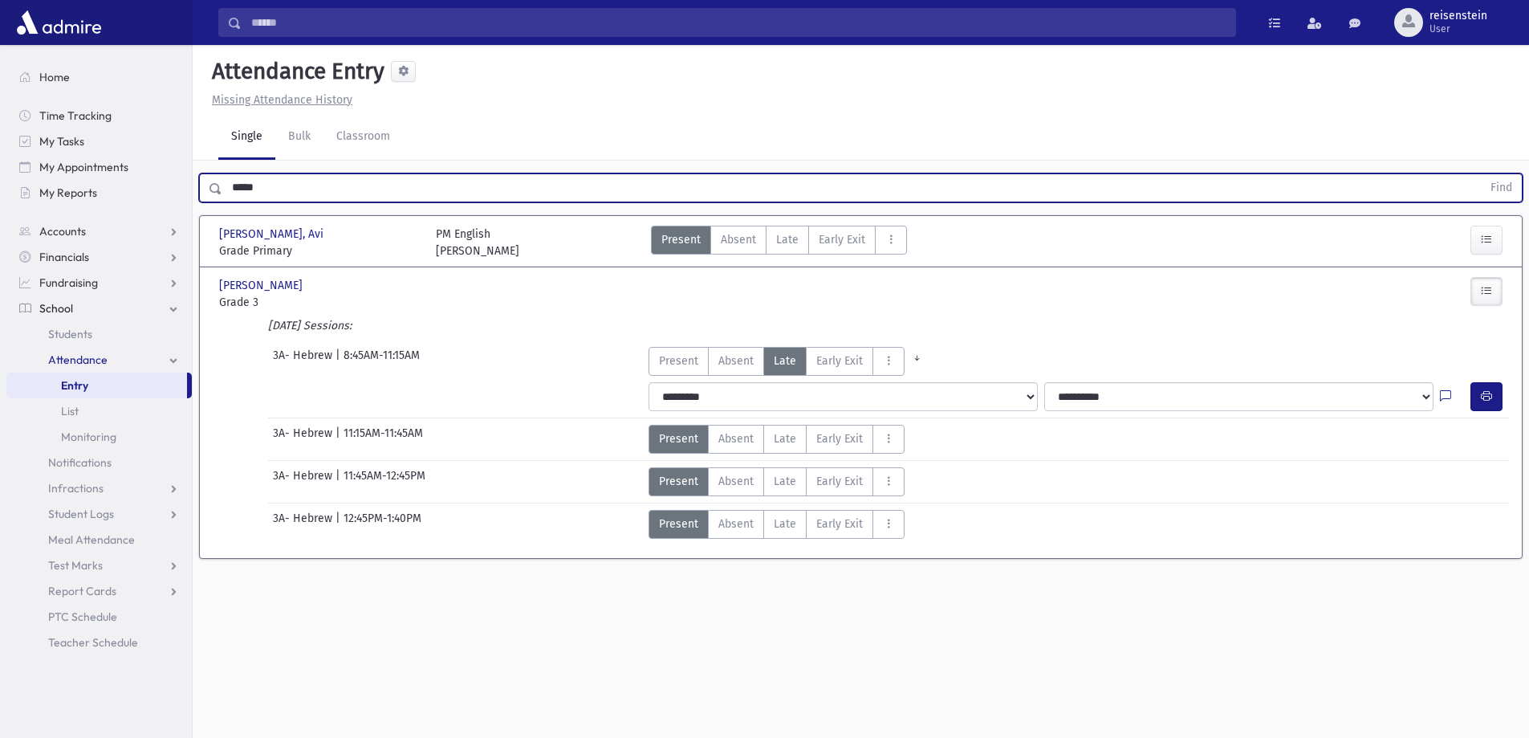
drag, startPoint x: 330, startPoint y: 190, endPoint x: 185, endPoint y: 205, distance: 146.1
click at [185, 205] on div "Search Results All Accounts" at bounding box center [764, 387] width 1529 height 774
click at [1481, 174] on button "Find" at bounding box center [1501, 187] width 41 height 27
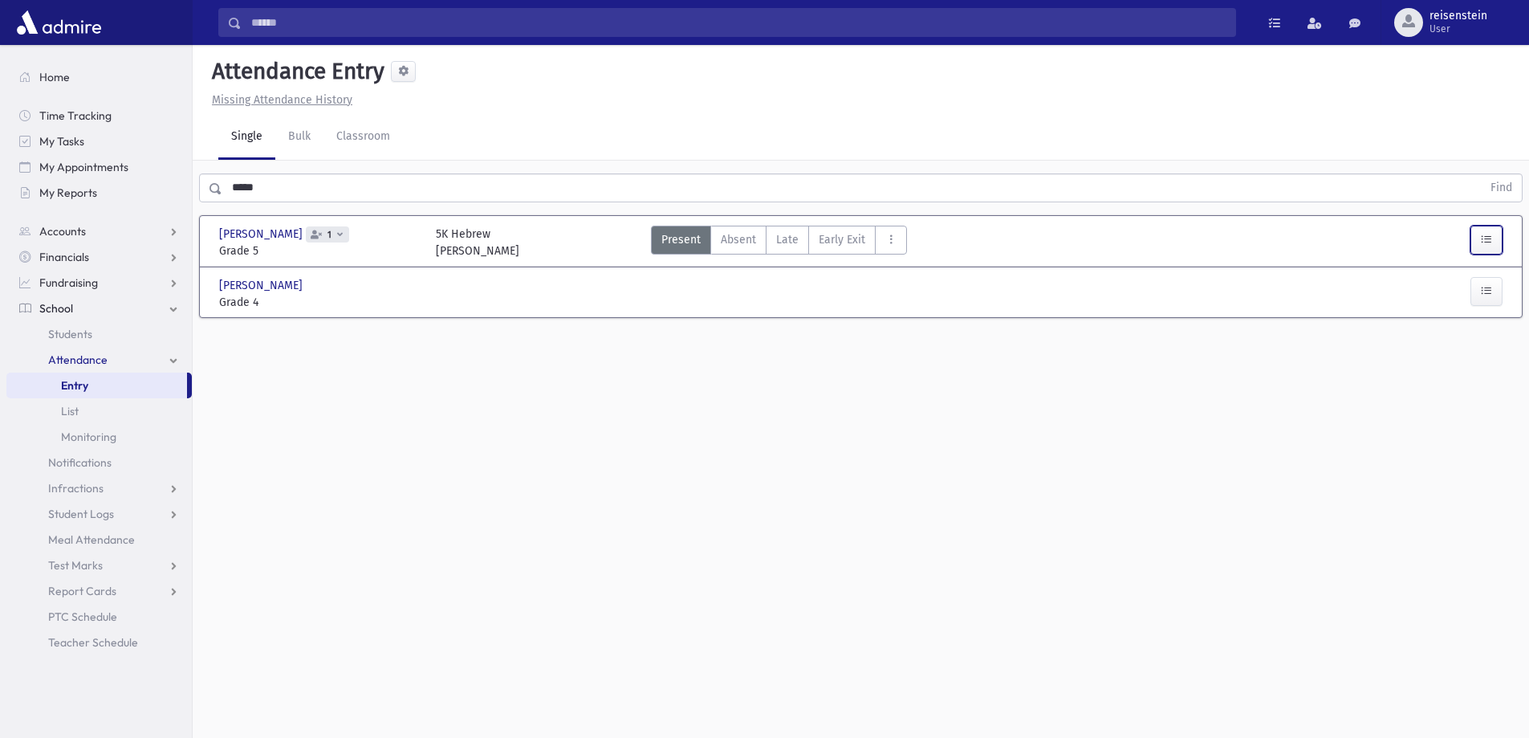
click at [1495, 240] on button "button" at bounding box center [1486, 240] width 32 height 29
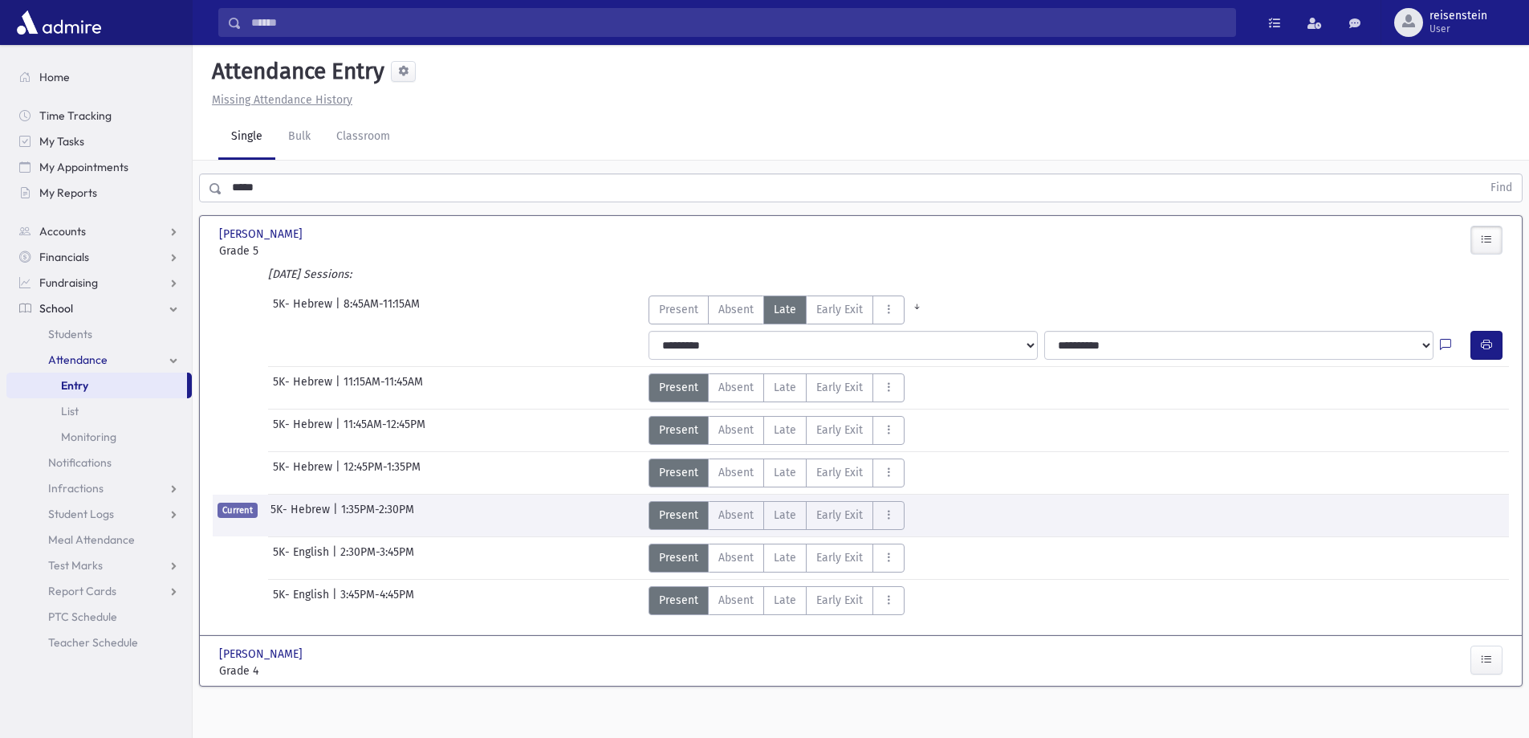
click at [1495, 240] on button "button" at bounding box center [1486, 240] width 32 height 29
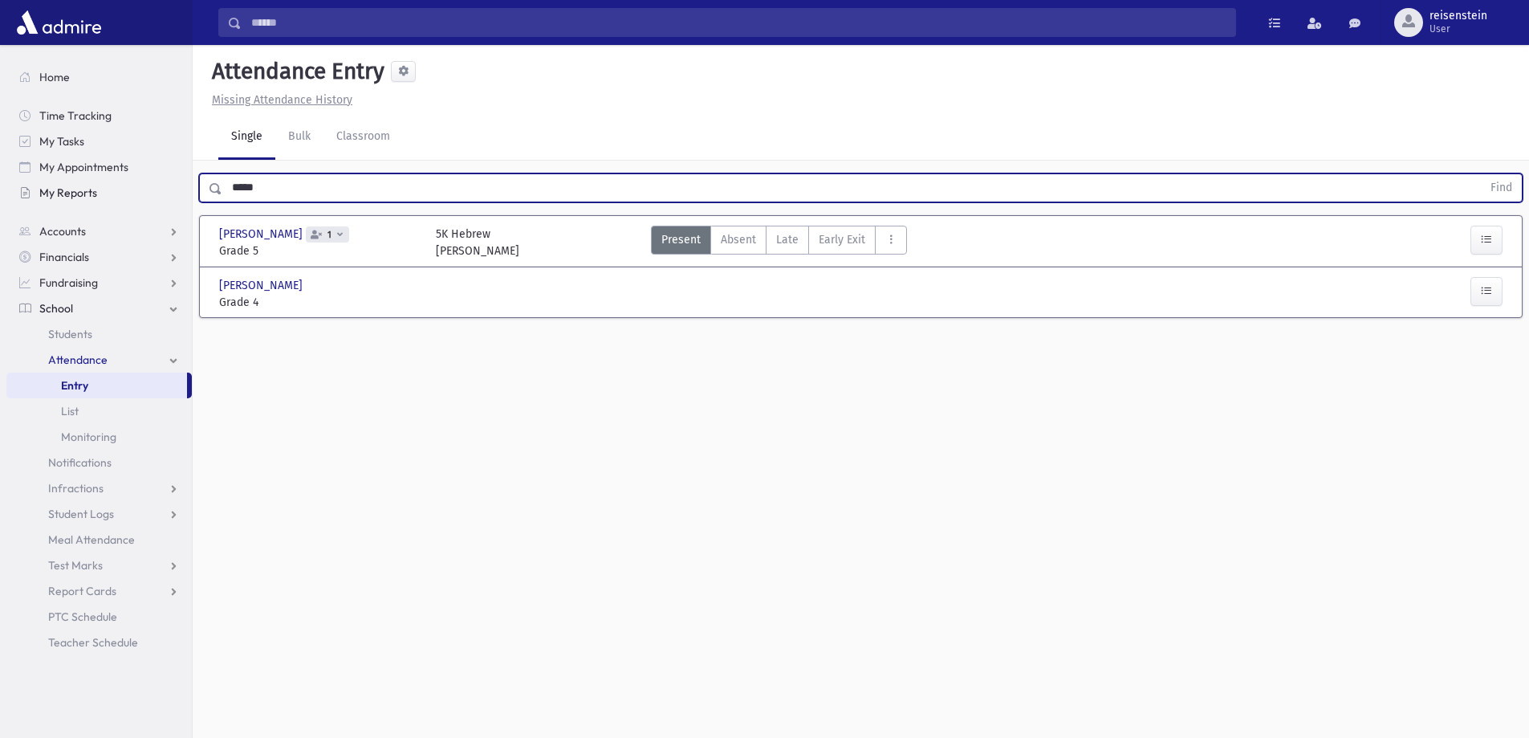
drag, startPoint x: 398, startPoint y: 190, endPoint x: 128, endPoint y: 188, distance: 269.7
click at [128, 188] on div "Search Results All Accounts" at bounding box center [764, 387] width 1529 height 774
click at [1481, 174] on button "Find" at bounding box center [1501, 187] width 41 height 27
click at [1496, 239] on button "button" at bounding box center [1486, 240] width 32 height 29
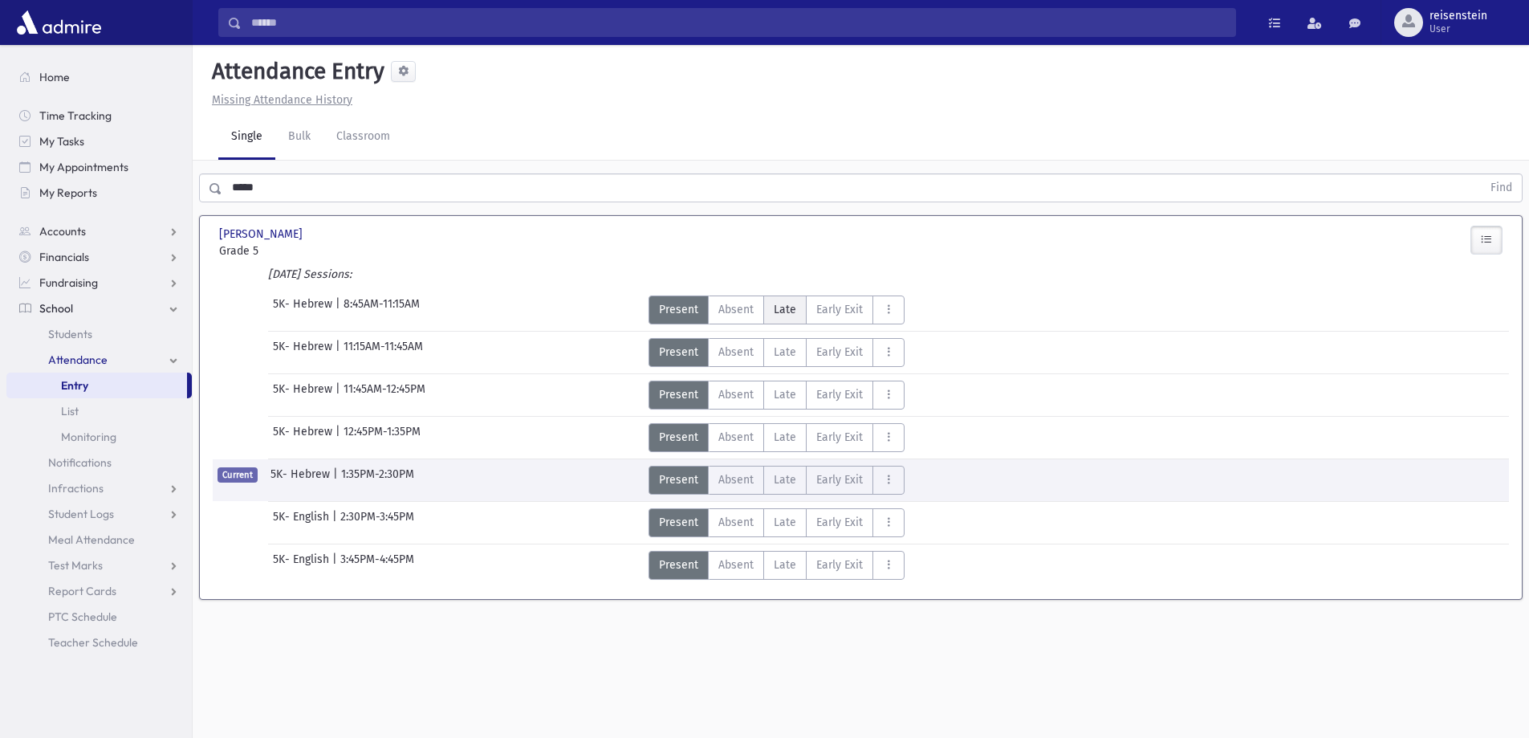
click at [782, 311] on span "Late" at bounding box center [785, 309] width 22 height 17
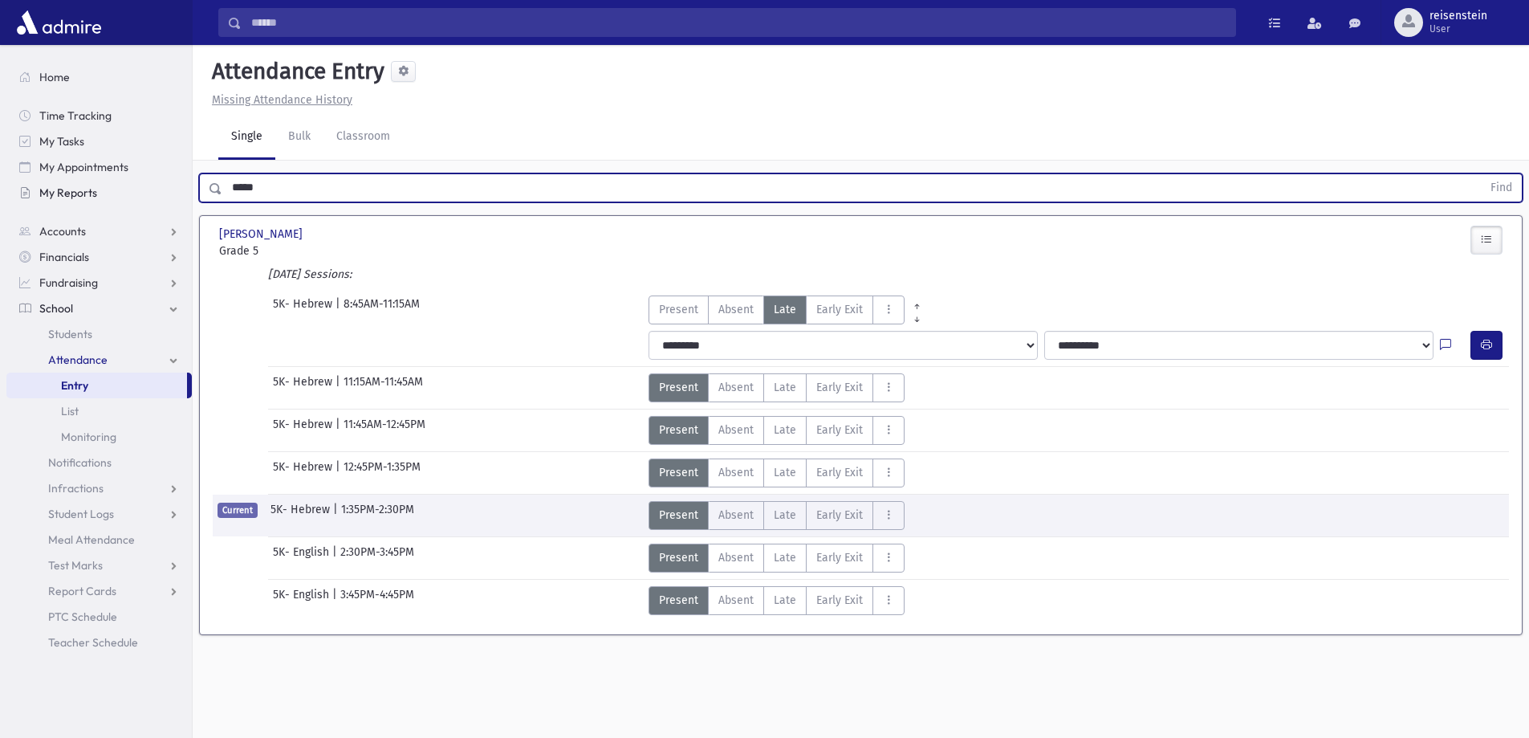
drag, startPoint x: 392, startPoint y: 184, endPoint x: 117, endPoint y: 191, distance: 274.6
click at [117, 191] on div "Search Results All Accounts" at bounding box center [764, 387] width 1529 height 774
click at [1481, 174] on button "Find" at bounding box center [1501, 187] width 41 height 27
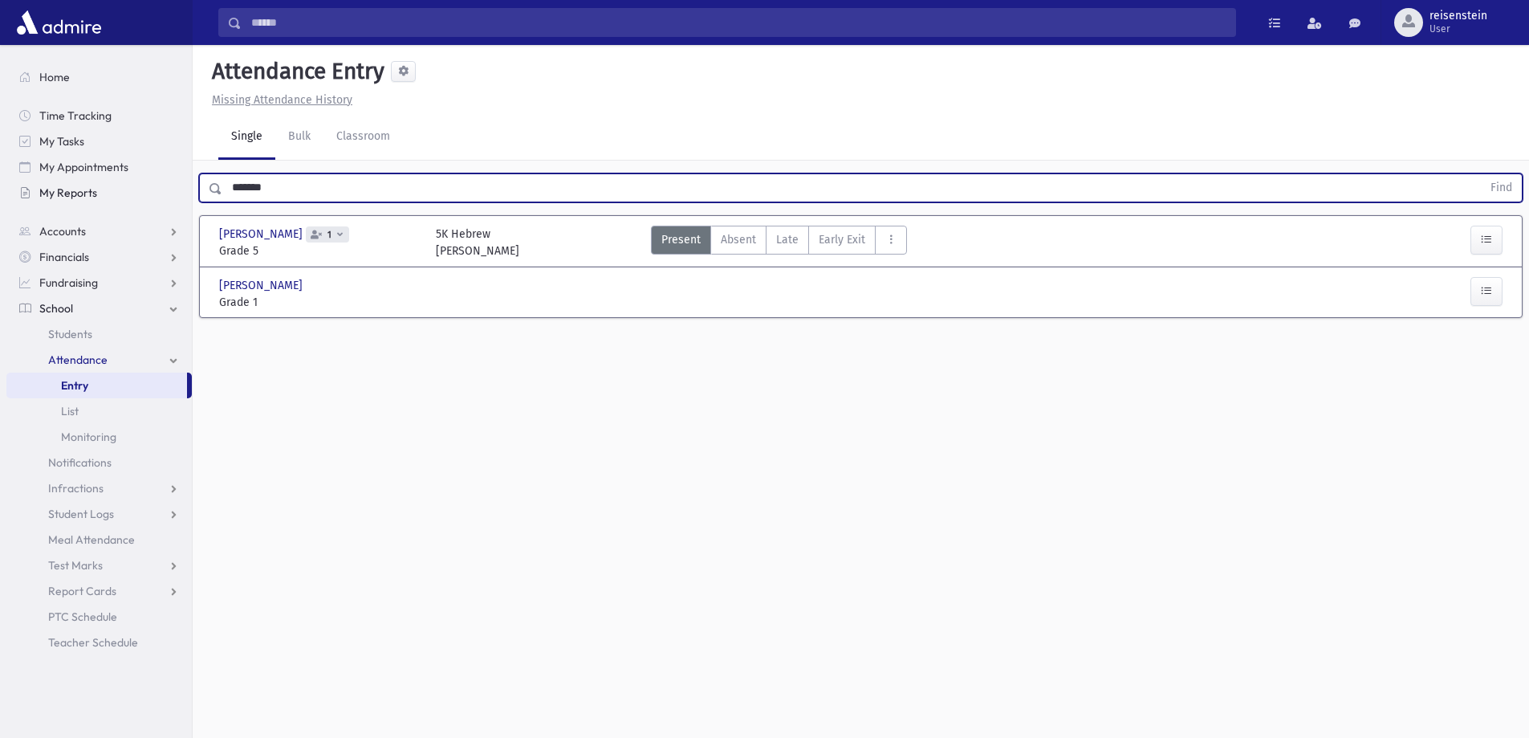
drag, startPoint x: 338, startPoint y: 179, endPoint x: 141, endPoint y: 185, distance: 196.7
click at [141, 185] on div "Search Results All Accounts" at bounding box center [764, 387] width 1529 height 774
click at [1481, 174] on button "Find" at bounding box center [1501, 187] width 41 height 27
drag, startPoint x: 250, startPoint y: 174, endPoint x: 161, endPoint y: 174, distance: 88.3
click at [161, 174] on div "Search Results All Accounts" at bounding box center [764, 387] width 1529 height 774
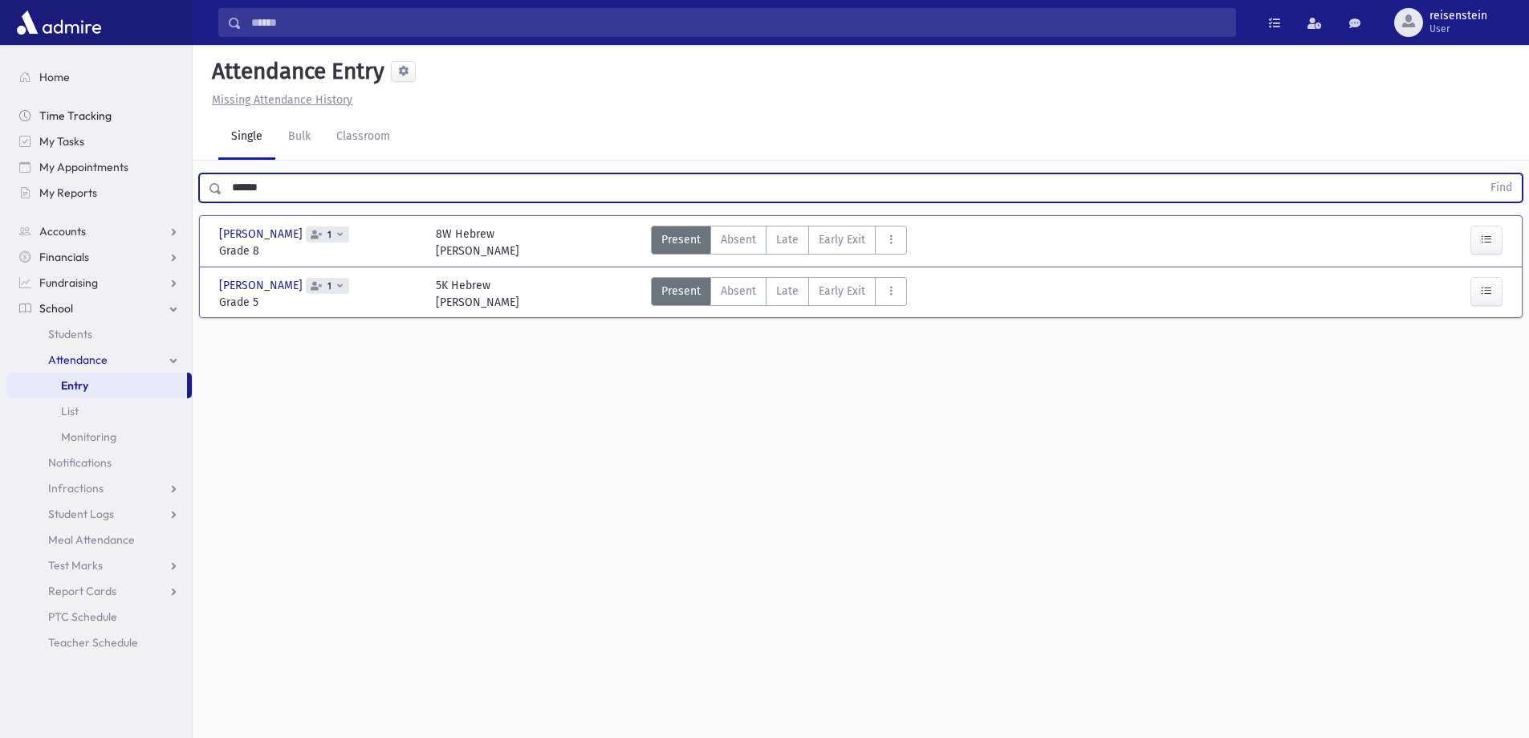
click at [1481, 174] on button "Find" at bounding box center [1501, 187] width 41 height 27
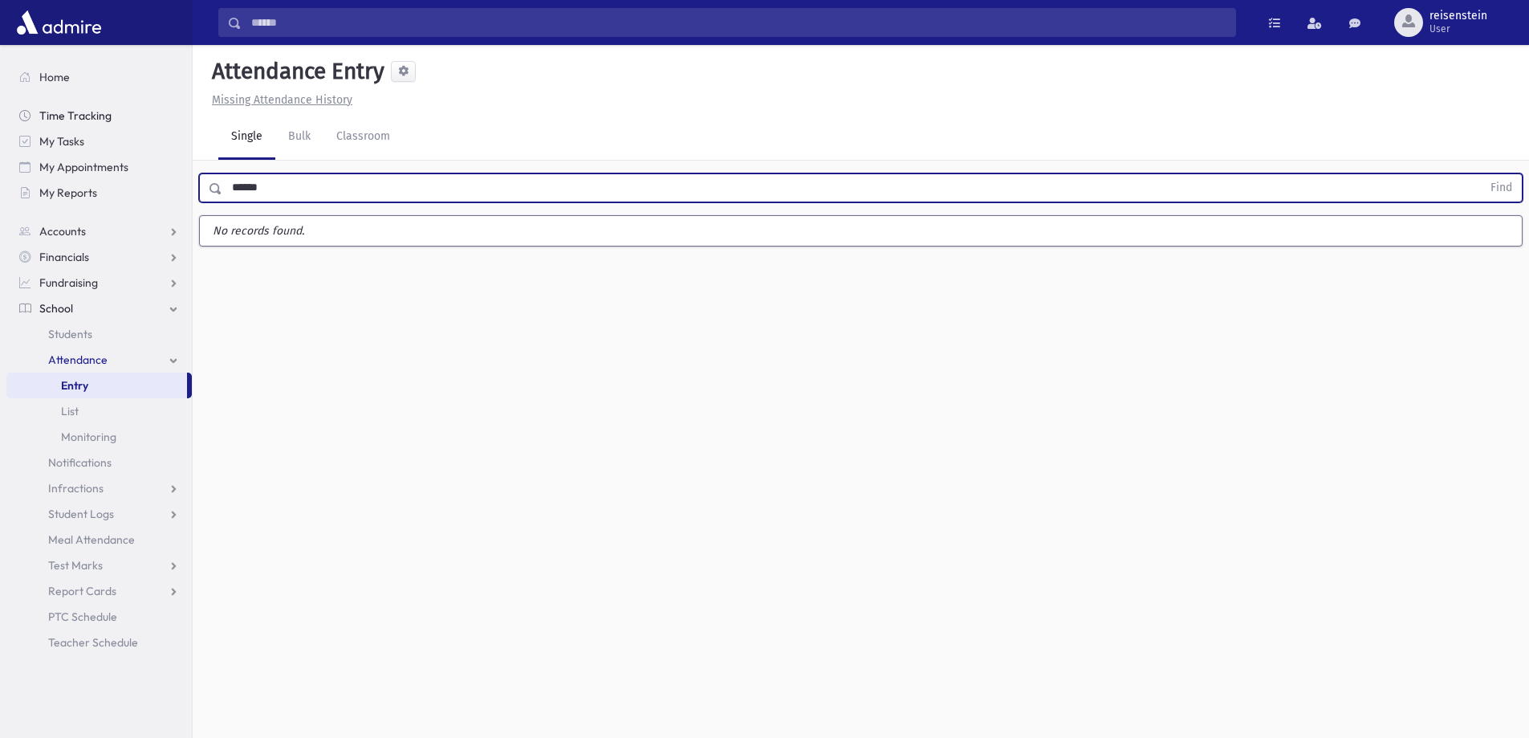
click at [1481, 174] on button "Find" at bounding box center [1501, 187] width 41 height 27
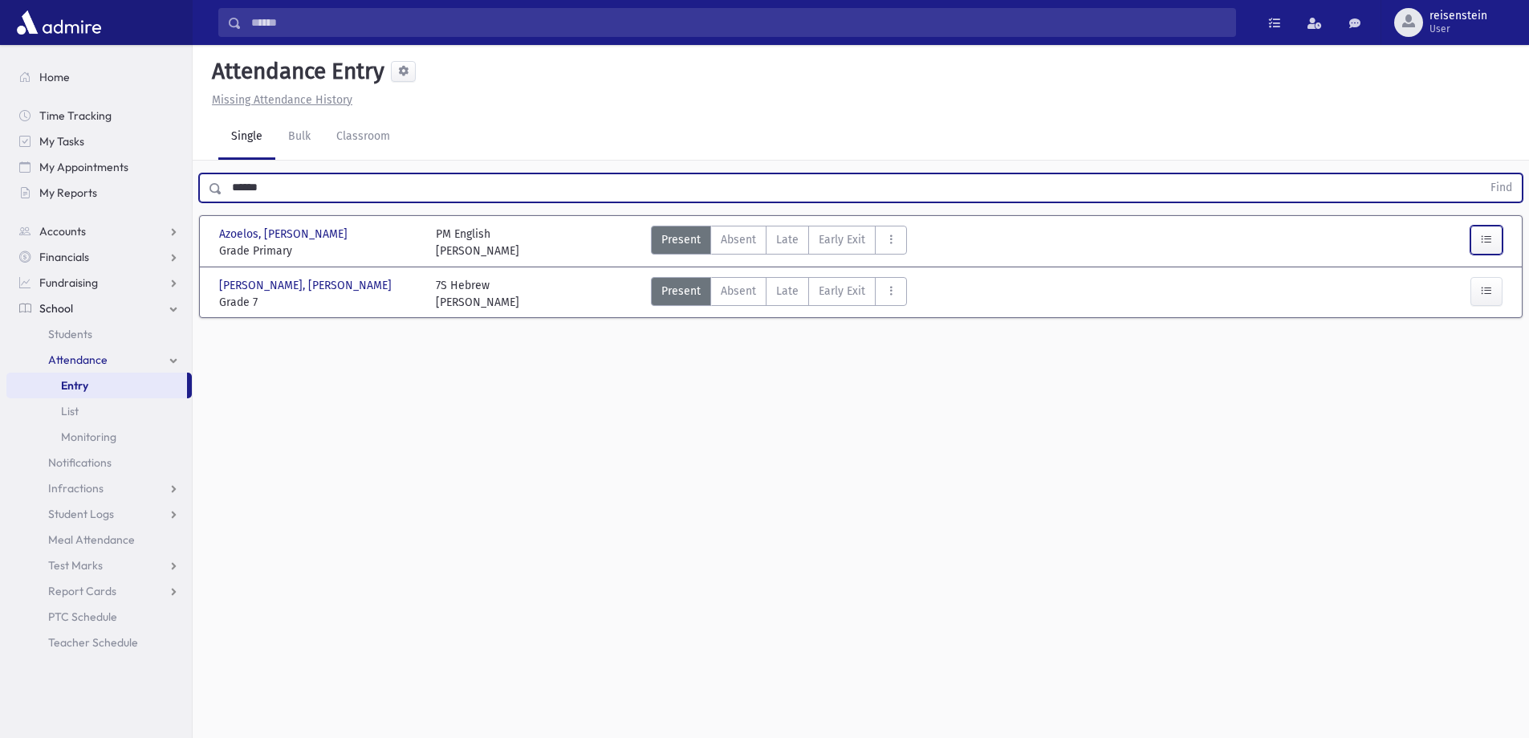
click at [1483, 235] on icon "button" at bounding box center [1486, 240] width 11 height 14
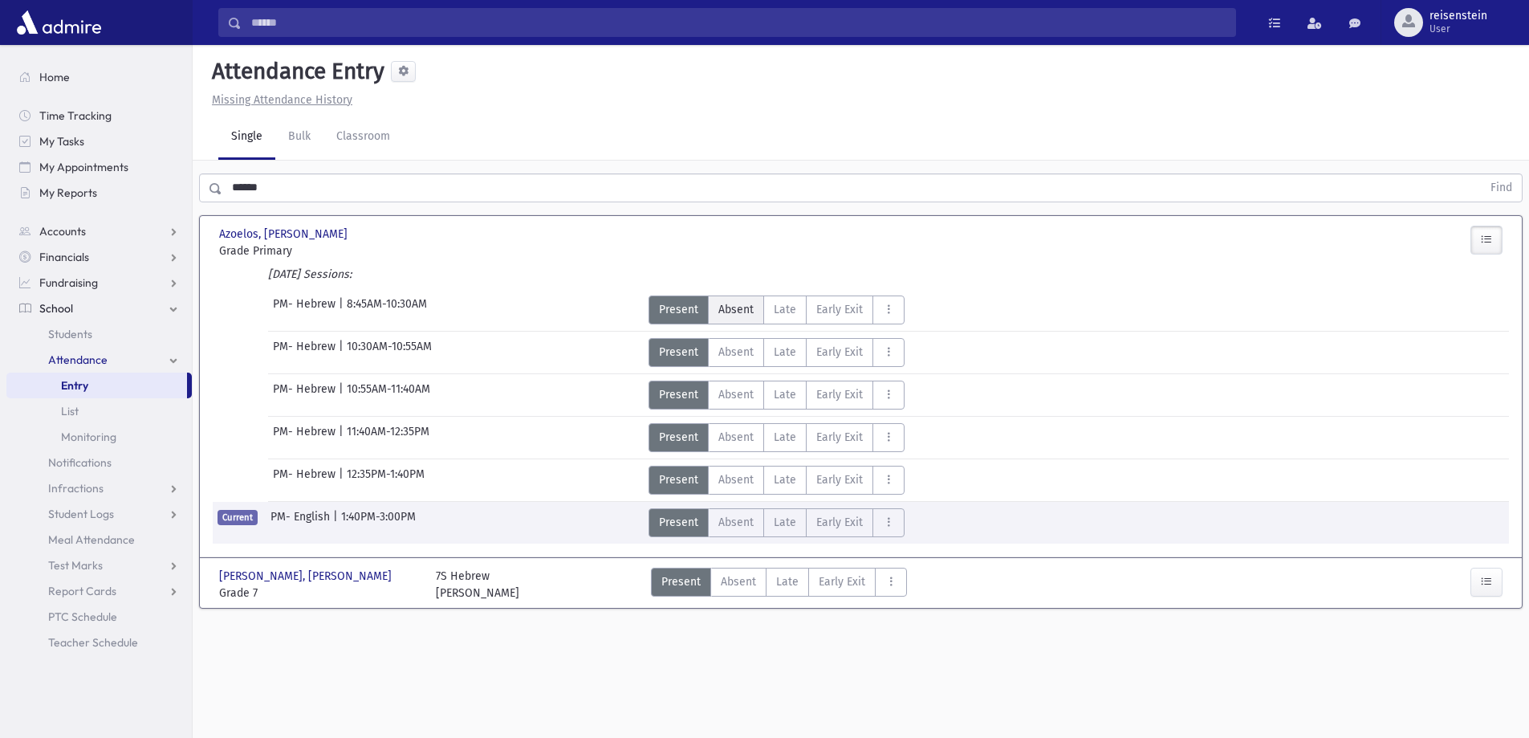
click at [730, 299] on label "Absent A" at bounding box center [736, 309] width 56 height 29
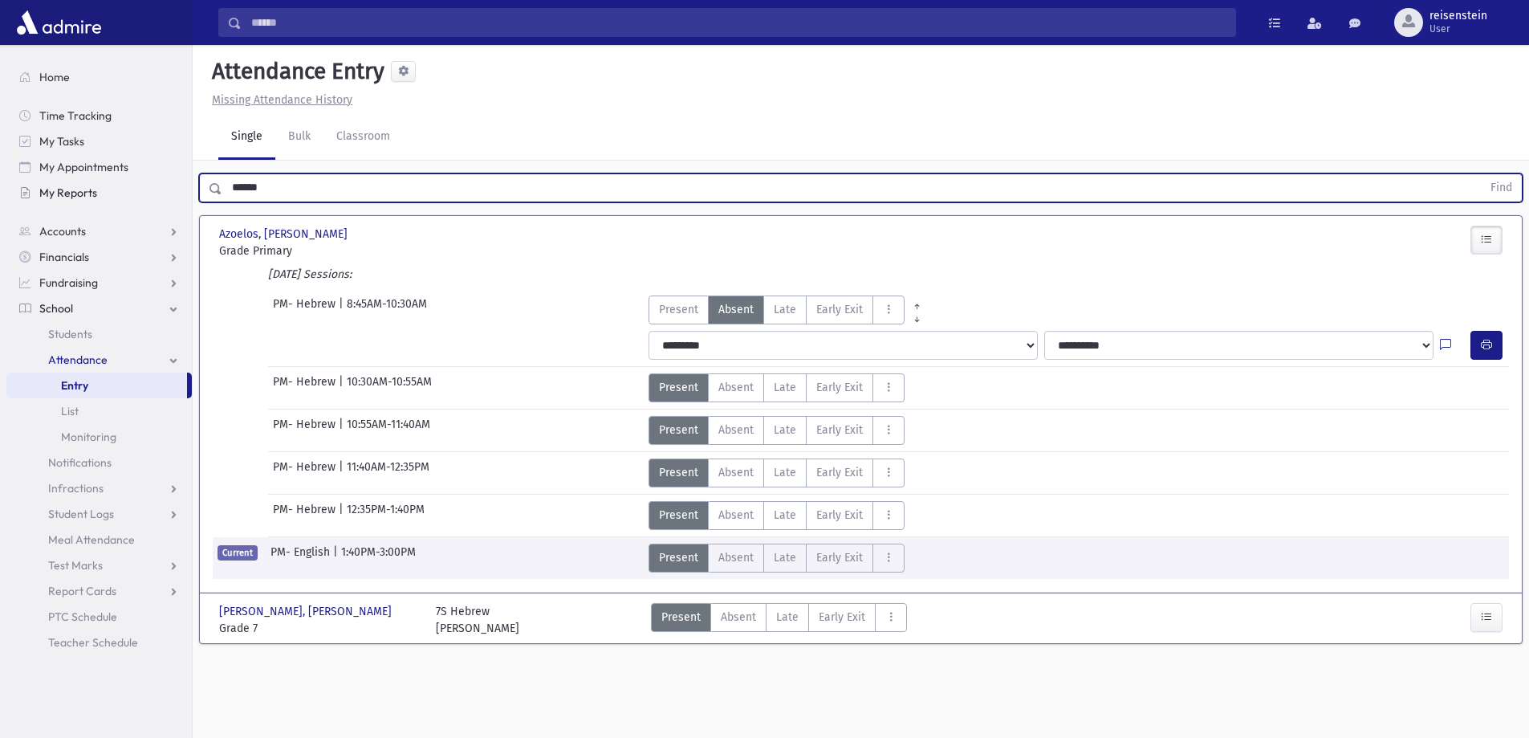
drag, startPoint x: 292, startPoint y: 184, endPoint x: 126, endPoint y: 184, distance: 166.1
click at [126, 184] on div "Search Results All Accounts" at bounding box center [764, 387] width 1529 height 774
click at [1481, 174] on button "Find" at bounding box center [1501, 187] width 41 height 27
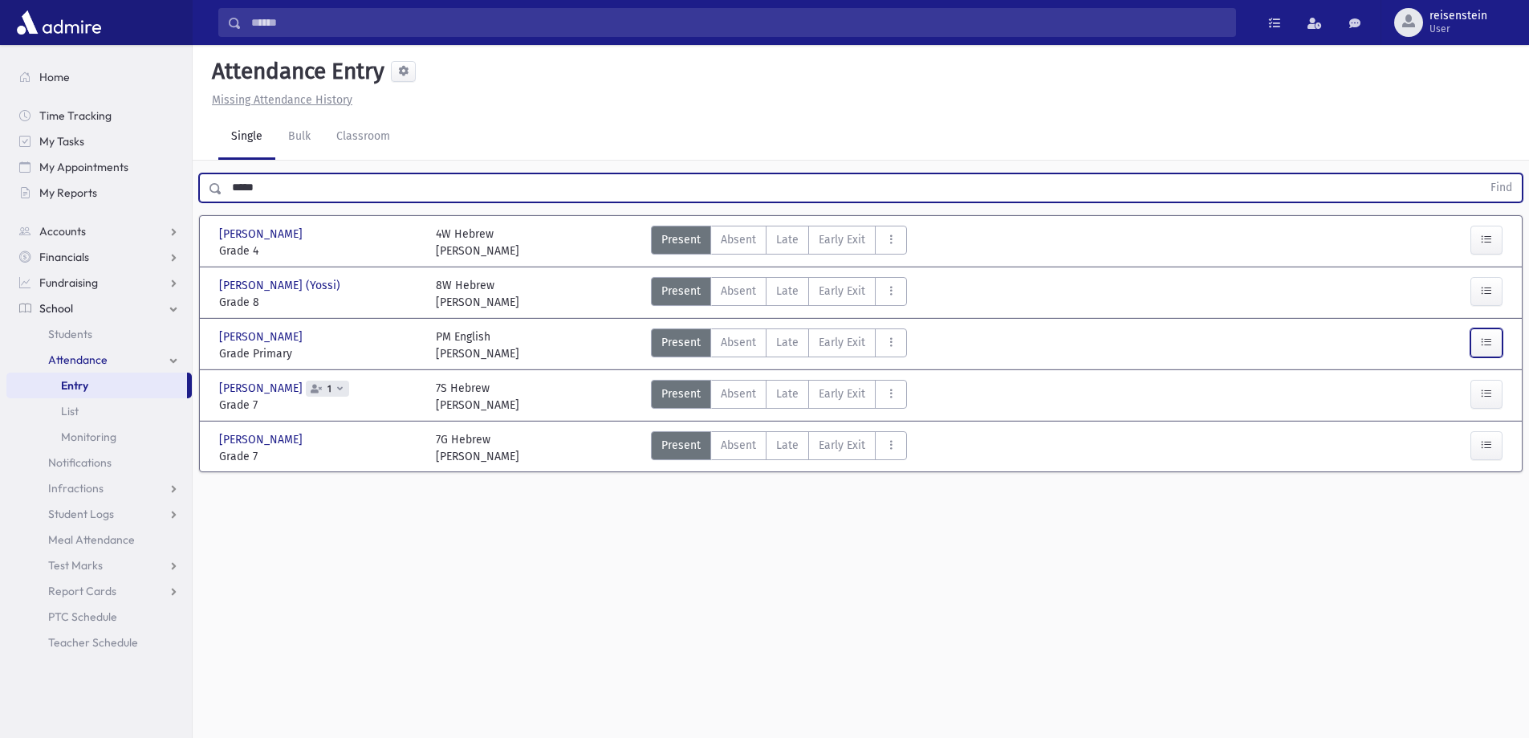
click at [1482, 340] on icon "button" at bounding box center [1486, 343] width 11 height 14
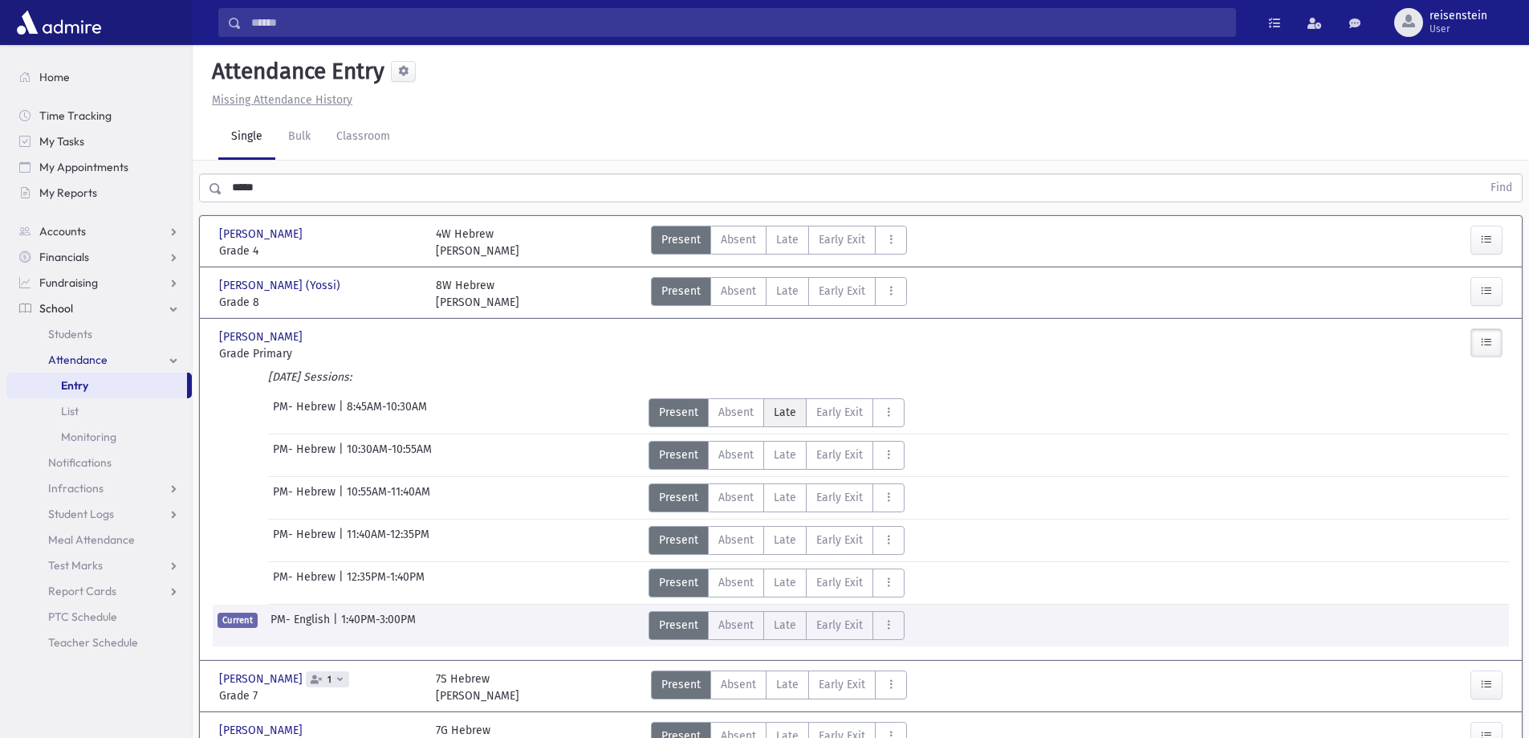
click at [787, 405] on span "Late" at bounding box center [785, 412] width 22 height 17
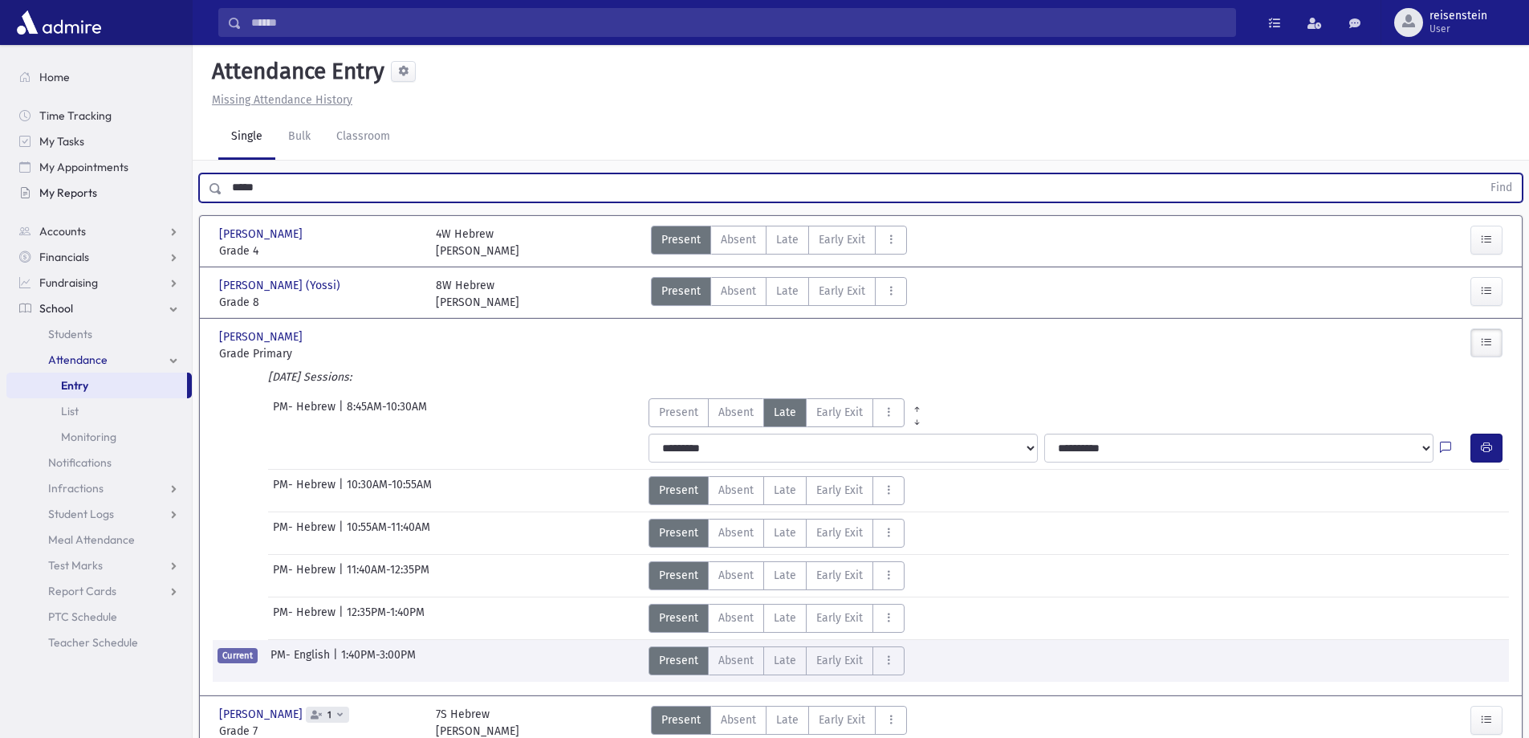
drag, startPoint x: 318, startPoint y: 189, endPoint x: 111, endPoint y: 189, distance: 207.1
click at [111, 189] on div "Search Results All Accounts" at bounding box center [764, 428] width 1529 height 856
click at [1481, 174] on button "Find" at bounding box center [1501, 187] width 41 height 27
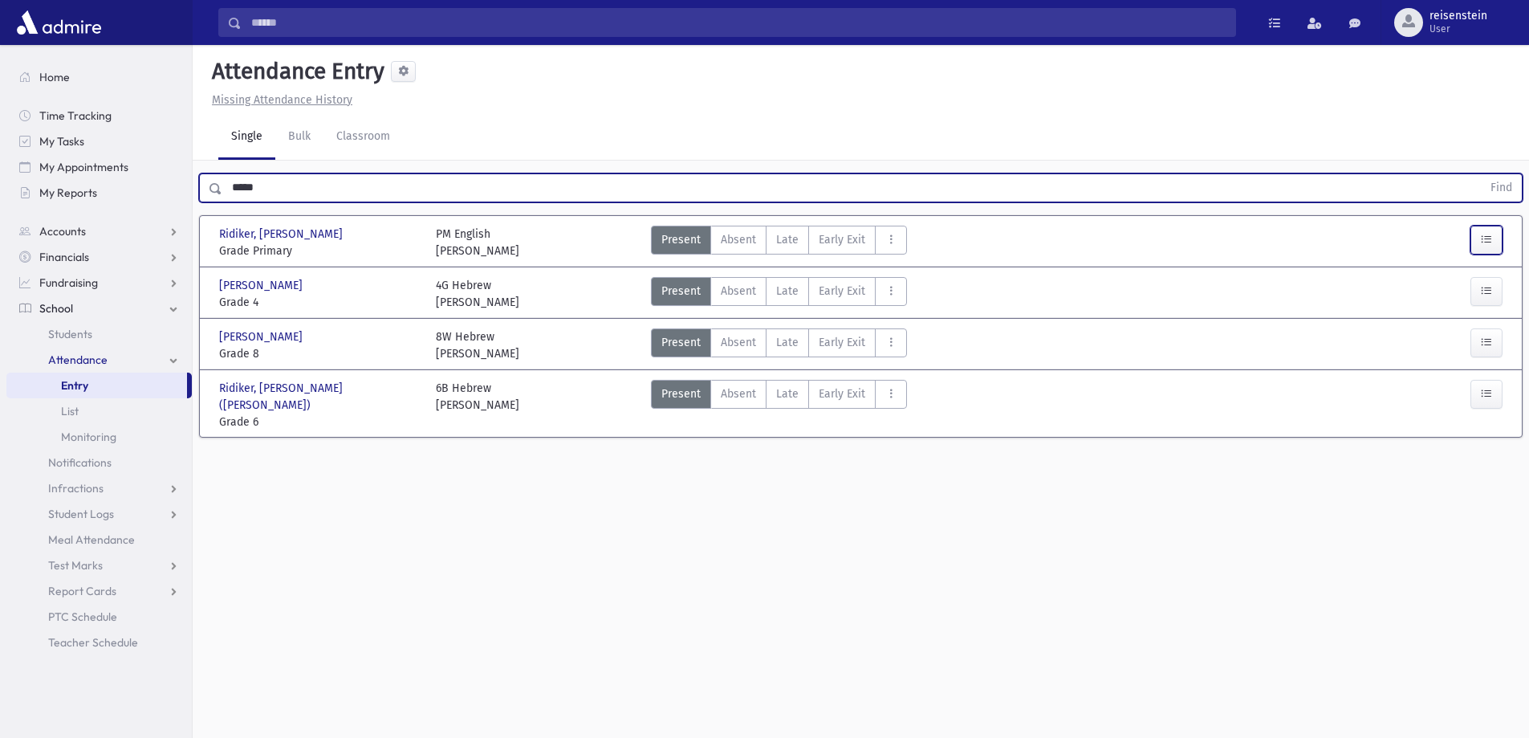
click at [1478, 243] on button "button" at bounding box center [1486, 240] width 32 height 29
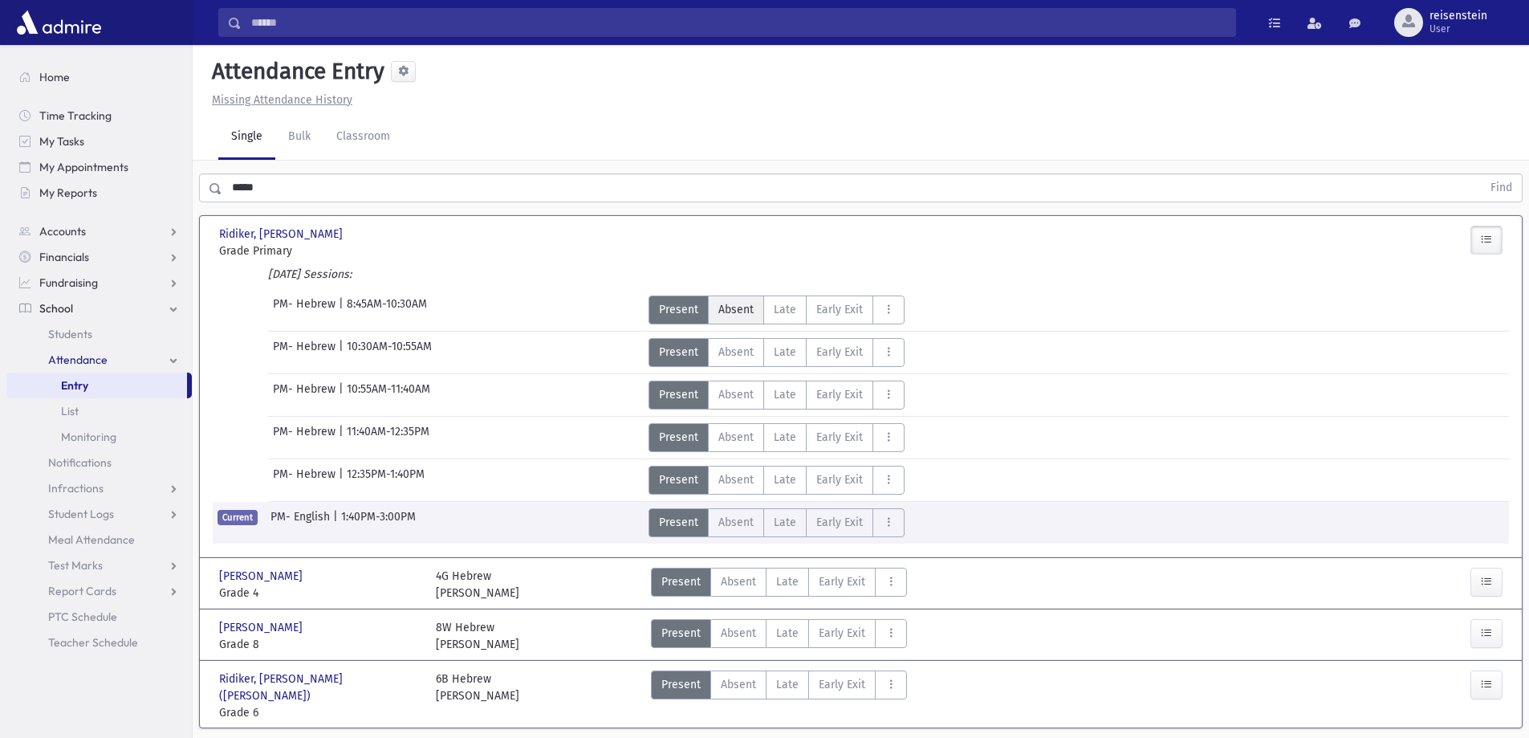
click at [738, 306] on span "Absent" at bounding box center [735, 309] width 35 height 17
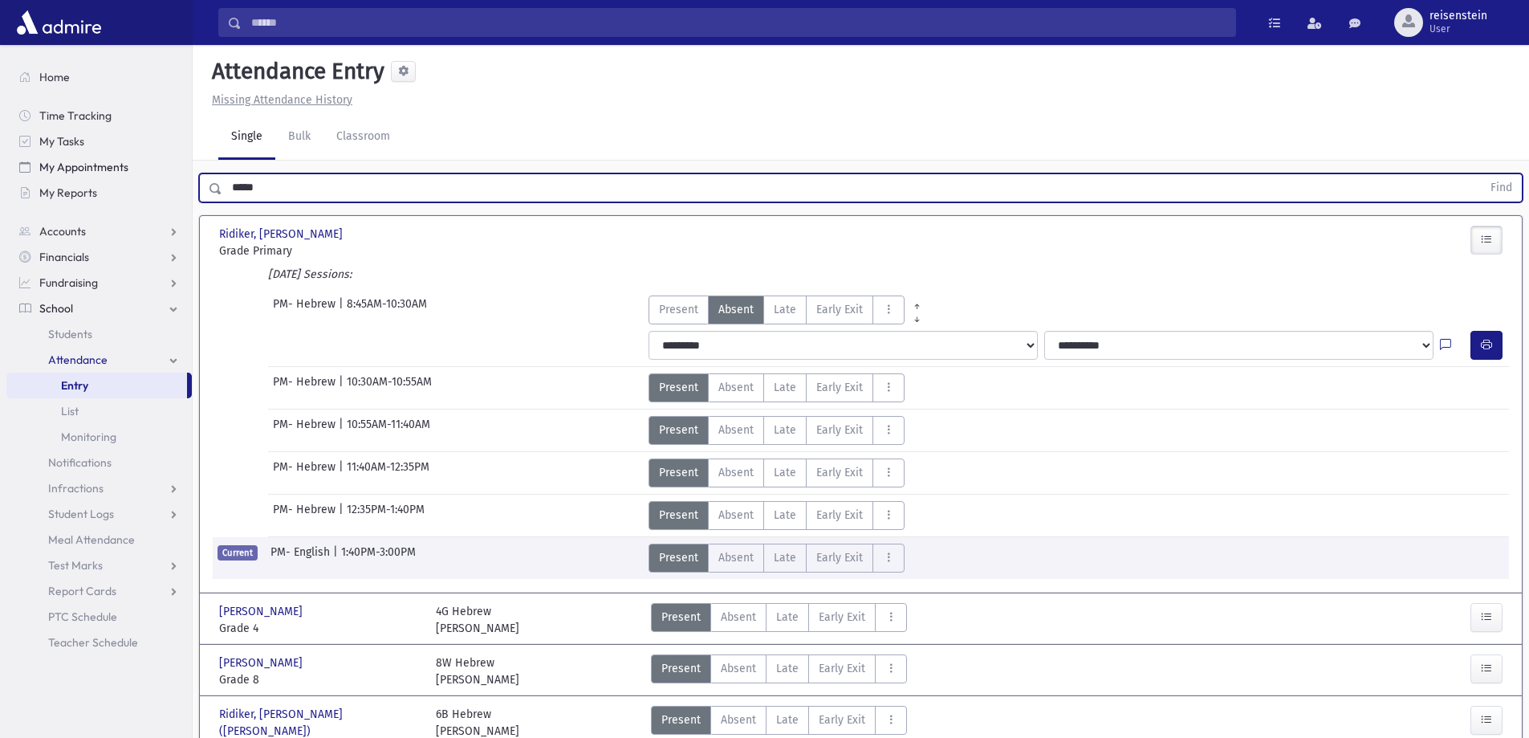
drag, startPoint x: 295, startPoint y: 182, endPoint x: 135, endPoint y: 178, distance: 159.8
click at [135, 178] on div "Search Results All Accounts" at bounding box center [764, 411] width 1529 height 822
click at [1481, 174] on button "Find" at bounding box center [1501, 187] width 41 height 27
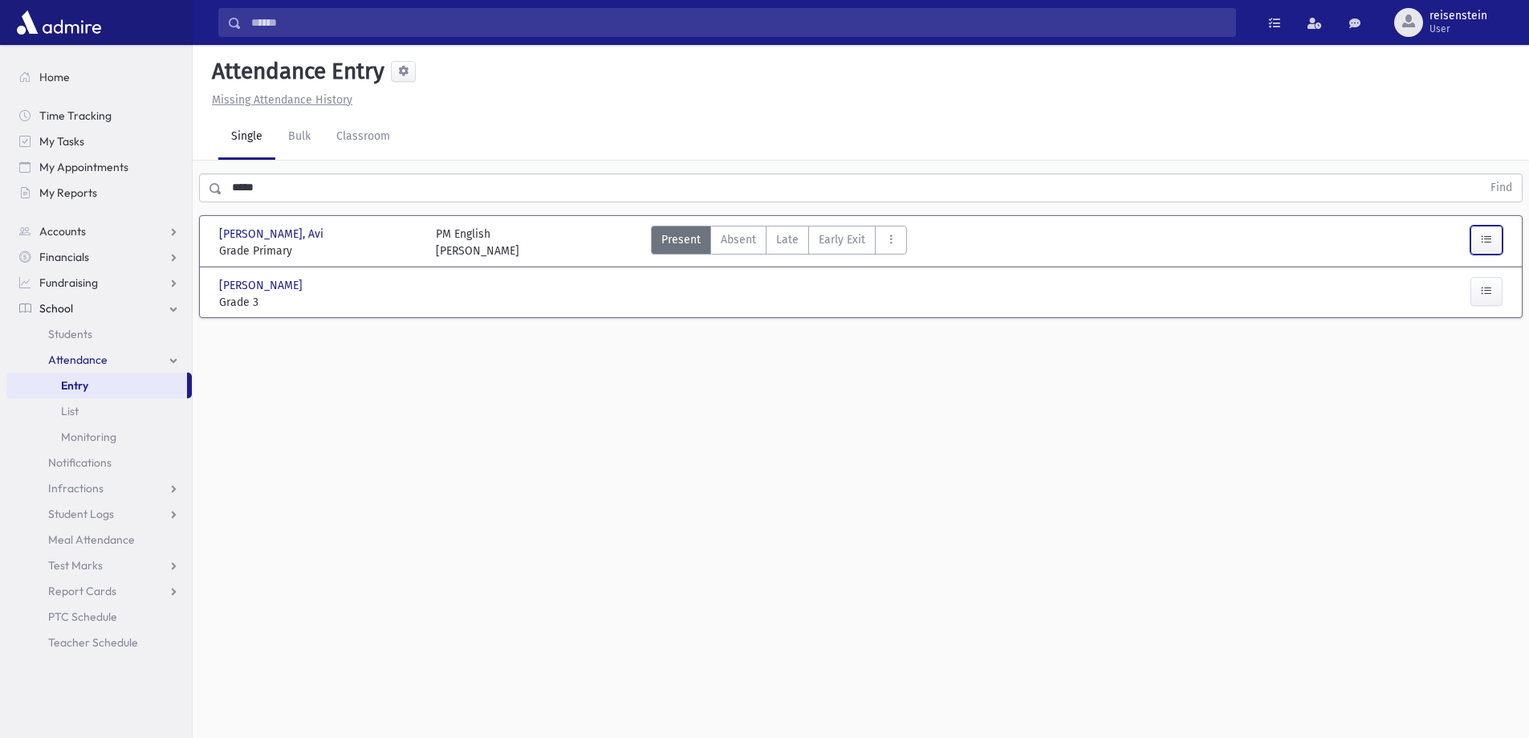
click at [1486, 244] on icon "button" at bounding box center [1486, 240] width 11 height 14
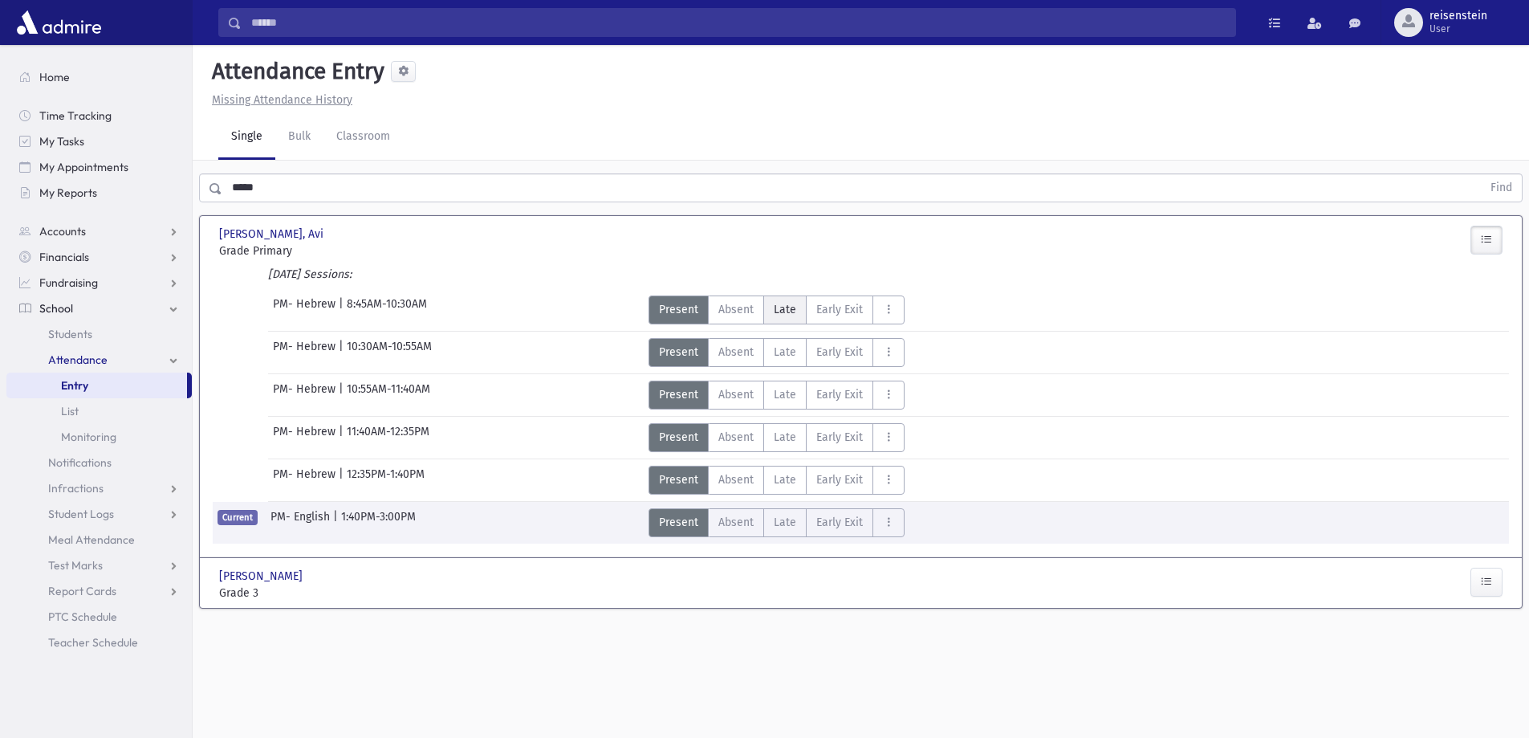
click at [790, 305] on span "Late" at bounding box center [785, 309] width 22 height 17
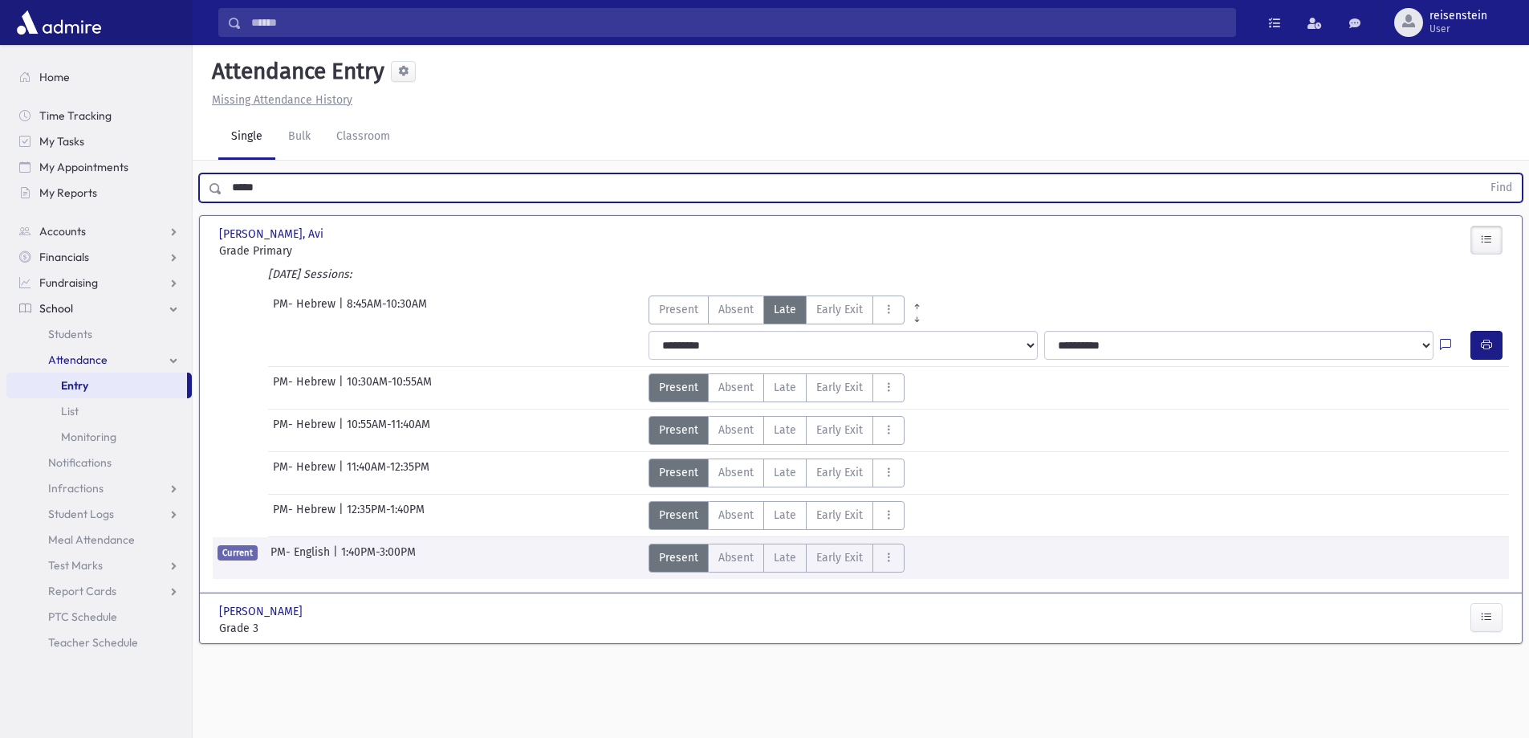
drag, startPoint x: 479, startPoint y: 194, endPoint x: 1, endPoint y: 195, distance: 478.4
click at [1, 195] on div "Search Results All Accounts" at bounding box center [764, 387] width 1529 height 774
click at [1481, 174] on button "Find" at bounding box center [1501, 187] width 41 height 27
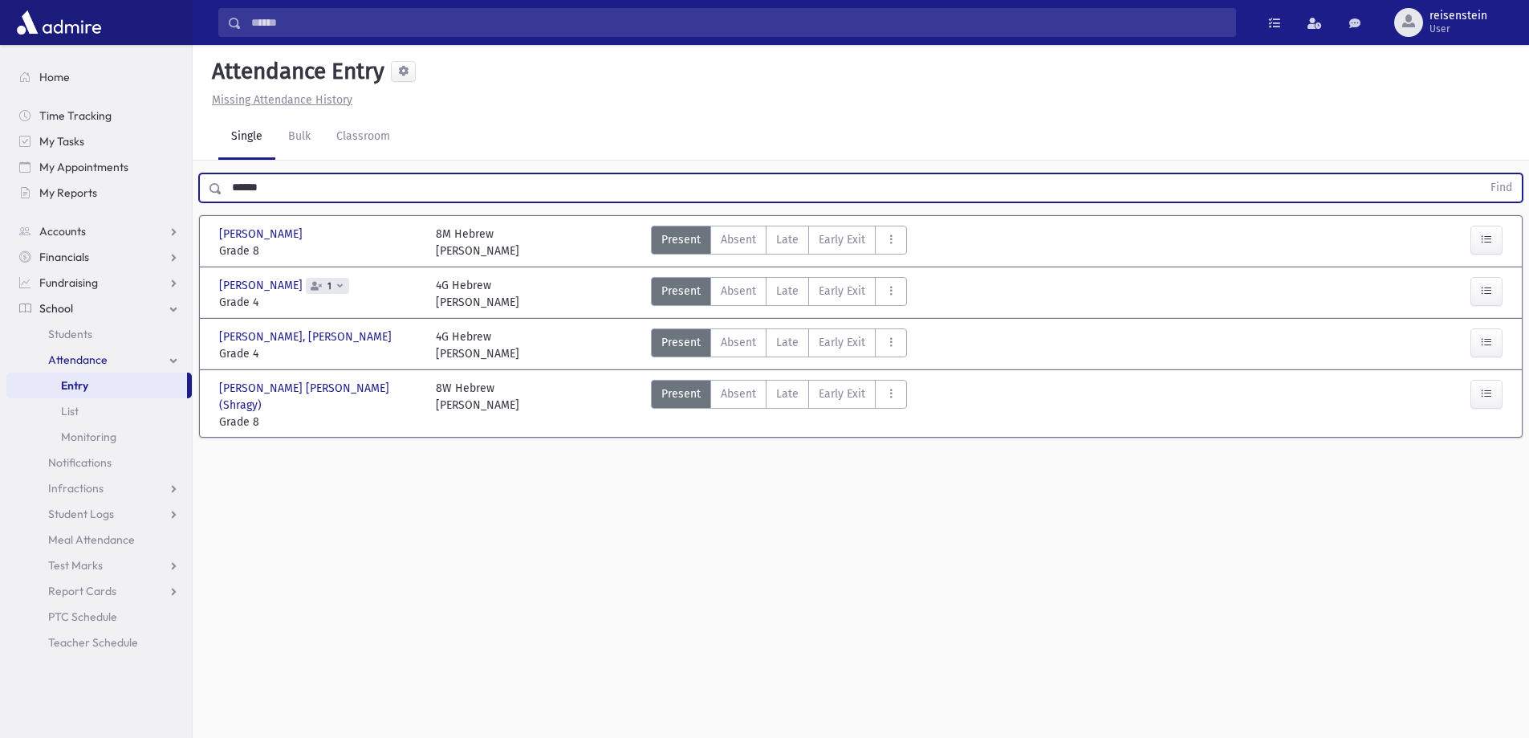
click at [332, 181] on input "******" at bounding box center [851, 187] width 1259 height 29
click at [1481, 174] on button "Find" at bounding box center [1501, 187] width 41 height 27
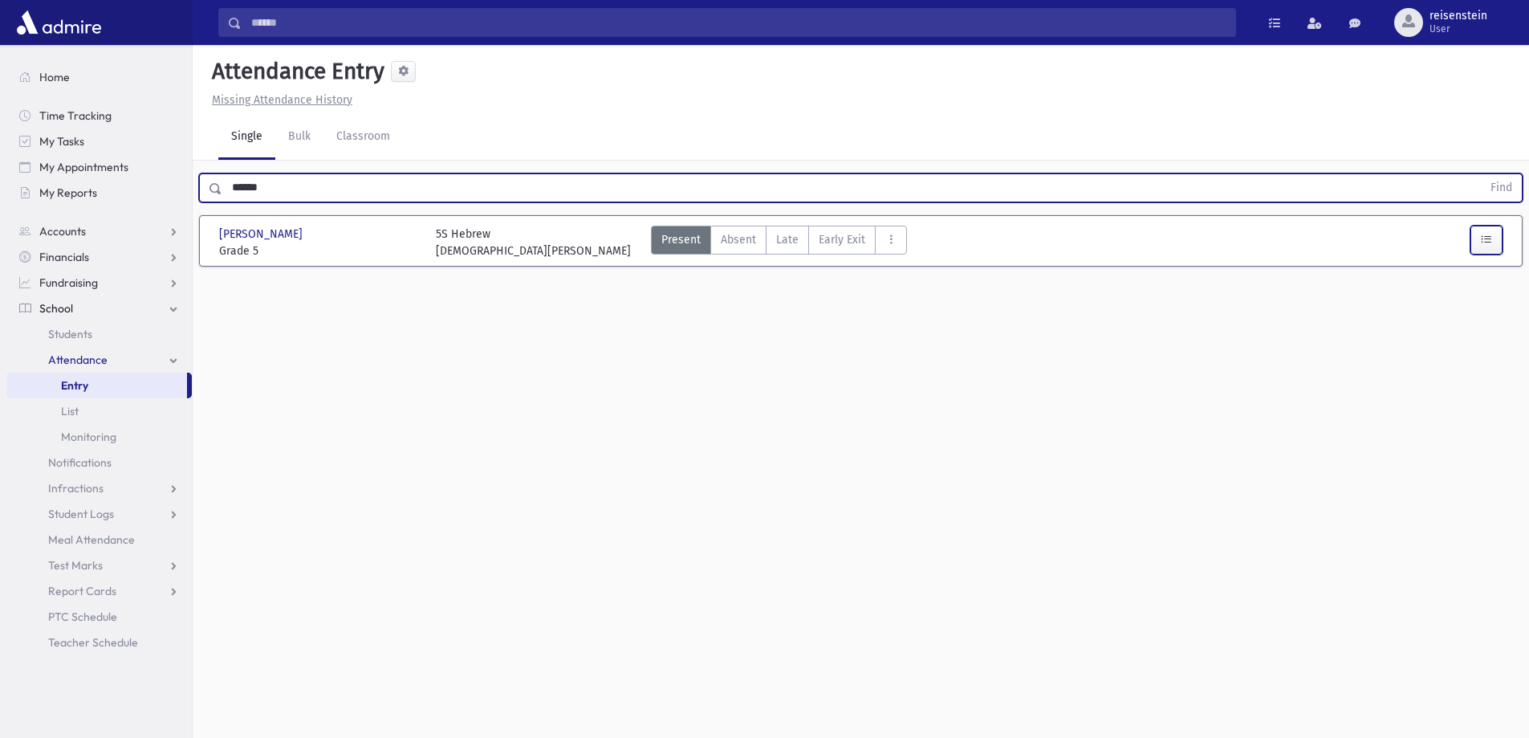
click at [1475, 233] on button "button" at bounding box center [1486, 240] width 32 height 29
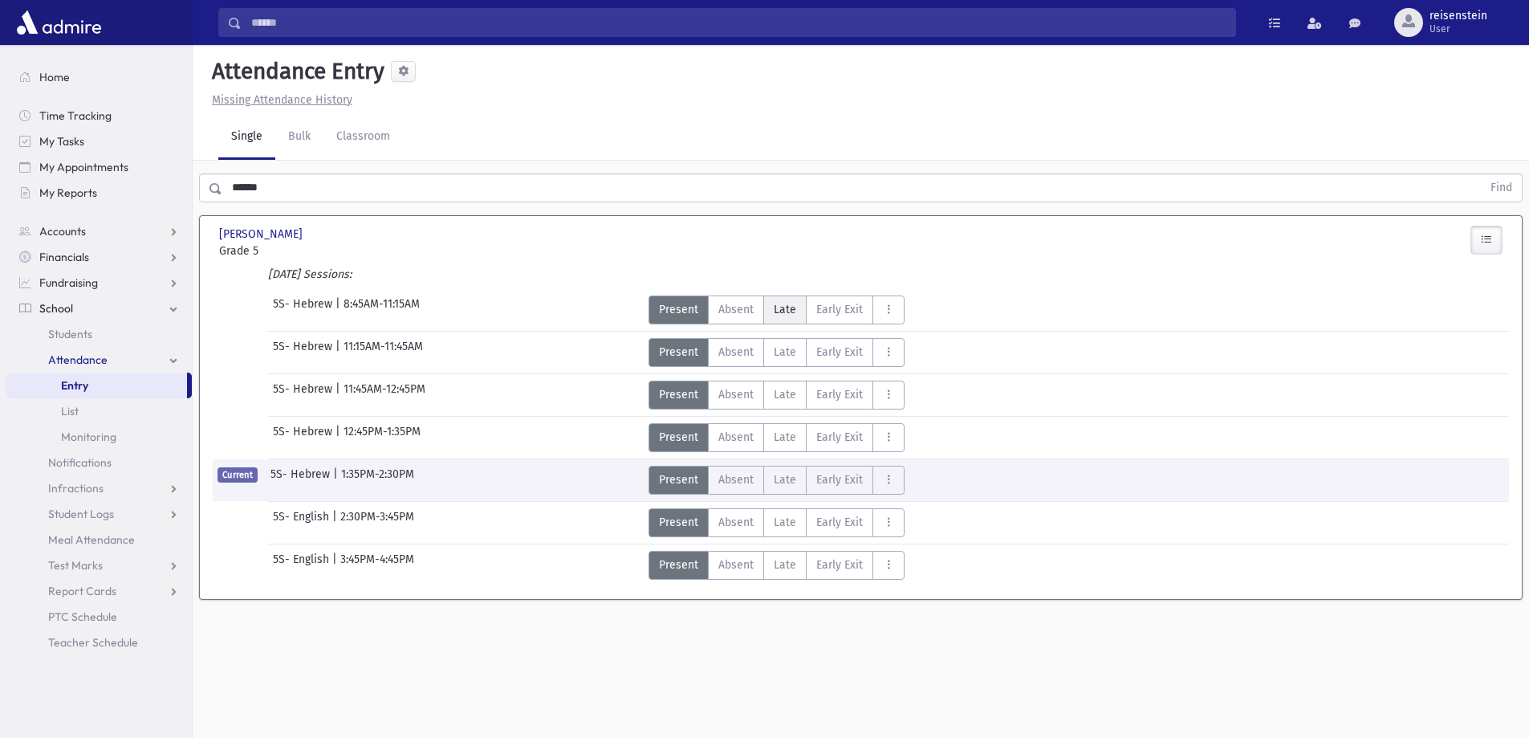
click at [775, 307] on span "Late" at bounding box center [785, 309] width 22 height 17
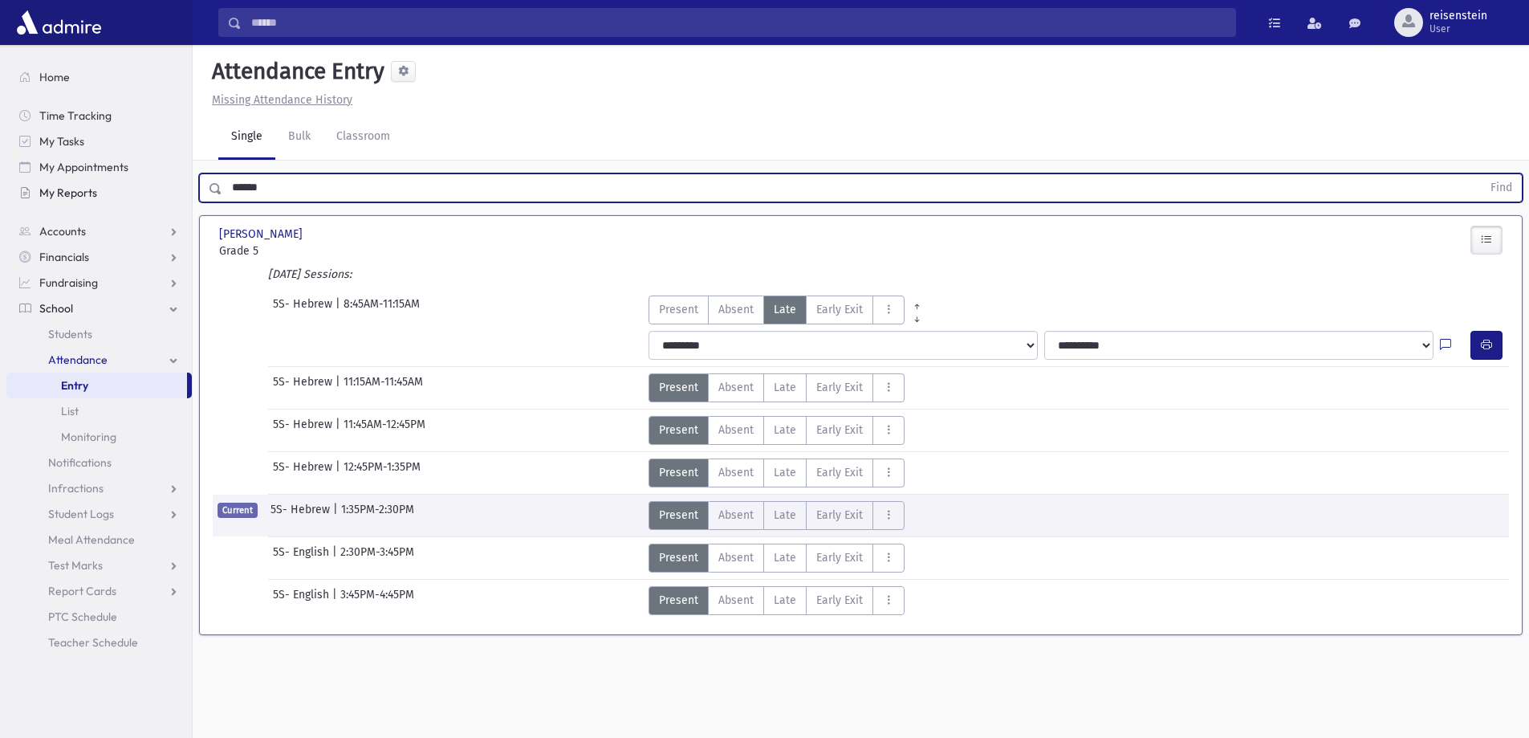
drag, startPoint x: 302, startPoint y: 189, endPoint x: 94, endPoint y: 192, distance: 207.9
click at [94, 192] on div "Search Results All Accounts" at bounding box center [764, 387] width 1529 height 774
click at [1481, 174] on button "Find" at bounding box center [1501, 187] width 41 height 27
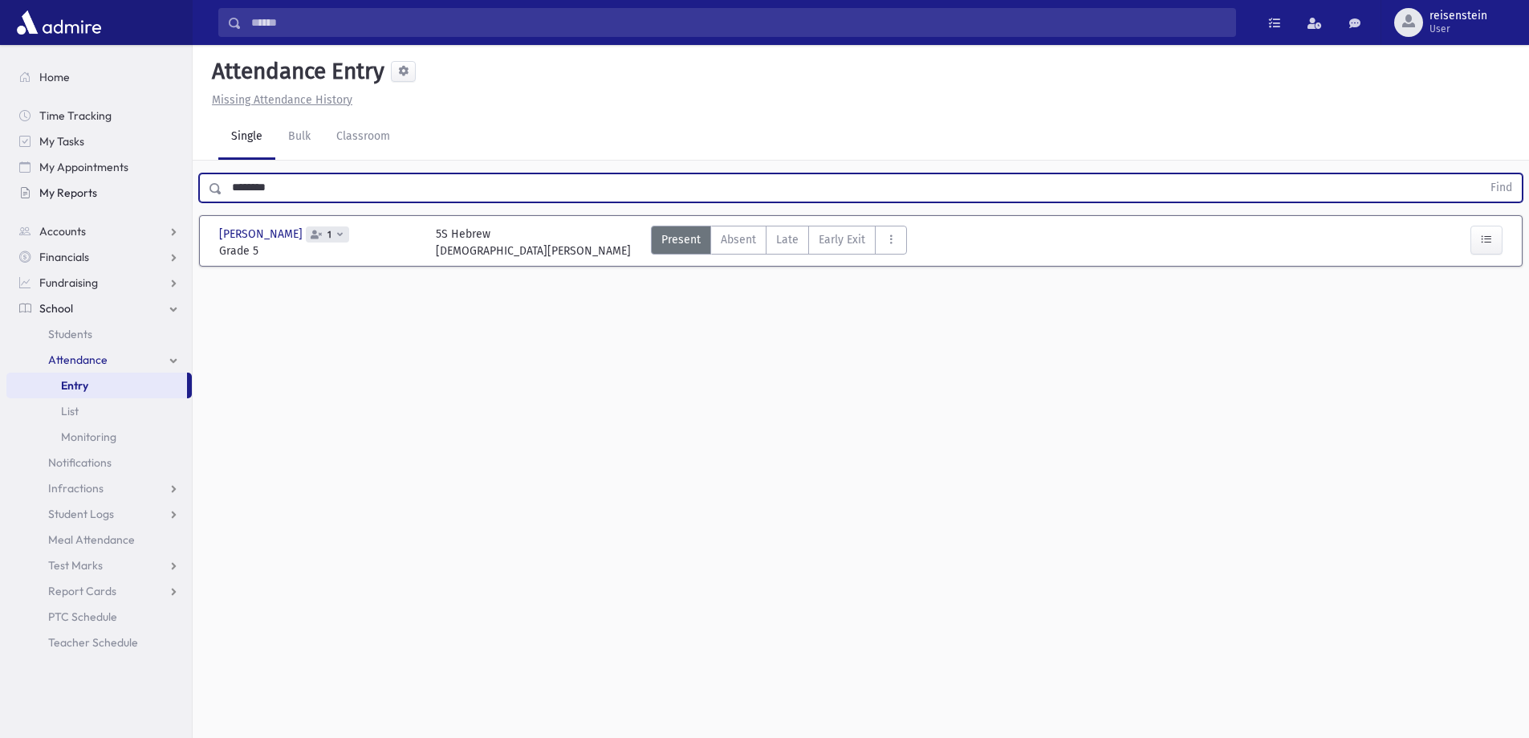
drag, startPoint x: 203, startPoint y: 186, endPoint x: 75, endPoint y: 186, distance: 128.4
click at [75, 186] on div "Search Results All Accounts" at bounding box center [764, 387] width 1529 height 774
click at [1481, 174] on button "Find" at bounding box center [1501, 187] width 41 height 27
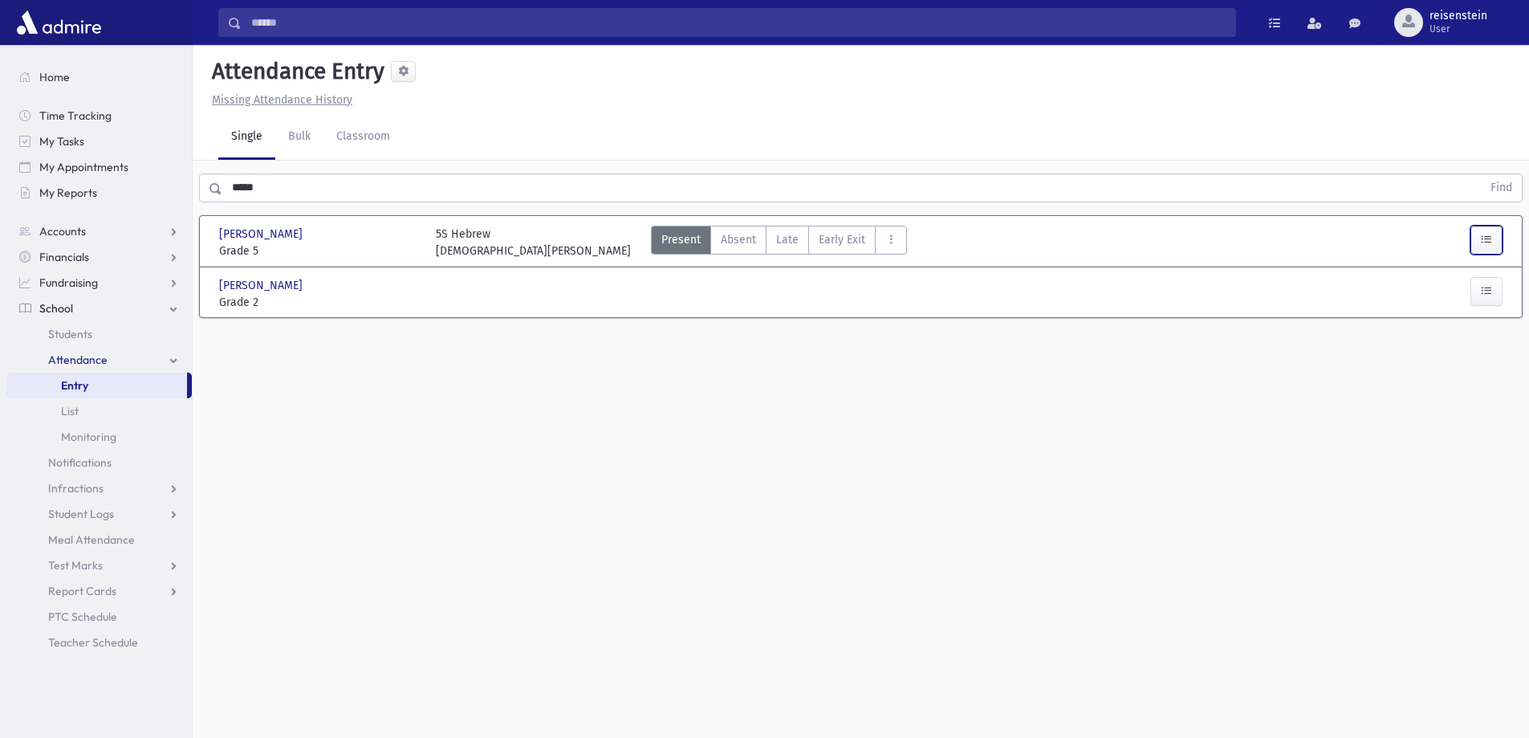
click at [1487, 231] on button "button" at bounding box center [1486, 240] width 32 height 29
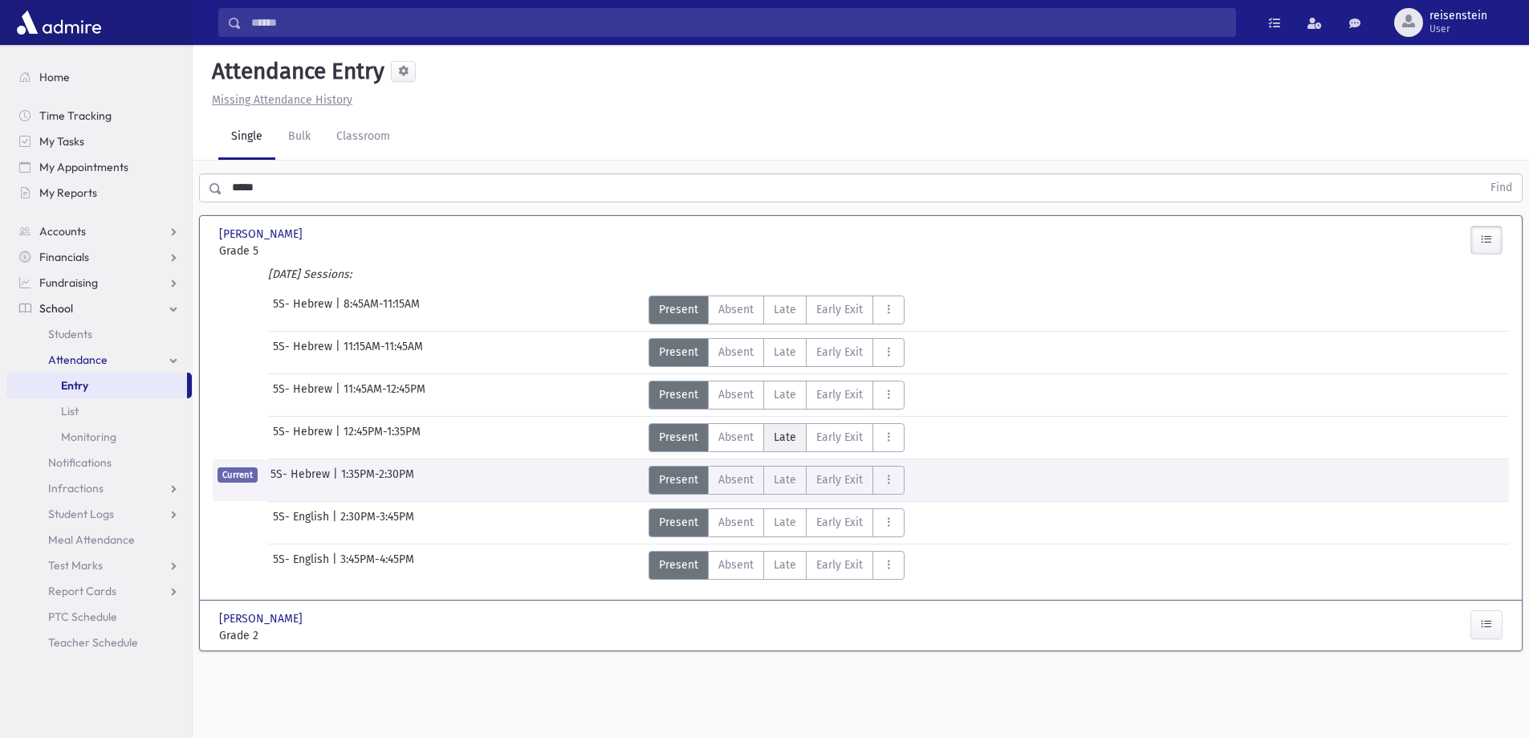
click at [787, 430] on span "Late" at bounding box center [785, 437] width 22 height 17
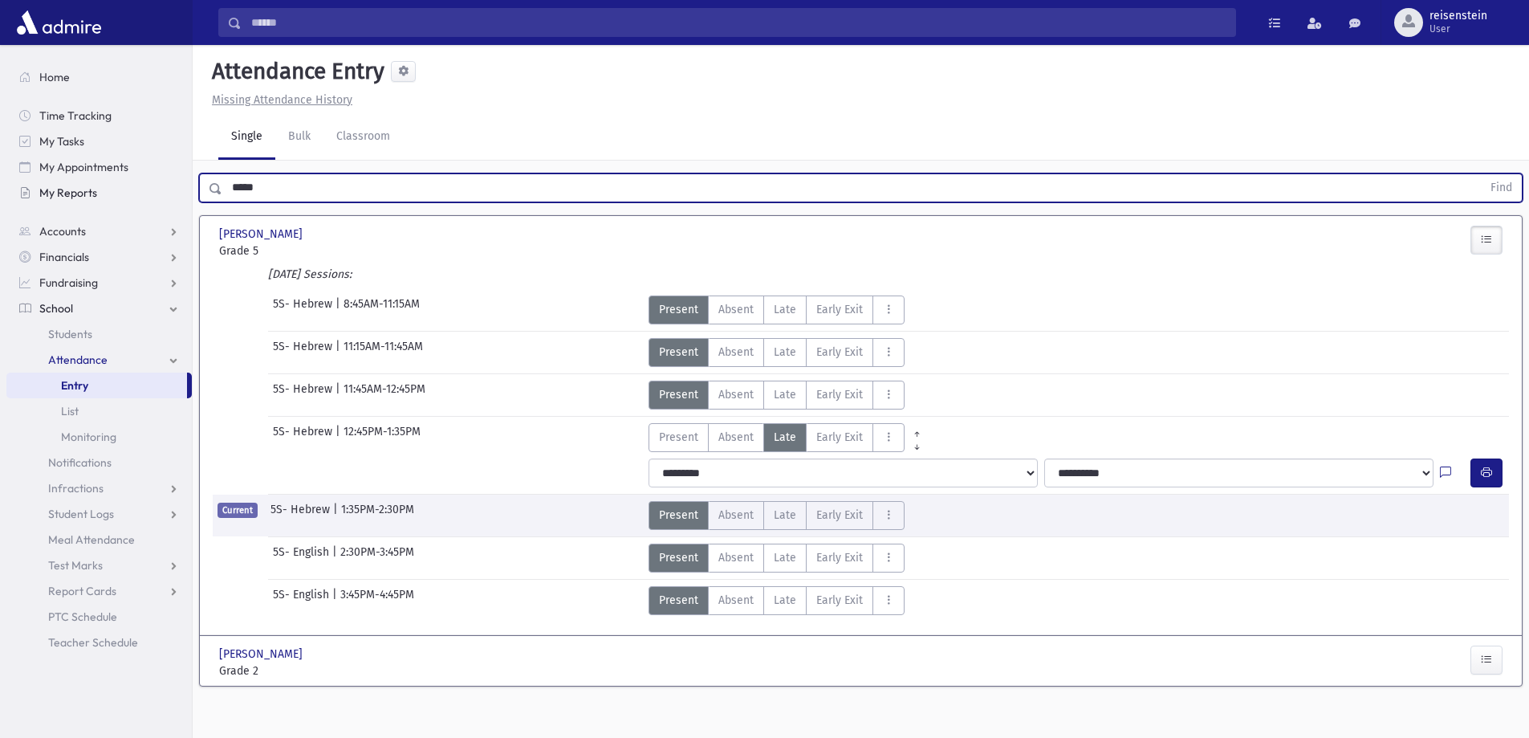
drag, startPoint x: 321, startPoint y: 183, endPoint x: 72, endPoint y: 193, distance: 249.0
click at [72, 193] on div "Search Results All Accounts" at bounding box center [764, 387] width 1529 height 774
click at [1481, 174] on button "Find" at bounding box center [1501, 187] width 41 height 27
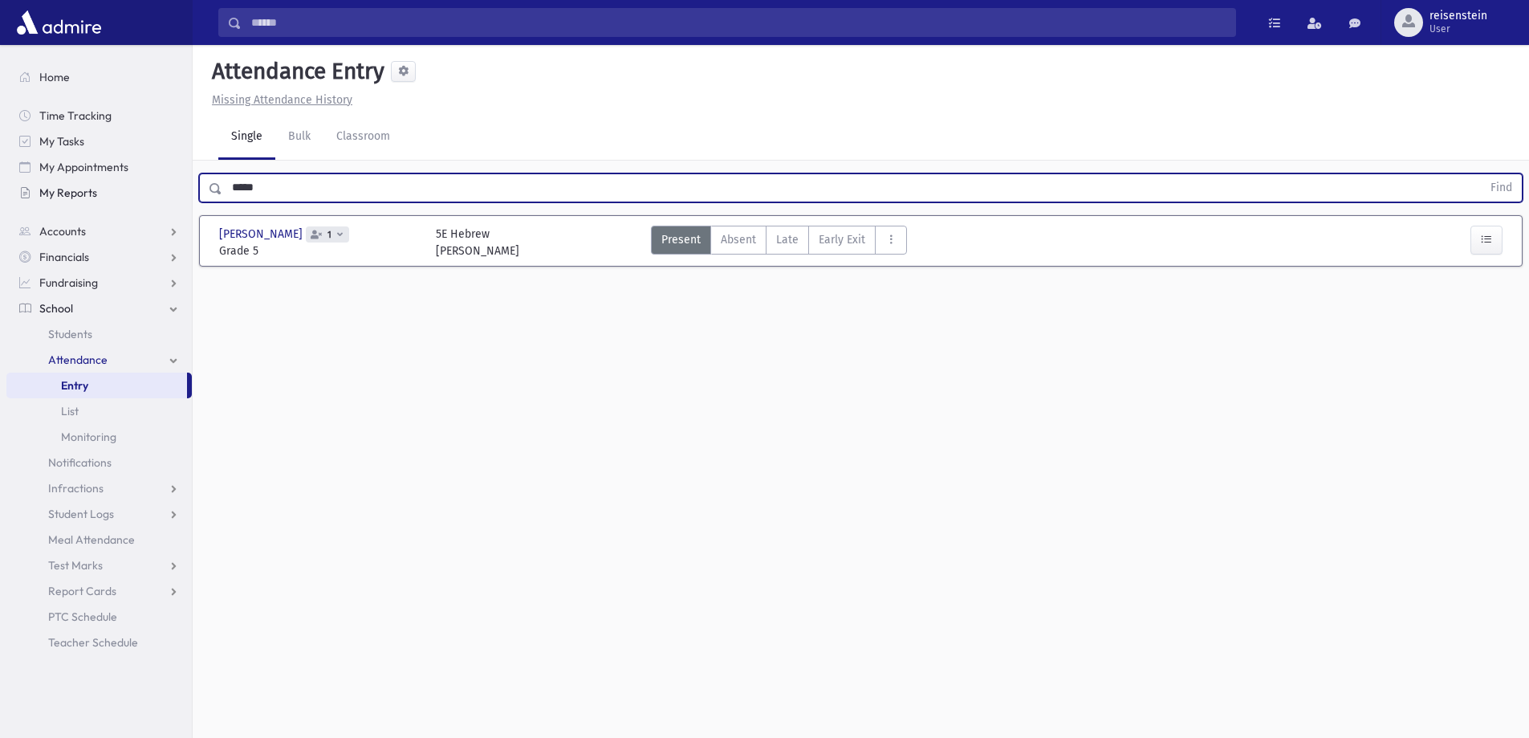
drag, startPoint x: 247, startPoint y: 197, endPoint x: 132, endPoint y: 197, distance: 115.6
click at [132, 197] on div "Search Results All Accounts" at bounding box center [764, 387] width 1529 height 774
click at [1481, 174] on button "Find" at bounding box center [1501, 187] width 41 height 27
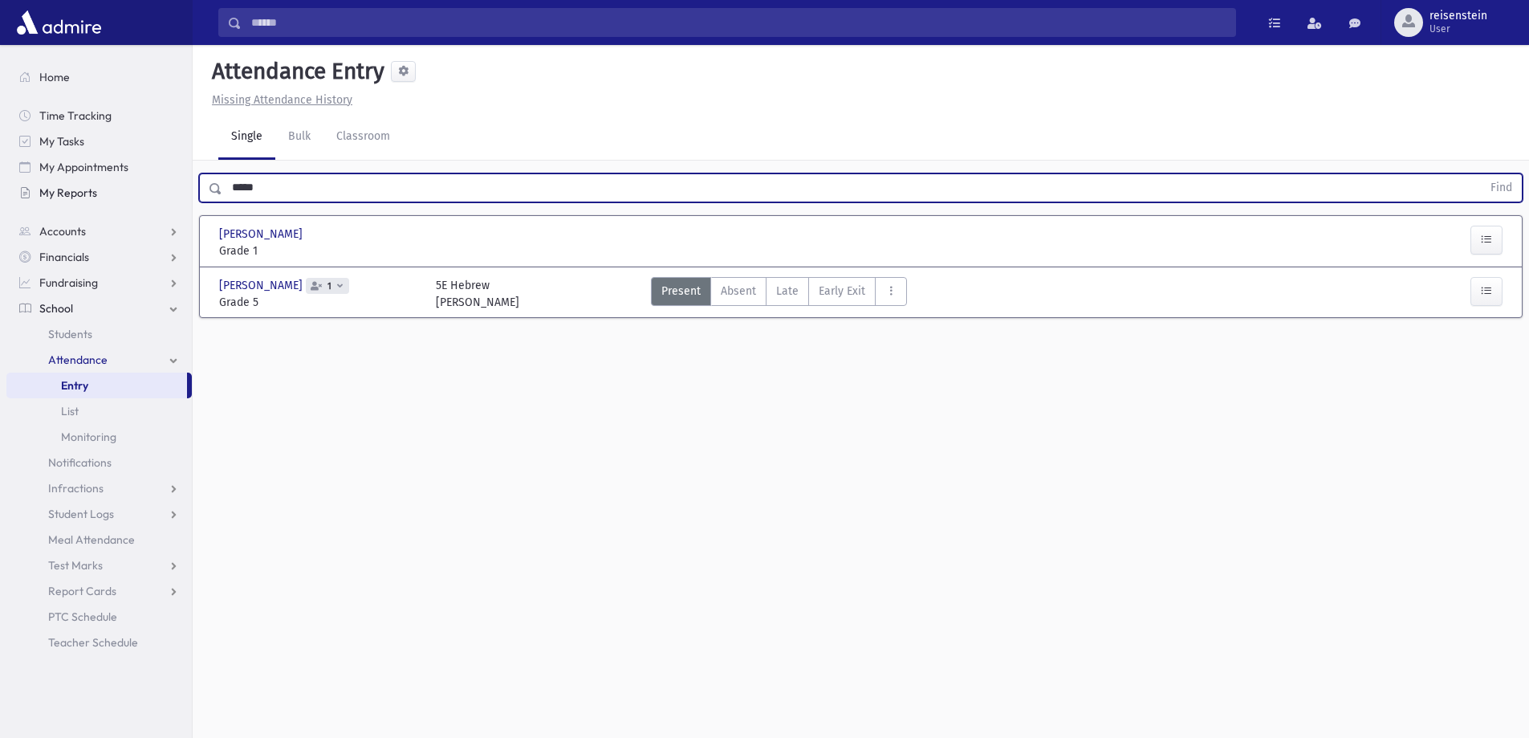
drag, startPoint x: 368, startPoint y: 187, endPoint x: 157, endPoint y: 194, distance: 210.4
click at [157, 194] on div "Search Results All Accounts" at bounding box center [764, 387] width 1529 height 774
click at [1481, 174] on button "Find" at bounding box center [1501, 187] width 41 height 27
type input "*"
click at [1481, 174] on button "Find" at bounding box center [1501, 187] width 41 height 27
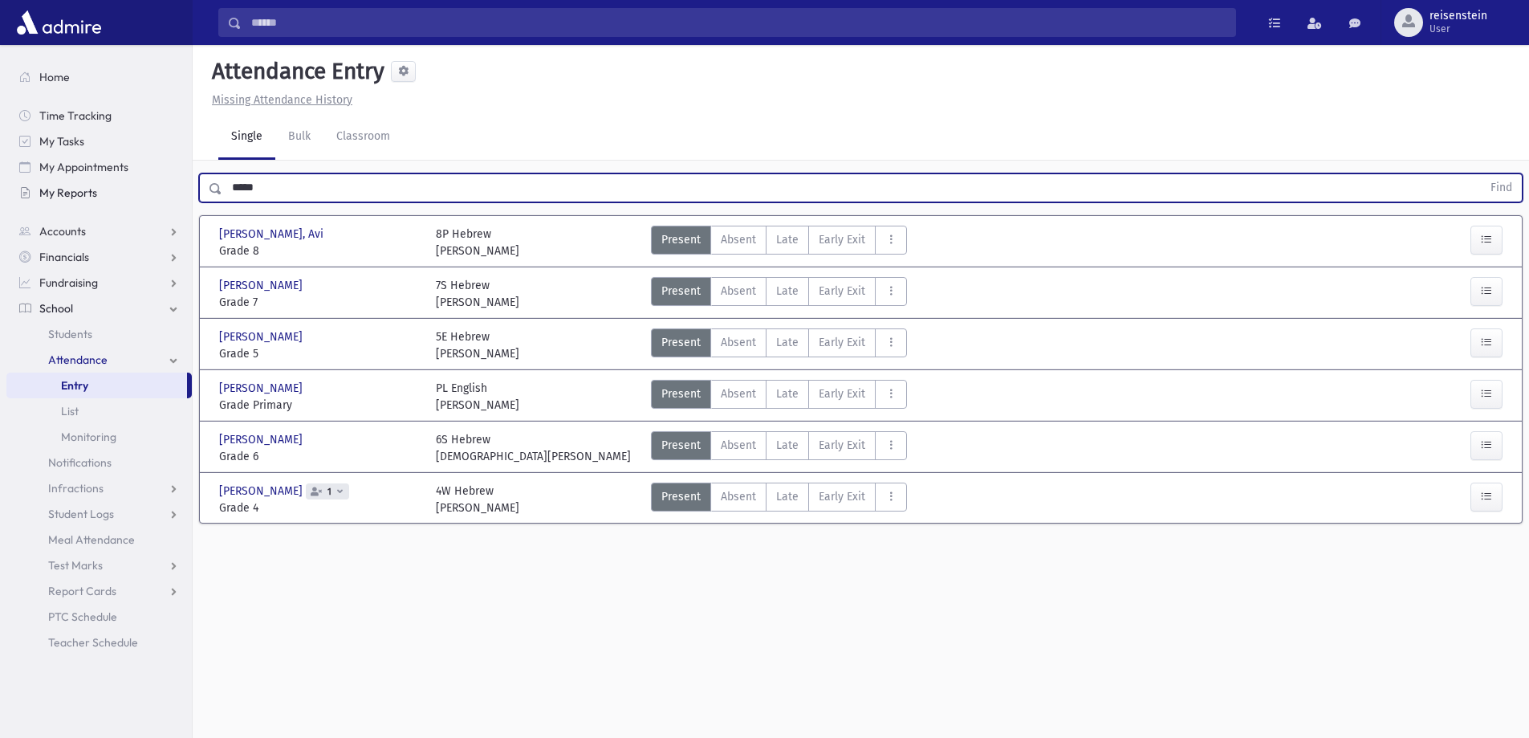
drag, startPoint x: 316, startPoint y: 194, endPoint x: 115, endPoint y: 194, distance: 201.5
click at [115, 194] on div "Search Results All Accounts" at bounding box center [764, 387] width 1529 height 774
type input "*******"
click at [1481, 174] on button "Find" at bounding box center [1501, 187] width 41 height 27
